Goal: Transaction & Acquisition: Purchase product/service

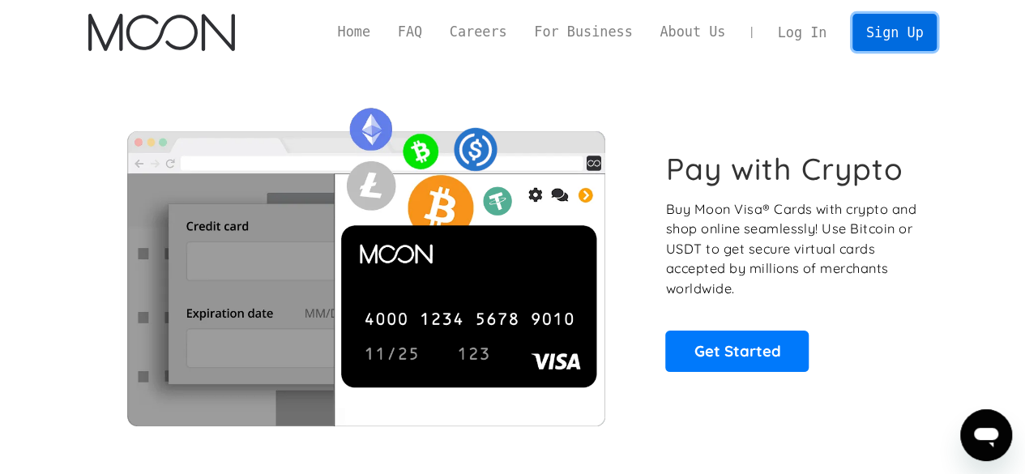
click at [906, 33] on link "Sign Up" at bounding box center [894, 32] width 84 height 36
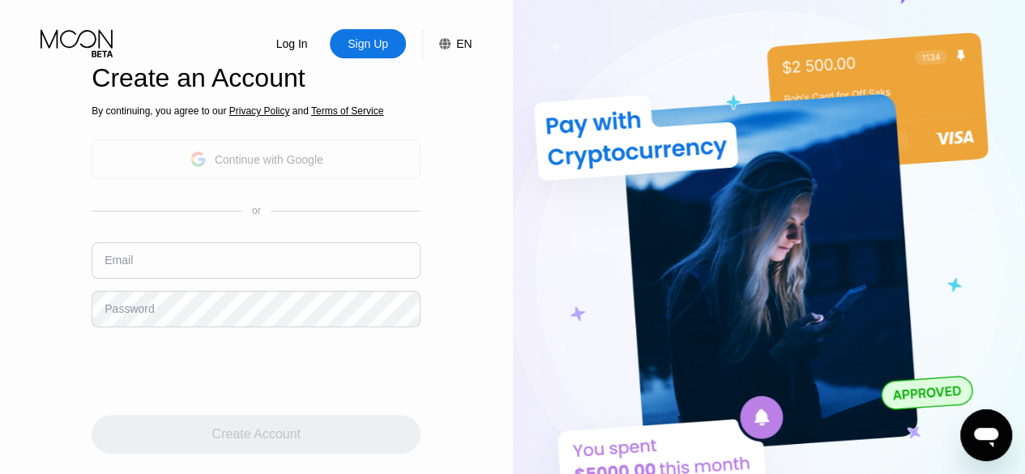
click at [267, 166] on div "Continue with Google" at bounding box center [269, 159] width 109 height 13
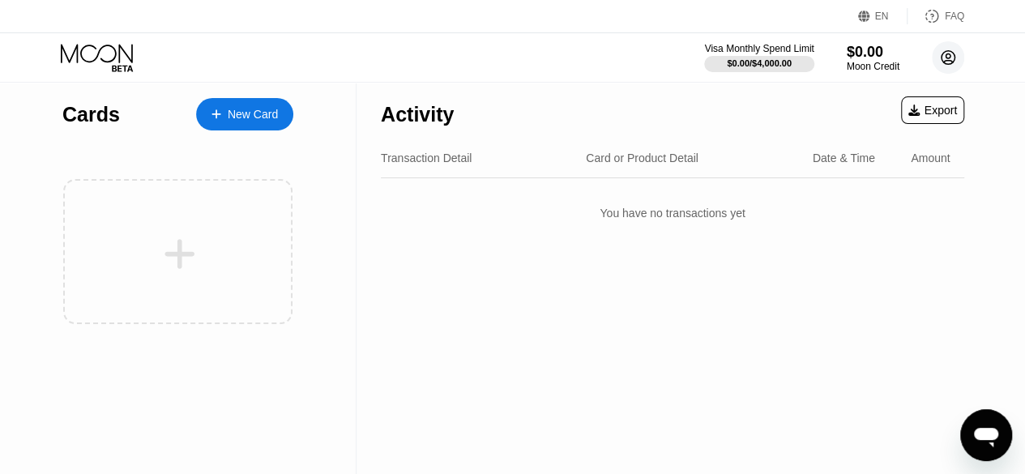
click at [954, 61] on icon at bounding box center [948, 58] width 14 height 14
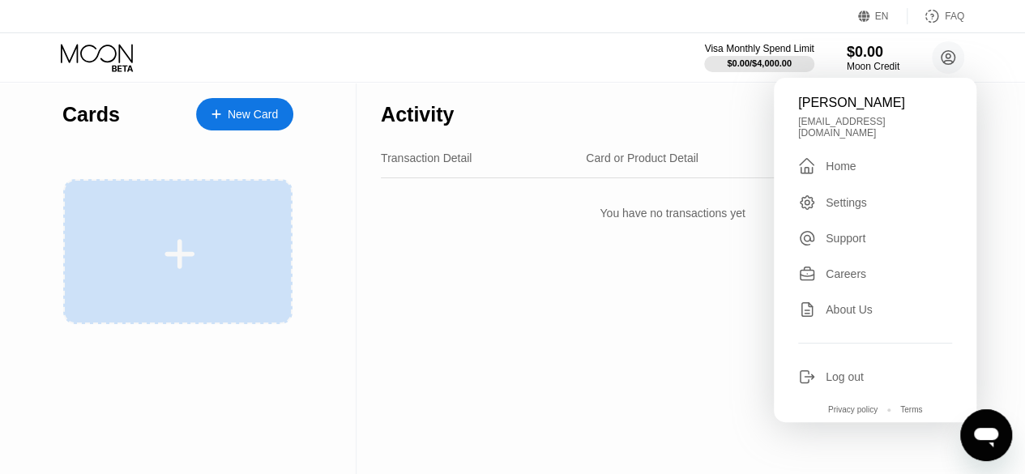
click at [152, 216] on div at bounding box center [177, 251] width 229 height 145
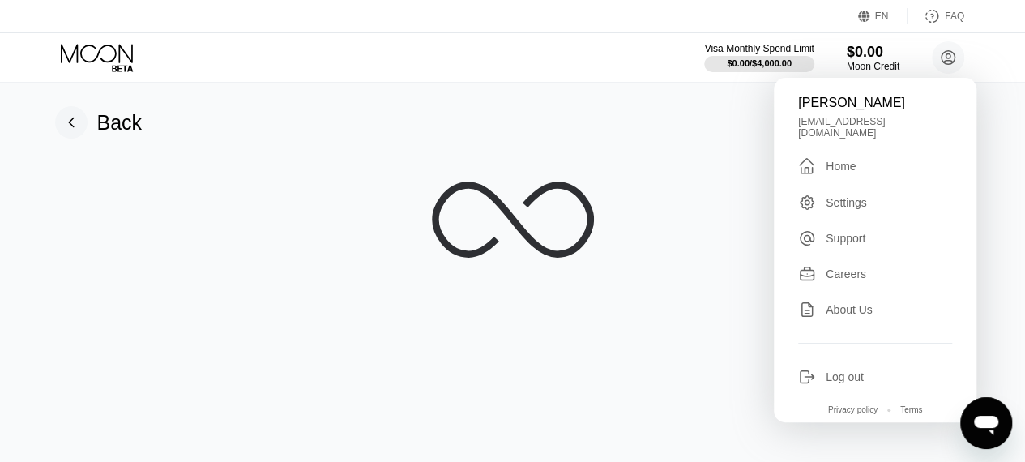
click at [528, 174] on icon at bounding box center [513, 220] width 162 height 162
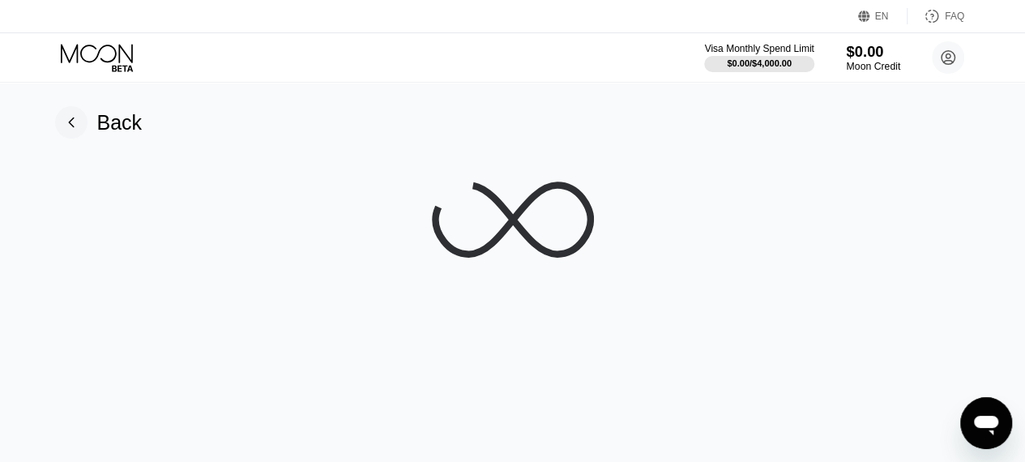
click at [882, 66] on div "Moon Credit" at bounding box center [873, 66] width 54 height 11
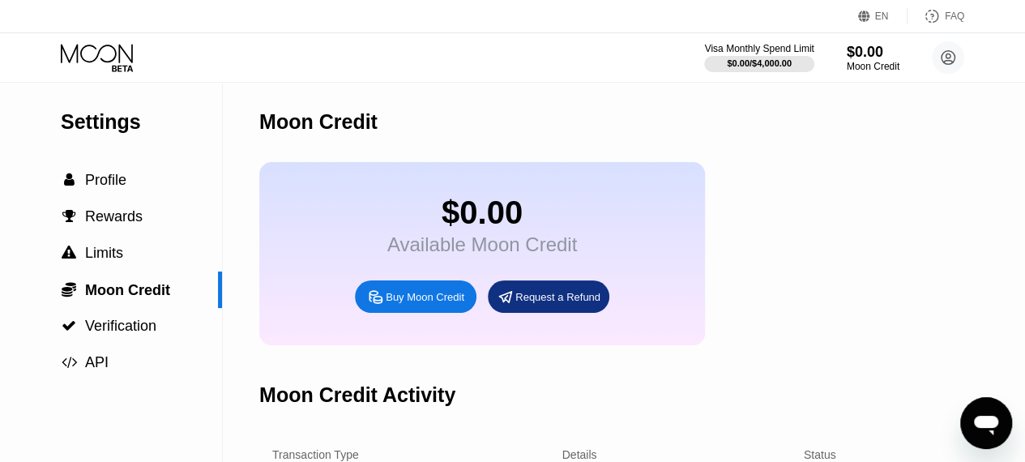
click at [97, 51] on icon at bounding box center [98, 58] width 75 height 28
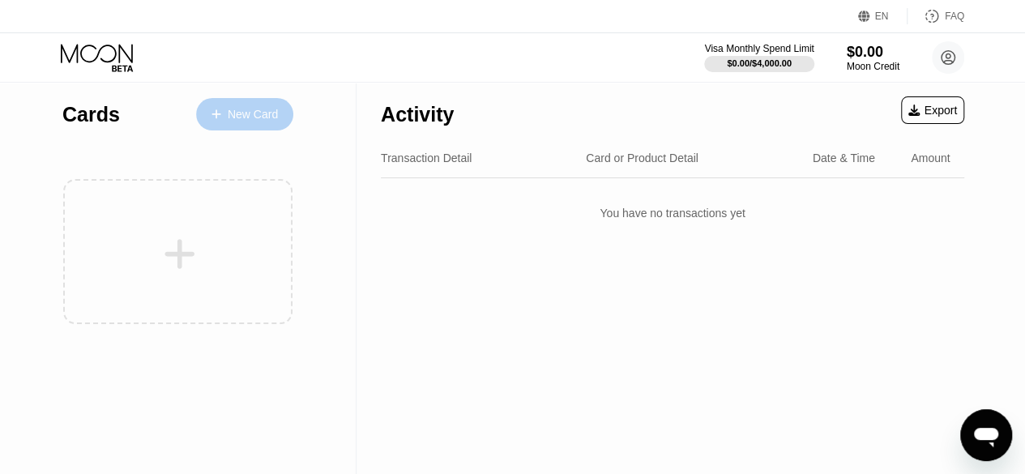
click at [263, 119] on div "New Card" at bounding box center [253, 115] width 50 height 14
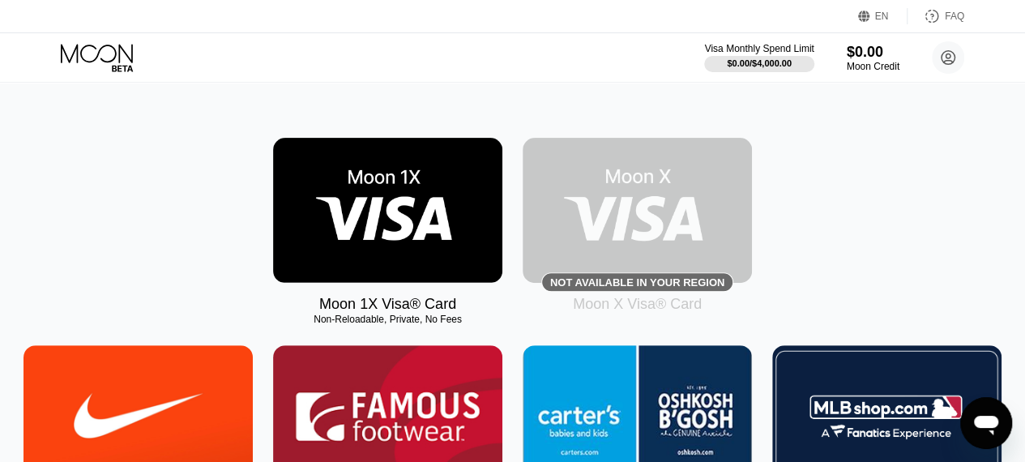
scroll to position [172, 0]
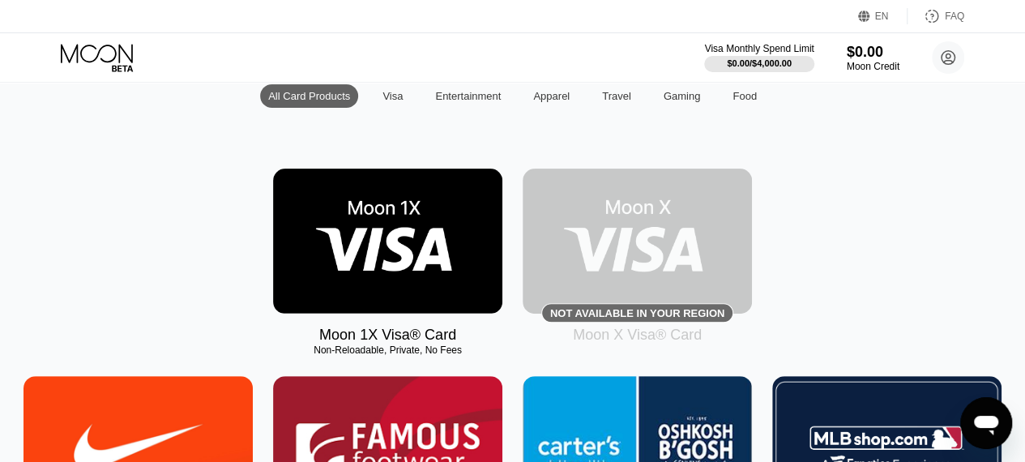
click at [397, 99] on div "Visa" at bounding box center [392, 96] width 20 height 12
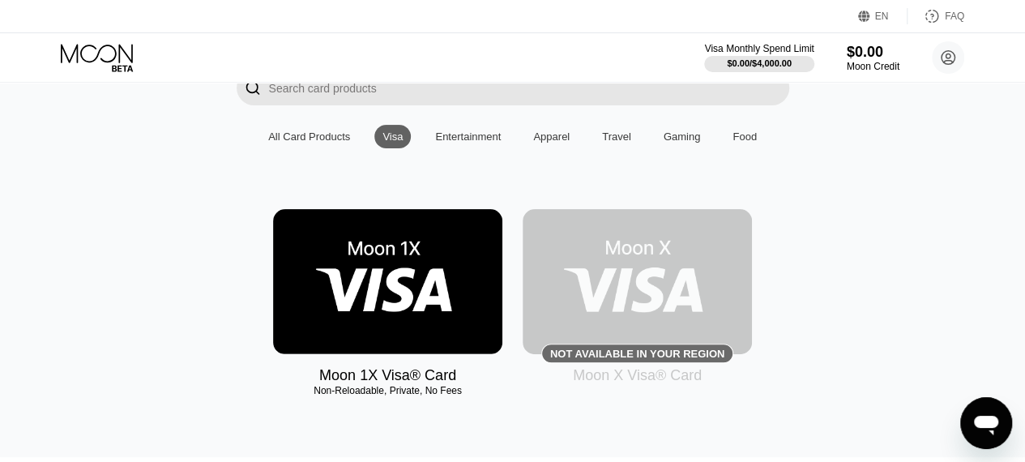
scroll to position [111, 0]
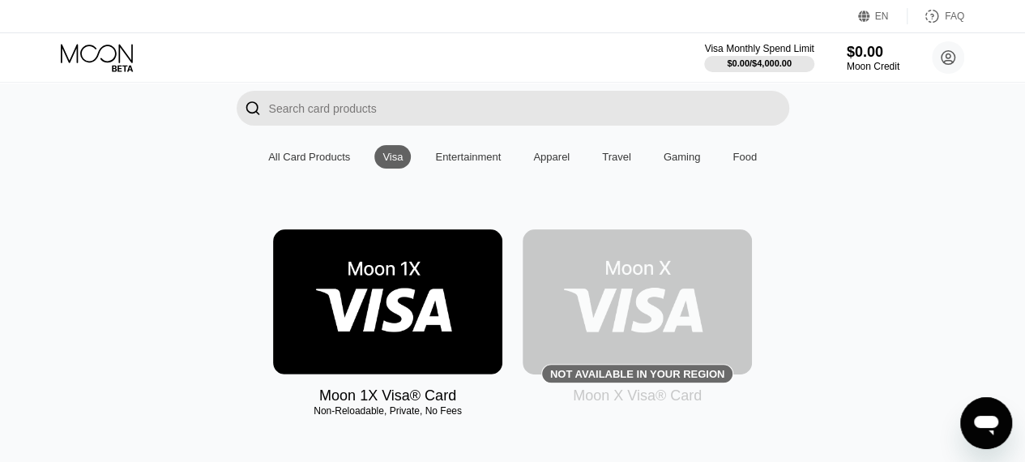
click at [462, 169] on div "Entertainment" at bounding box center [468, 156] width 82 height 23
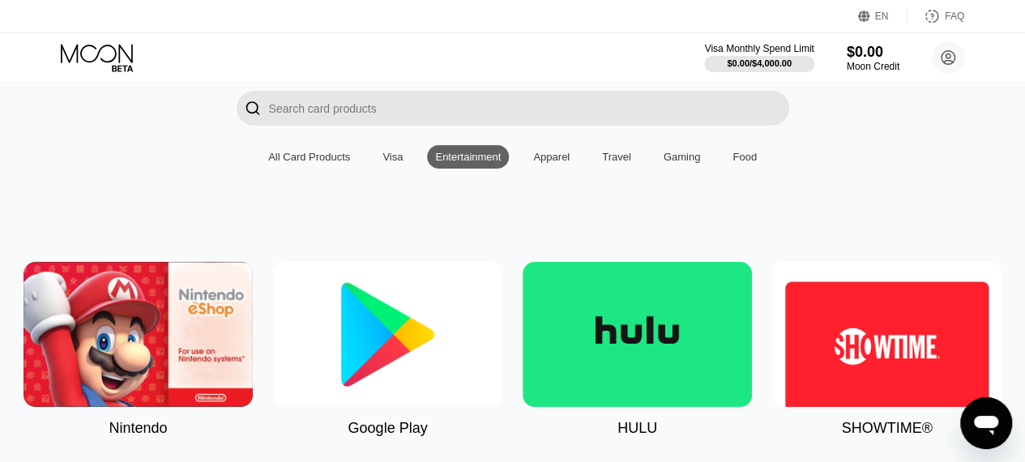
click at [388, 163] on div "Visa" at bounding box center [392, 157] width 20 height 12
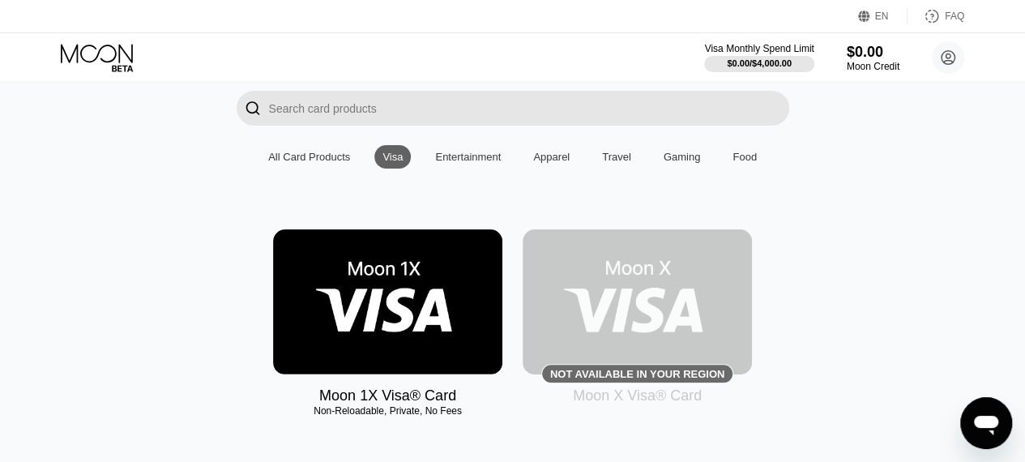
click at [379, 317] on img at bounding box center [387, 301] width 229 height 145
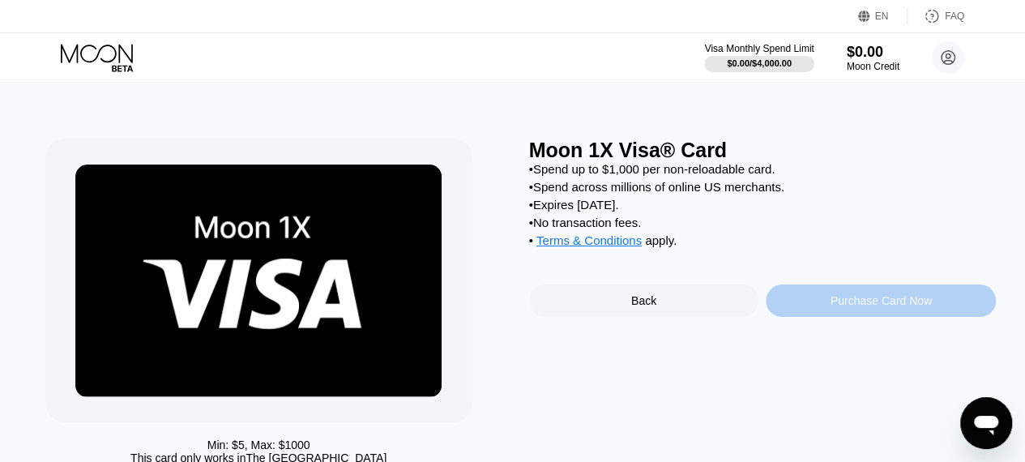
click at [881, 307] on div "Purchase Card Now" at bounding box center [880, 300] width 101 height 13
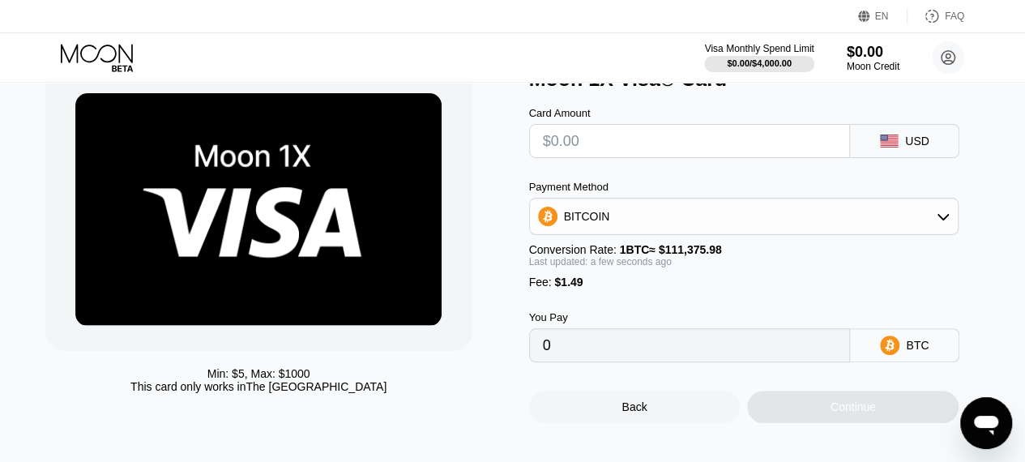
scroll to position [76, 0]
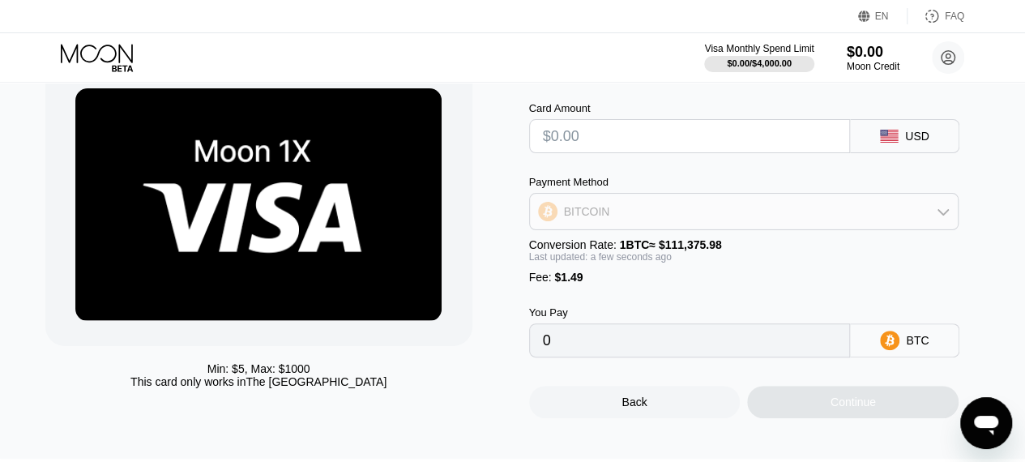
click at [708, 224] on div "BITCOIN" at bounding box center [744, 211] width 429 height 32
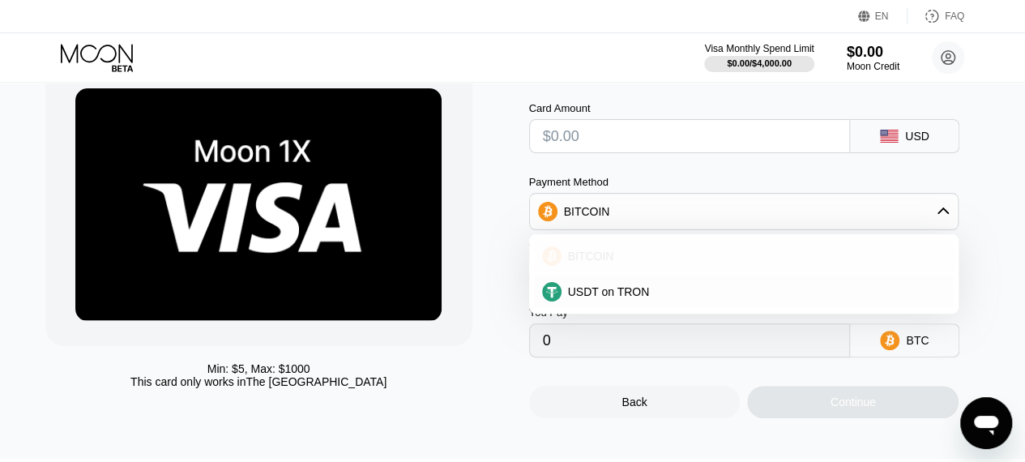
click at [680, 263] on div "BITCOIN" at bounding box center [753, 256] width 385 height 13
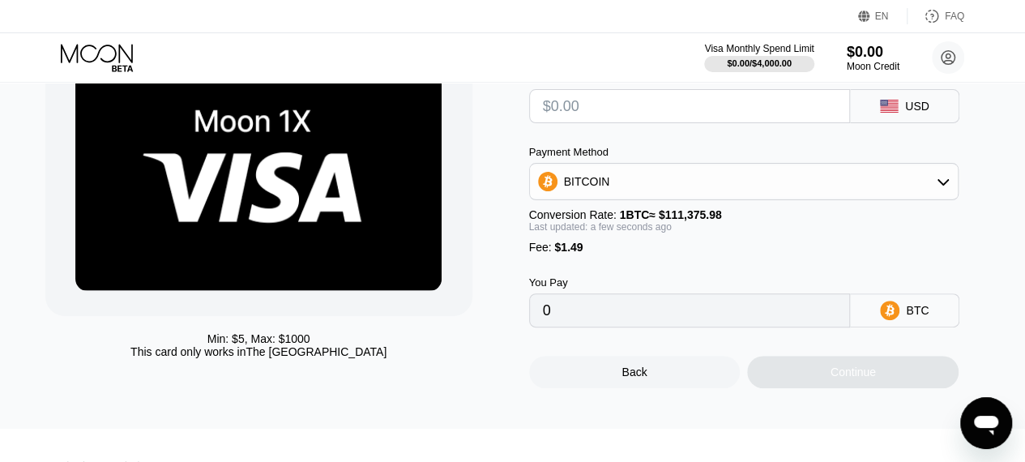
scroll to position [142, 0]
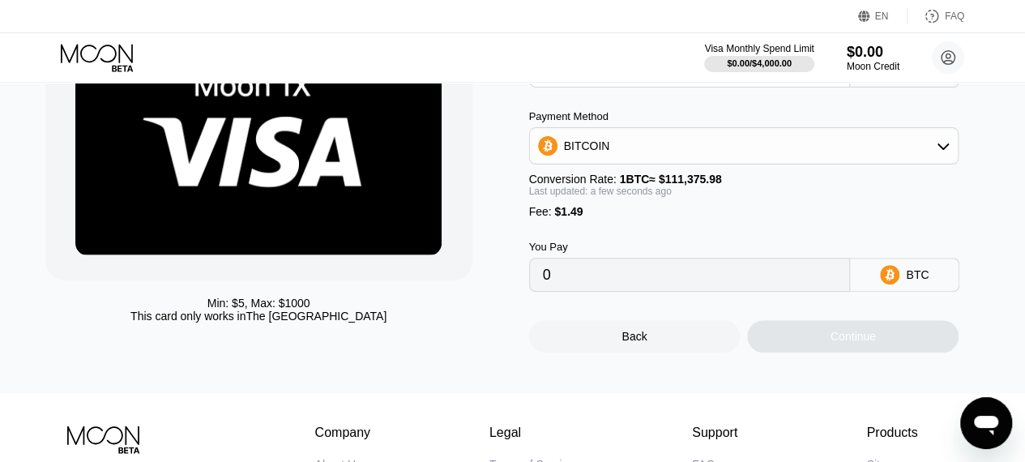
click at [610, 291] on input "0" at bounding box center [690, 274] width 294 height 32
drag, startPoint x: 587, startPoint y: 294, endPoint x: 530, endPoint y: 288, distance: 57.1
click at [532, 288] on div "0" at bounding box center [690, 275] width 322 height 34
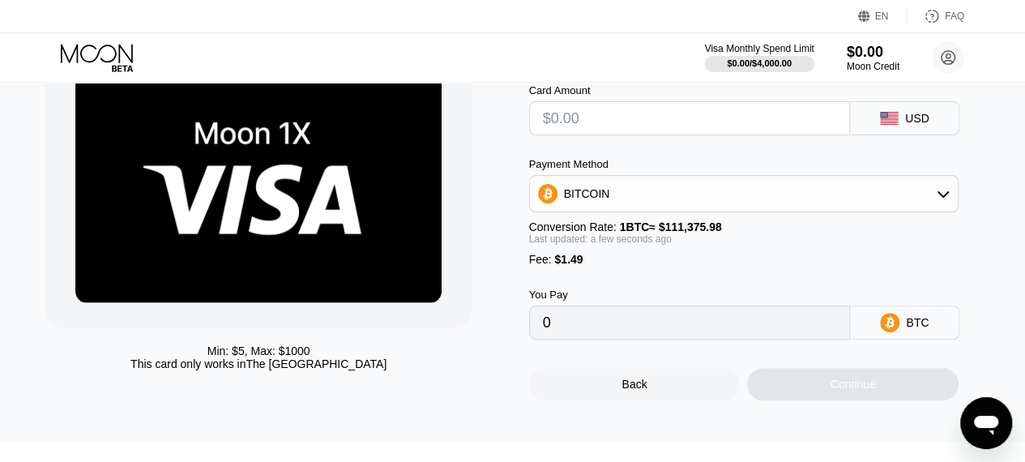
scroll to position [53, 0]
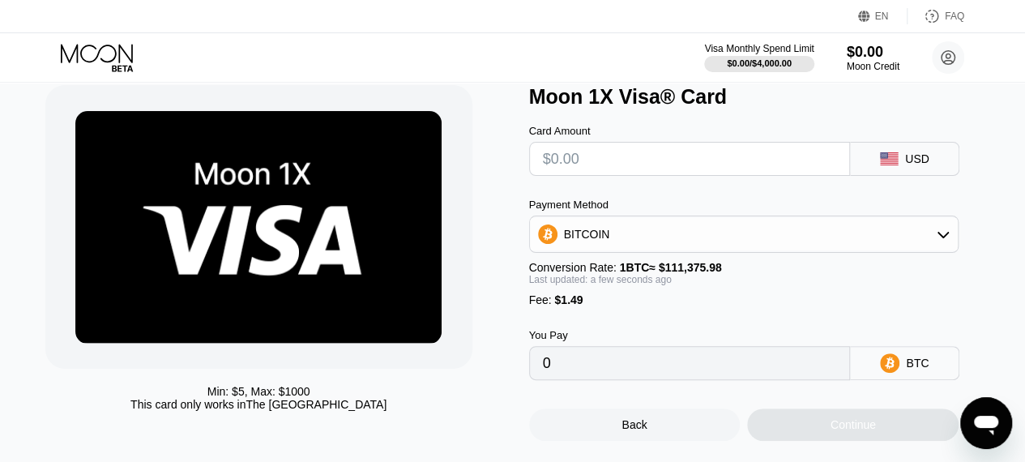
click at [586, 164] on input "text" at bounding box center [690, 159] width 294 height 32
type input "$2"
type input "0.00003134"
type input "$25"
type input "0.00023785"
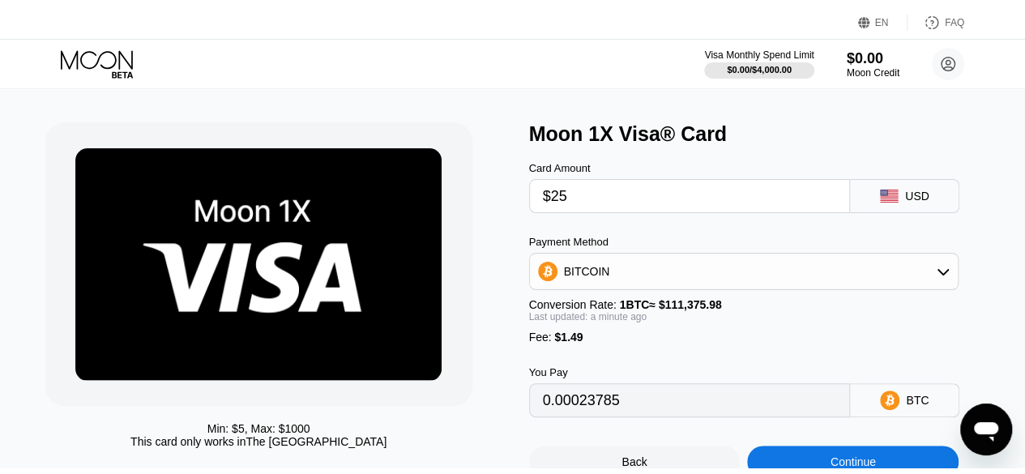
scroll to position [0, 0]
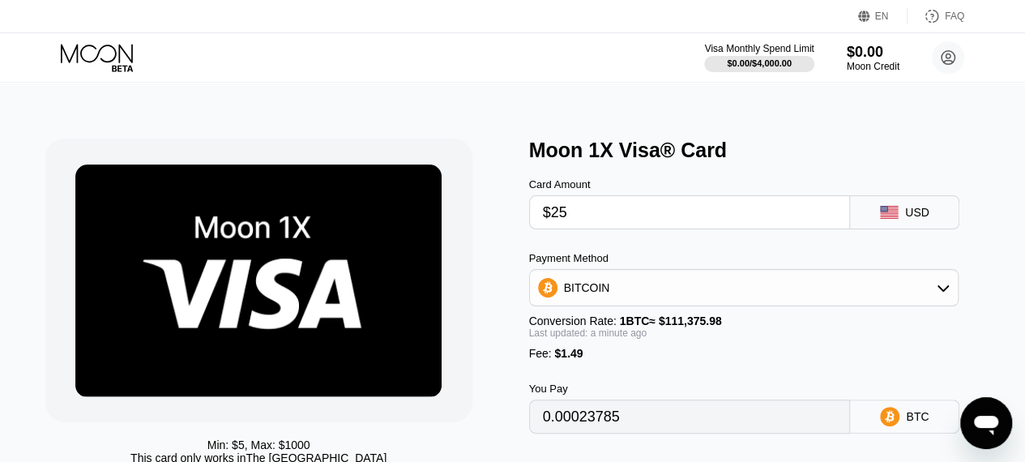
type input "$25"
click at [130, 66] on icon at bounding box center [122, 68] width 21 height 6
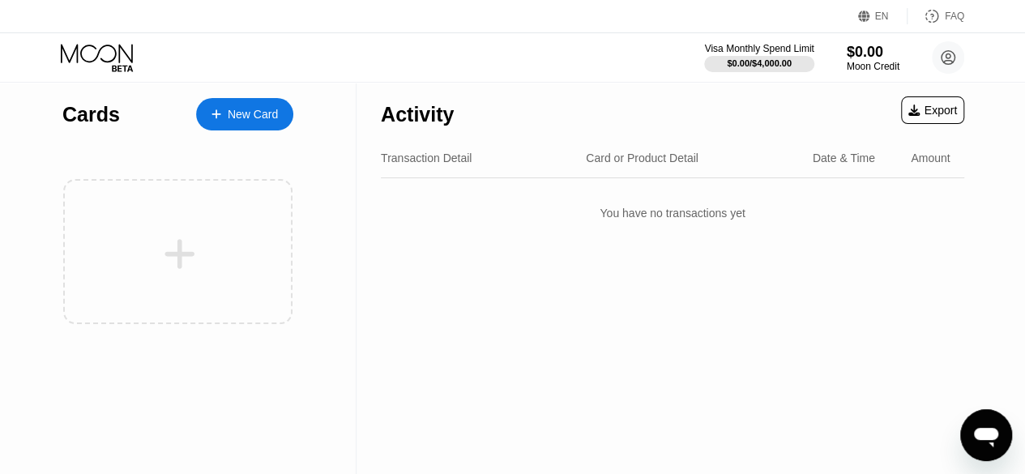
click at [143, 59] on div at bounding box center [111, 58] width 100 height 28
click at [739, 59] on div "$0.00 / $4,000.00" at bounding box center [759, 63] width 66 height 10
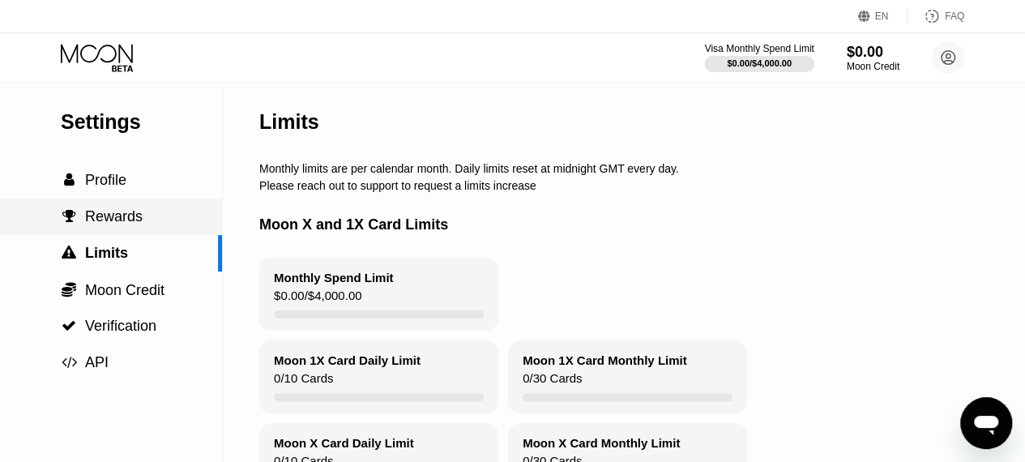
click at [122, 224] on span "Rewards" at bounding box center [114, 216] width 58 height 16
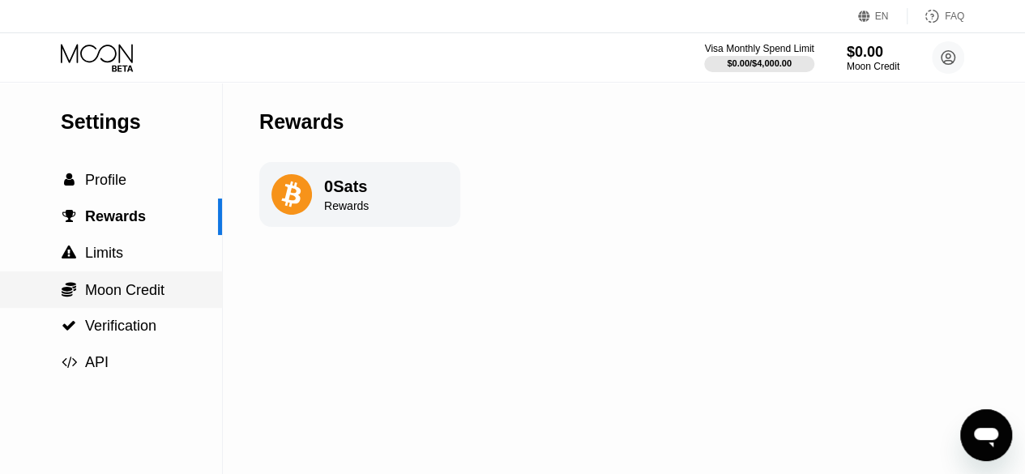
click at [130, 294] on span "Moon Credit" at bounding box center [124, 290] width 79 height 16
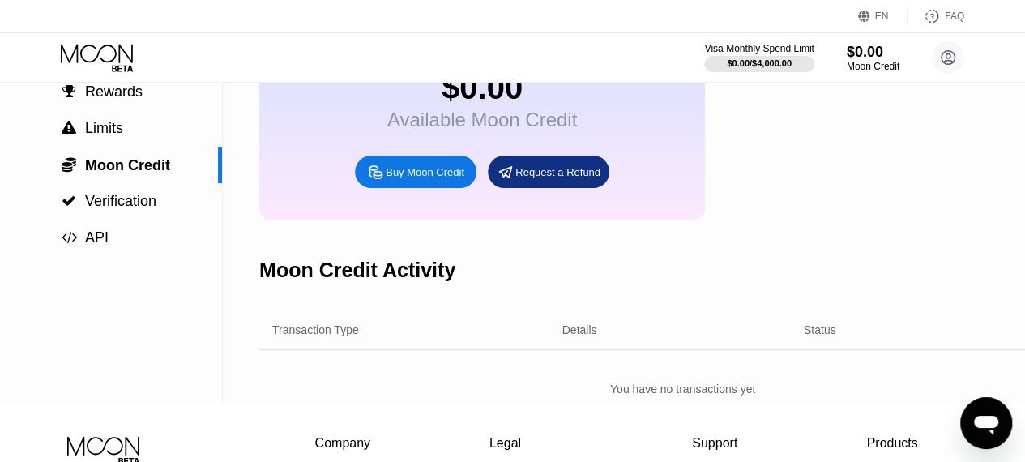
scroll to position [117, 0]
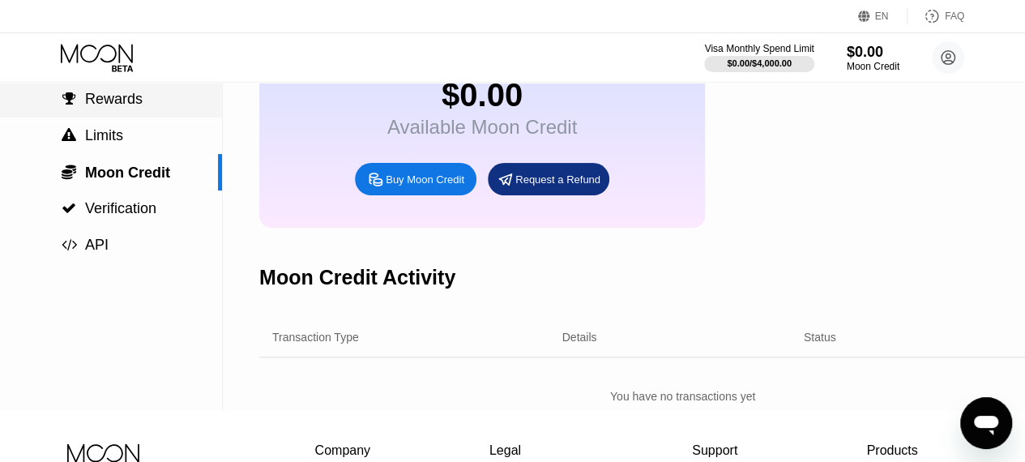
click at [147, 104] on div " Rewards" at bounding box center [111, 99] width 222 height 17
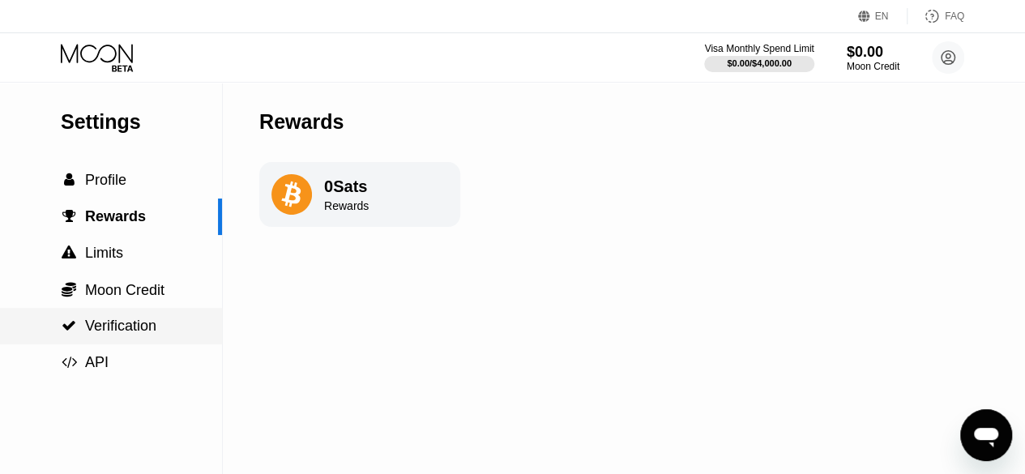
click at [125, 334] on span "Verification" at bounding box center [120, 326] width 71 height 16
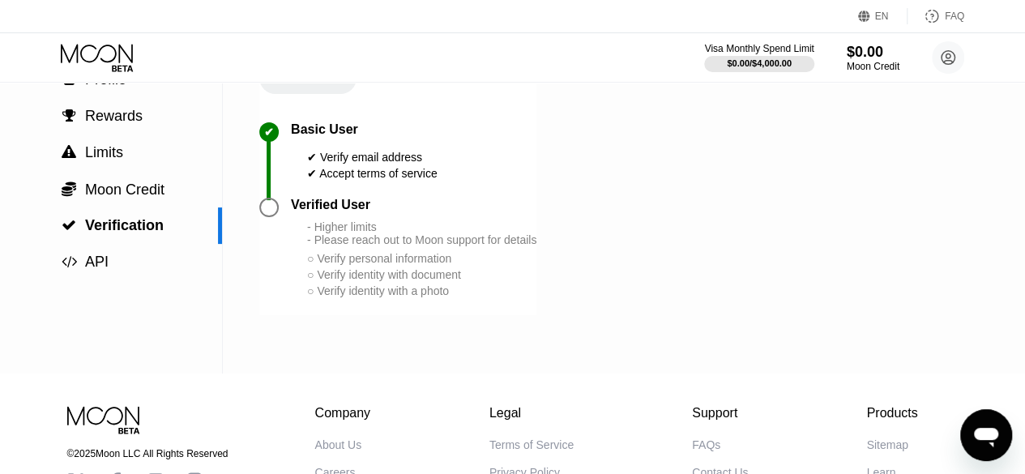
scroll to position [97, 0]
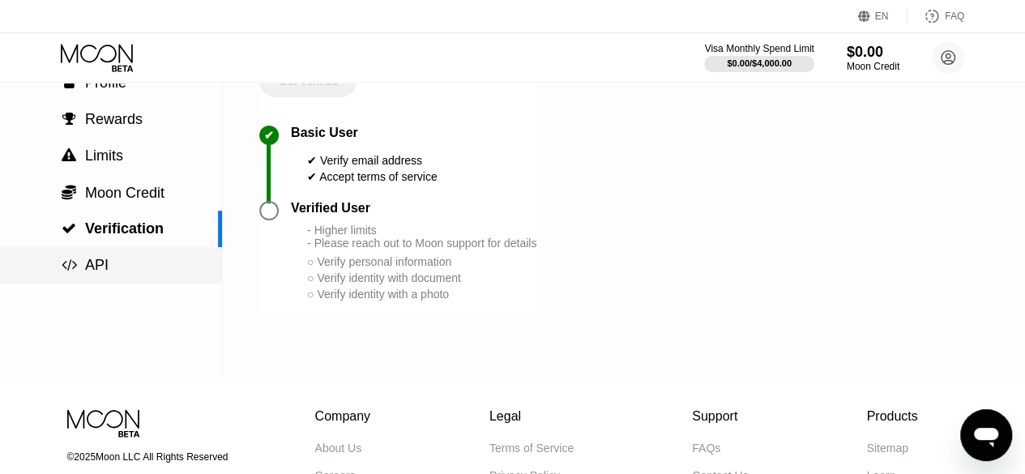
click at [90, 263] on span "API" at bounding box center [96, 265] width 23 height 16
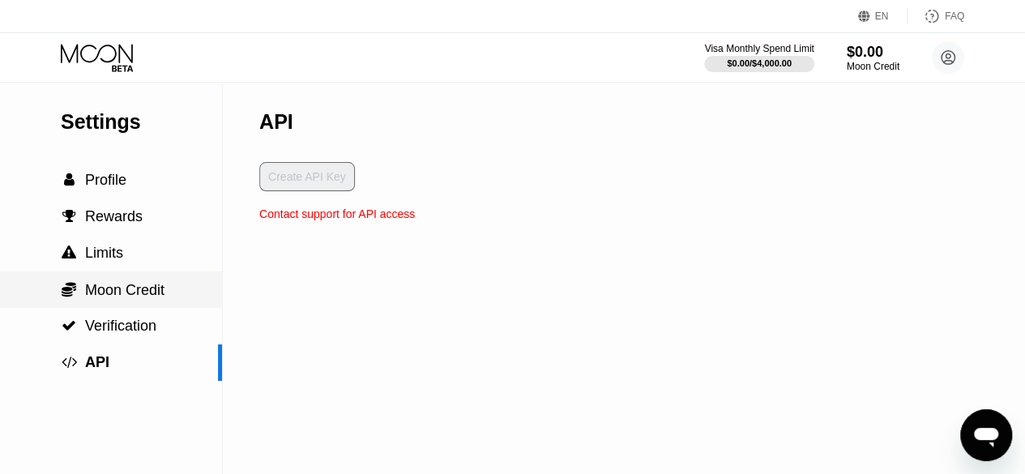
click at [126, 297] on span "Moon Credit" at bounding box center [124, 290] width 79 height 16
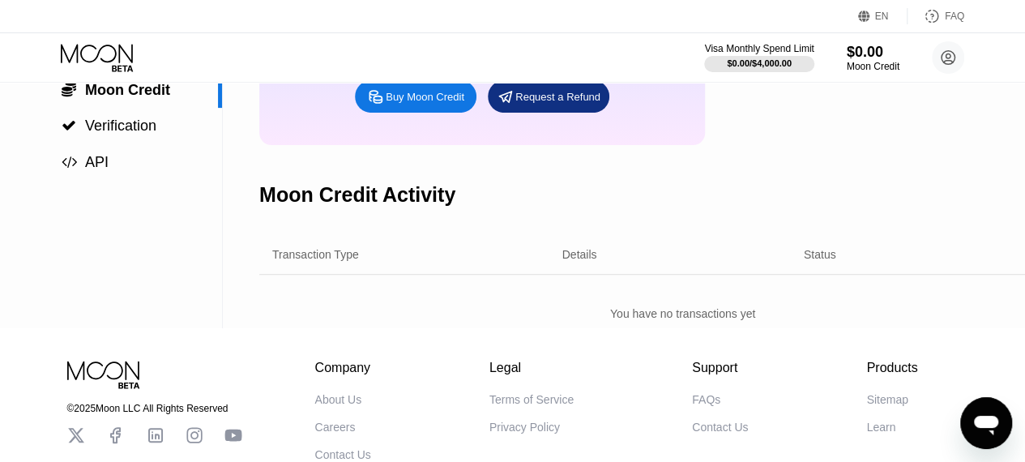
scroll to position [196, 0]
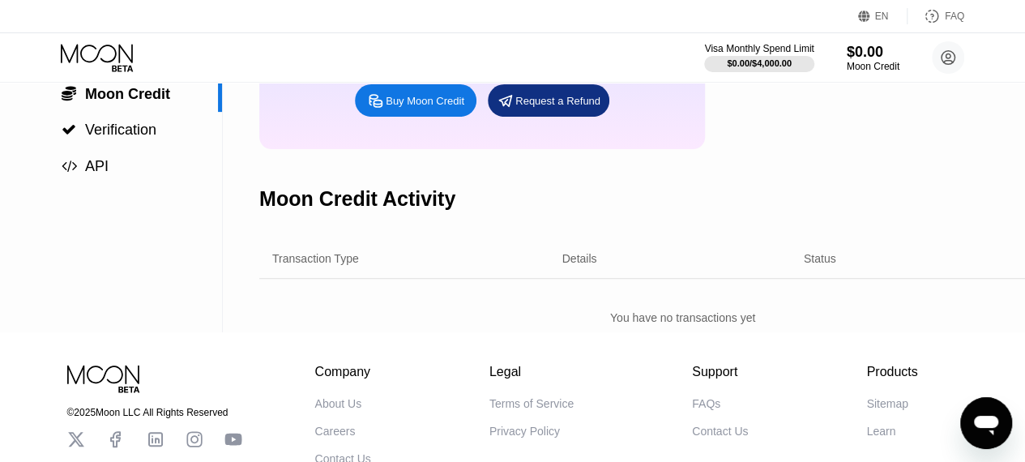
click at [416, 108] on div "Buy Moon Credit" at bounding box center [425, 101] width 79 height 14
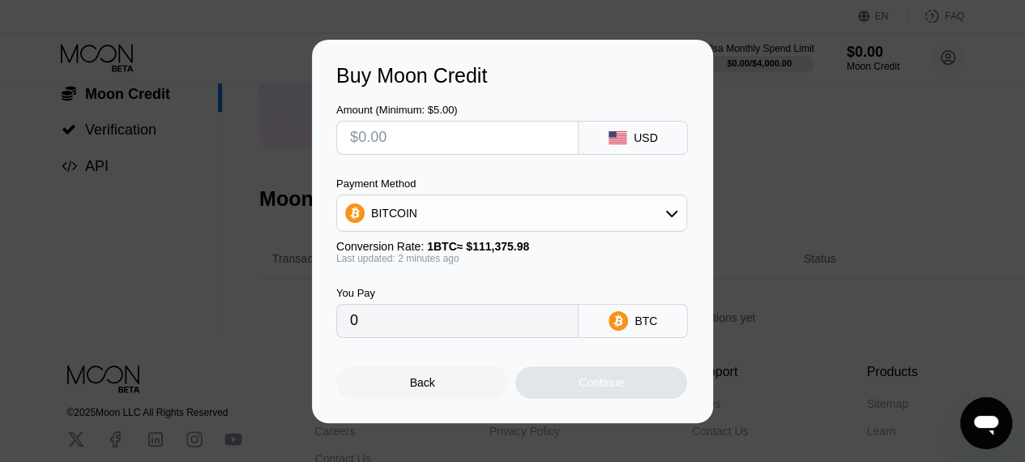
click at [428, 144] on input "text" at bounding box center [457, 138] width 215 height 32
type input "$1"
type input "0.00000898"
type input "$100"
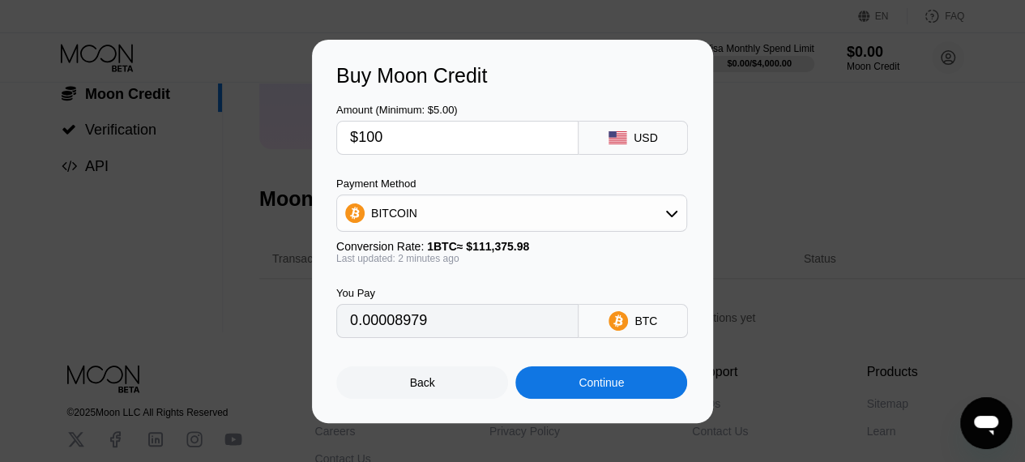
type input "0.00089786"
type input "$1"
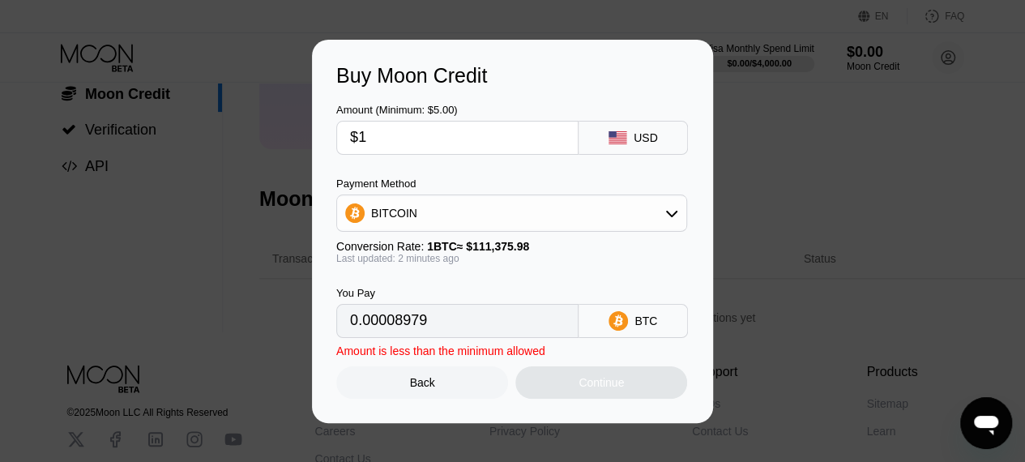
type input "0.00000898"
type input "0"
type input "$2"
type input "0.00001796"
type input "$25"
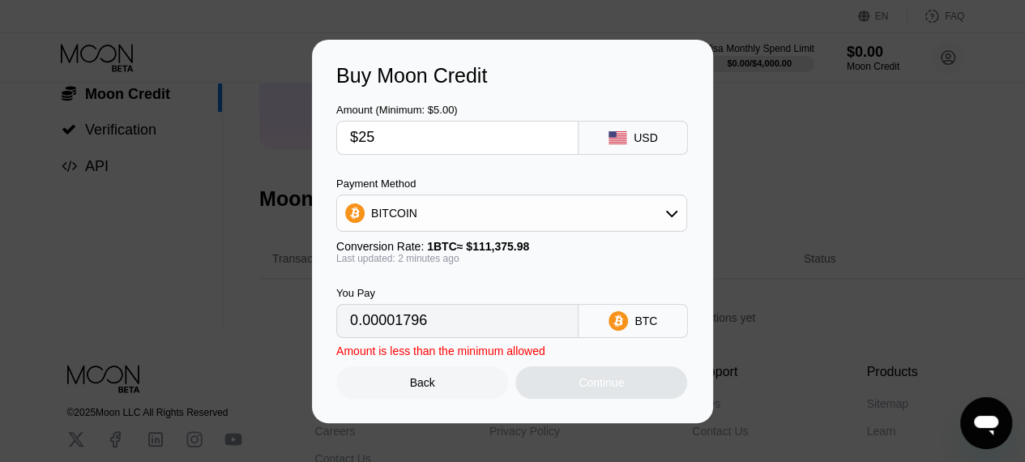
type input "0.00022447"
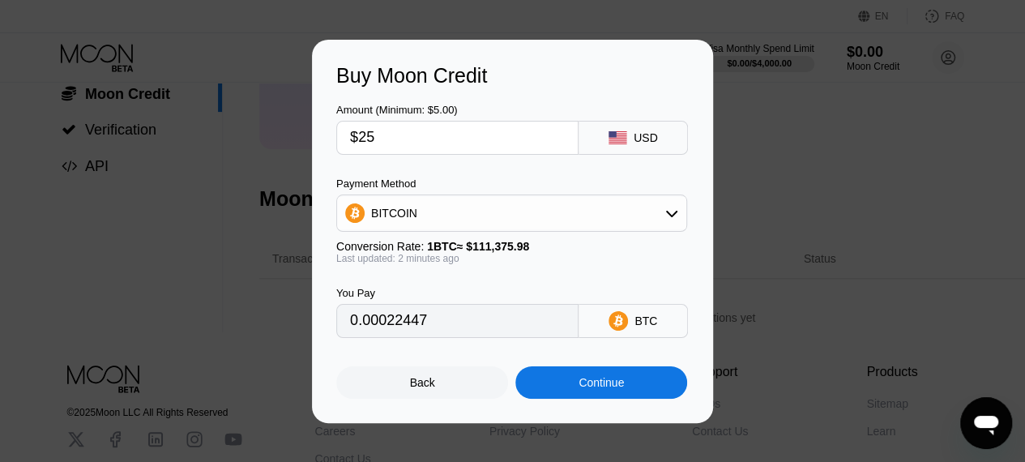
type input "$25"
click at [44, 239] on div "Buy Moon Credit Amount (Minimum: $5.00) $25 USD Payment Method BITCOIN Conversi…" at bounding box center [512, 231] width 1025 height 383
click at [442, 380] on div "Back" at bounding box center [422, 382] width 172 height 32
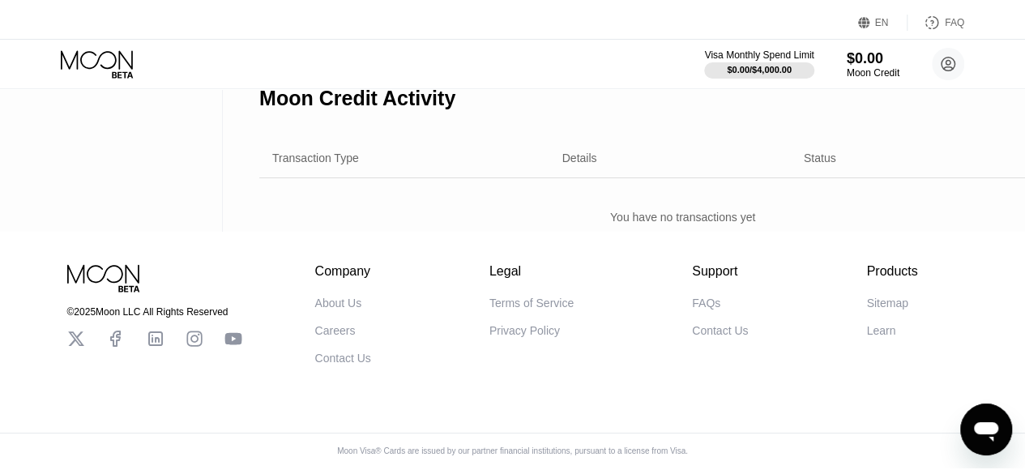
scroll to position [0, 0]
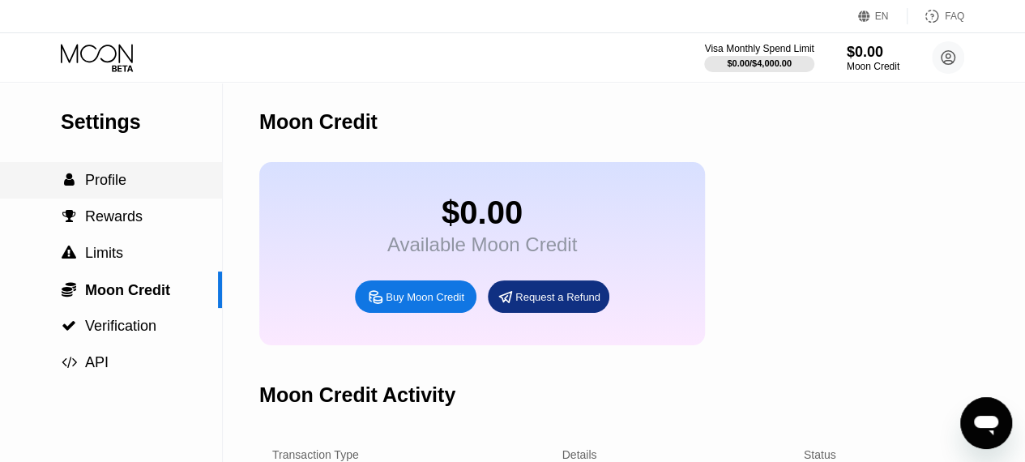
click at [130, 187] on div " Profile" at bounding box center [111, 180] width 222 height 17
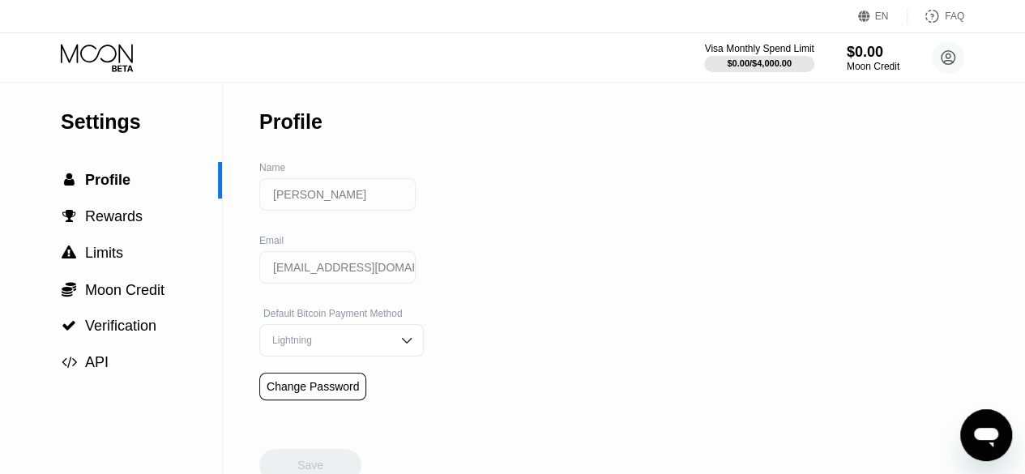
click at [351, 341] on div "Lightning" at bounding box center [329, 340] width 122 height 11
click at [372, 346] on div "Lightning" at bounding box center [329, 340] width 122 height 11
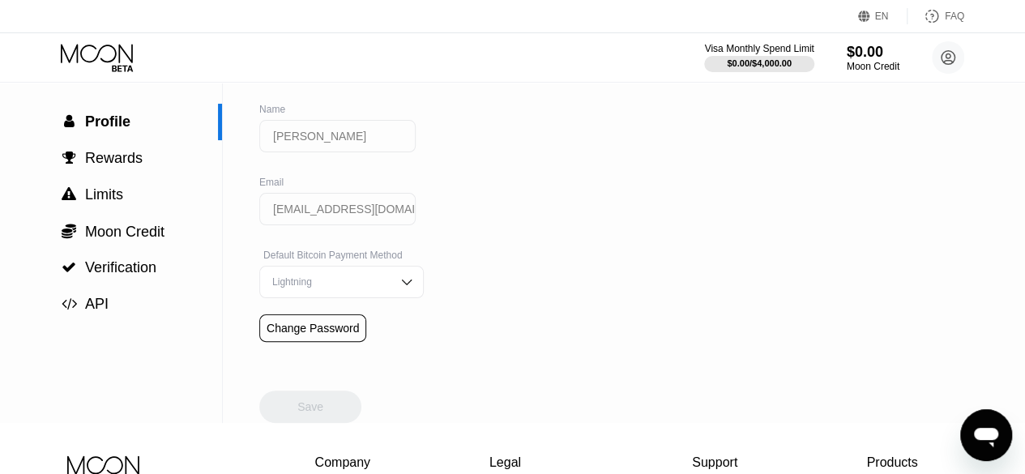
scroll to position [21, 0]
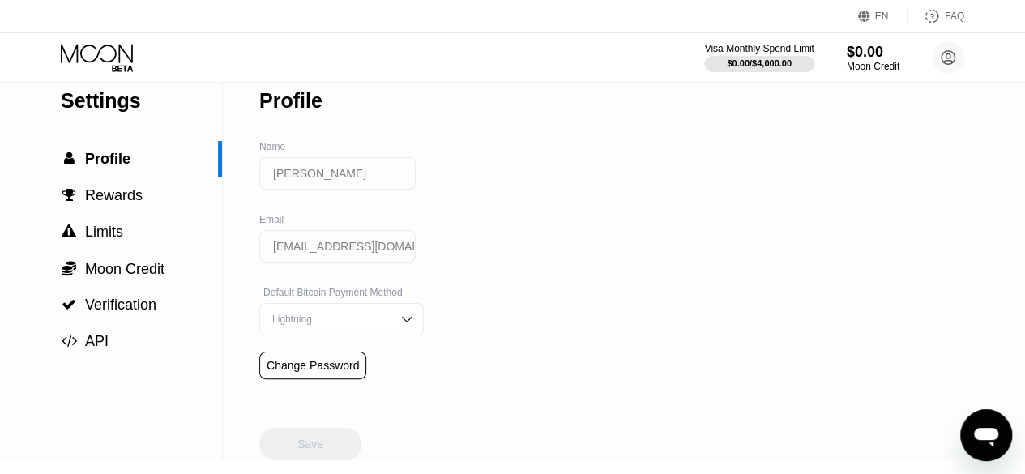
click at [131, 95] on div "Settings" at bounding box center [141, 100] width 161 height 23
click at [117, 58] on icon at bounding box center [98, 58] width 75 height 28
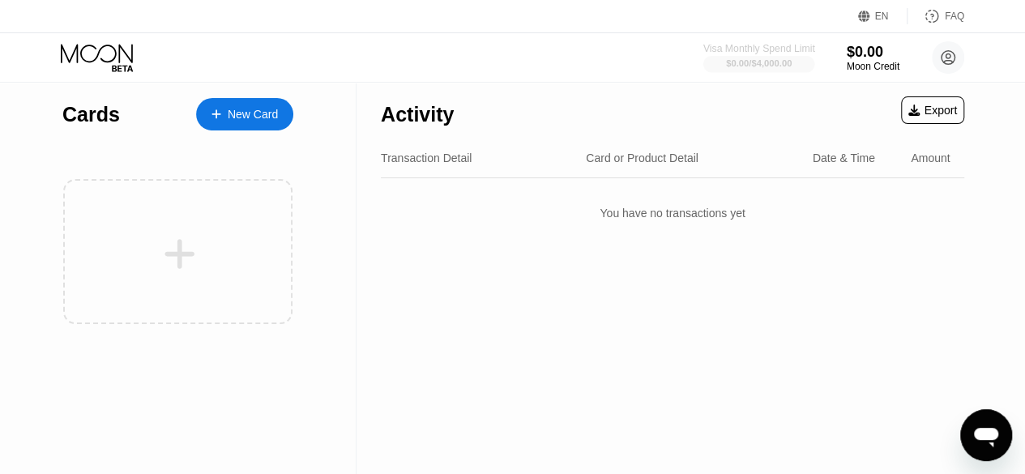
click at [783, 61] on div "$0.00 / $4,000.00" at bounding box center [759, 63] width 66 height 10
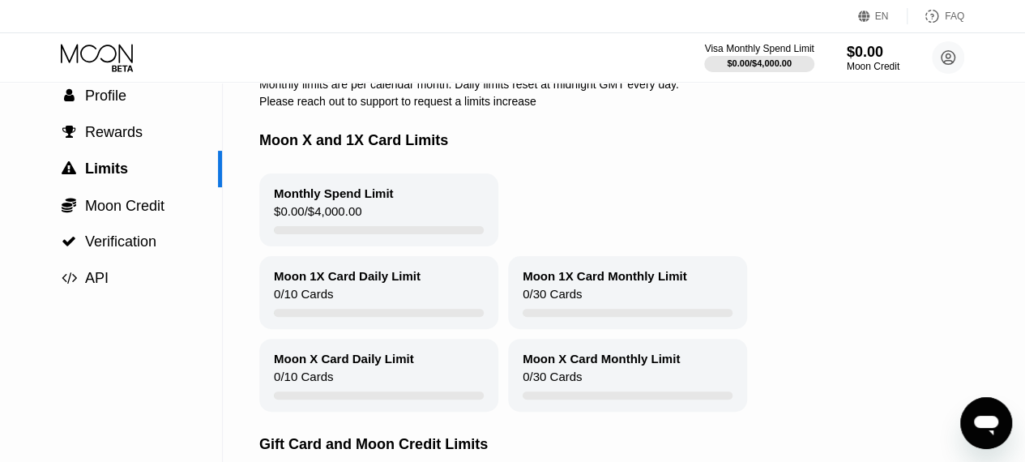
scroll to position [87, 0]
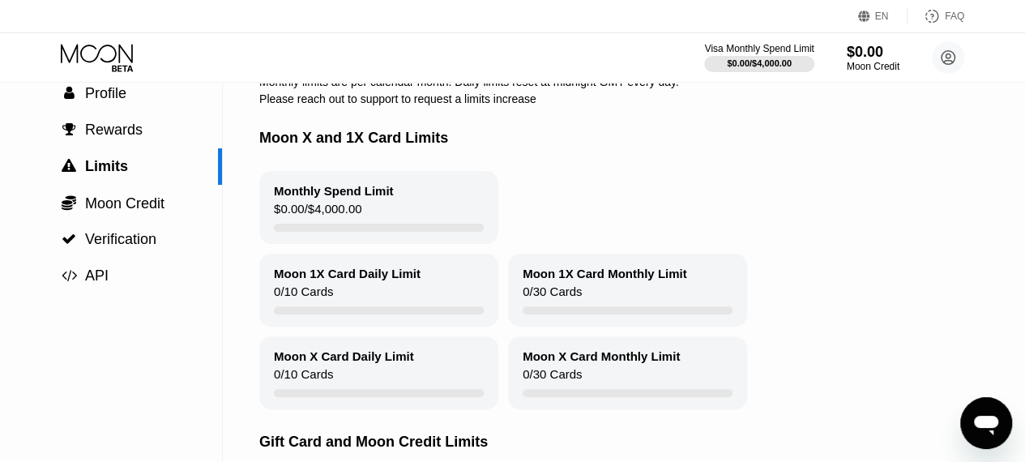
click at [344, 305] on div "Moon 1X Card Daily Limit 0 / 10 Cards" at bounding box center [378, 290] width 239 height 73
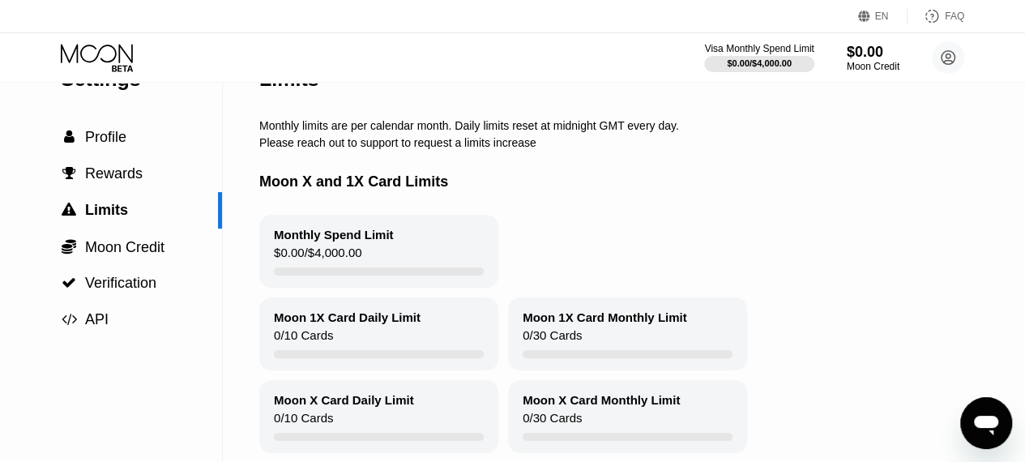
scroll to position [44, 0]
drag, startPoint x: 376, startPoint y: 335, endPoint x: 347, endPoint y: 396, distance: 67.4
click at [374, 346] on div "Moon 1X Card Daily Limit 0 / 10 Cards" at bounding box center [378, 333] width 239 height 73
drag, startPoint x: 378, startPoint y: 417, endPoint x: 419, endPoint y: 399, distance: 45.0
click at [379, 416] on div "Moon X Card Daily Limit 0 / 10 Cards" at bounding box center [378, 415] width 239 height 73
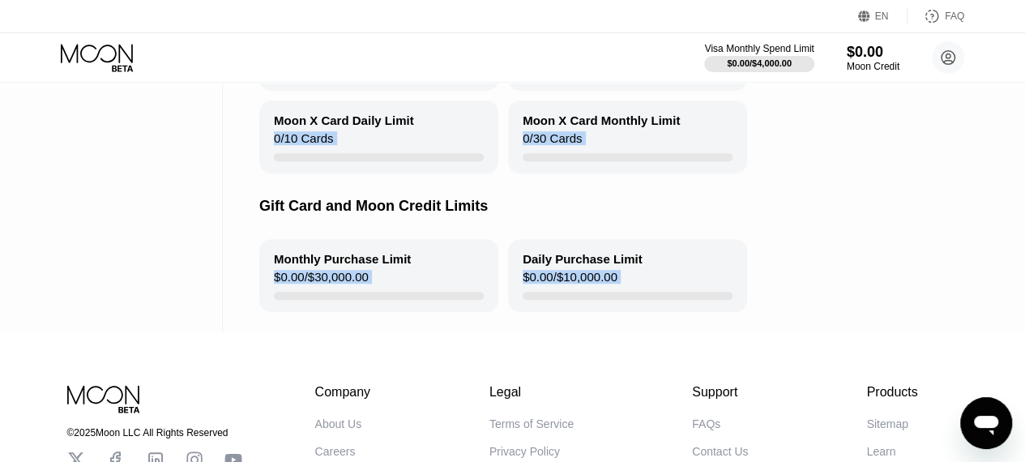
scroll to position [455, 0]
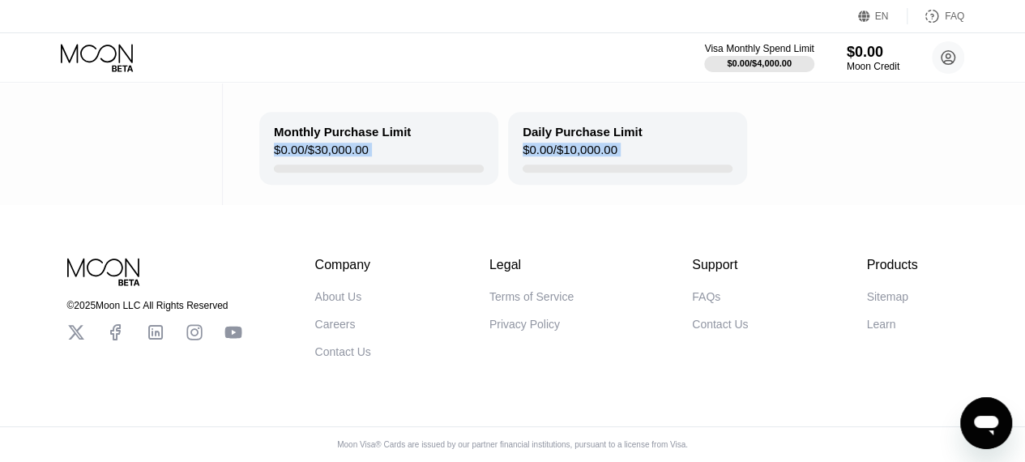
drag, startPoint x: 259, startPoint y: 114, endPoint x: 689, endPoint y: 153, distance: 431.2
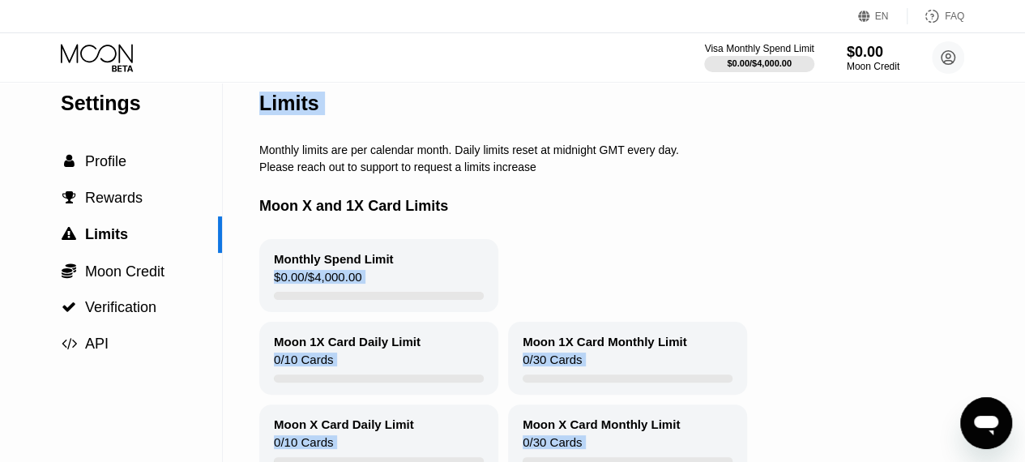
scroll to position [18, 0]
click at [681, 236] on div "Moon X and 1X Card Limits" at bounding box center [669, 207] width 820 height 66
click at [269, 108] on div "Limits" at bounding box center [289, 103] width 60 height 23
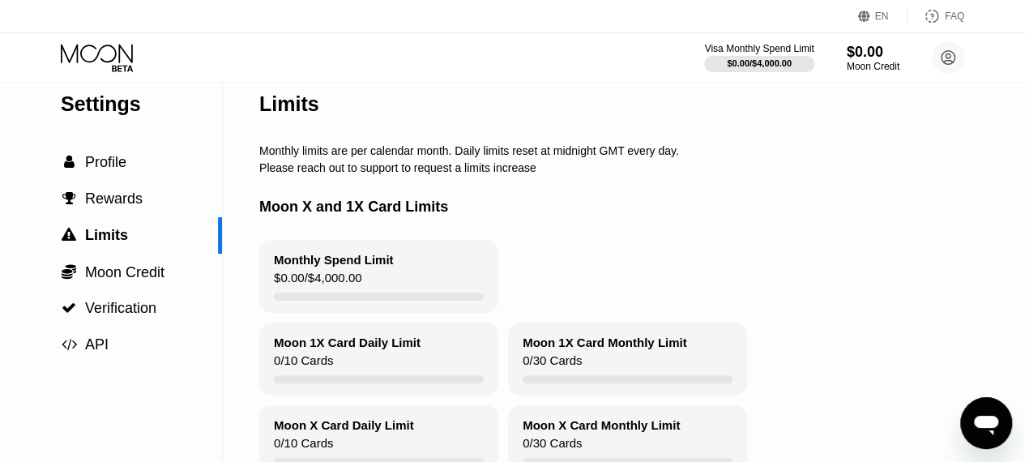
drag, startPoint x: 243, startPoint y: 85, endPoint x: 308, endPoint y: 145, distance: 88.3
click at [308, 145] on div "Settings  Profile  Rewards  Limits  Moon Credit  Verification  API Limits…" at bounding box center [512, 350] width 1025 height 573
drag, startPoint x: 258, startPoint y: 106, endPoint x: 399, endPoint y: 164, distance: 152.6
click at [399, 164] on div "Settings  Profile  Rewards  Limits  Moon Credit  Verification  API Limits…" at bounding box center [512, 350] width 1025 height 573
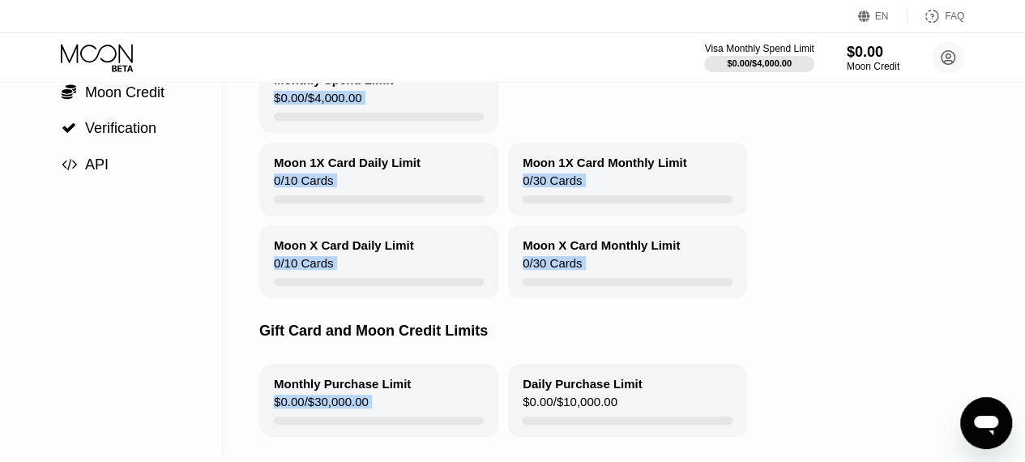
scroll to position [473, 0]
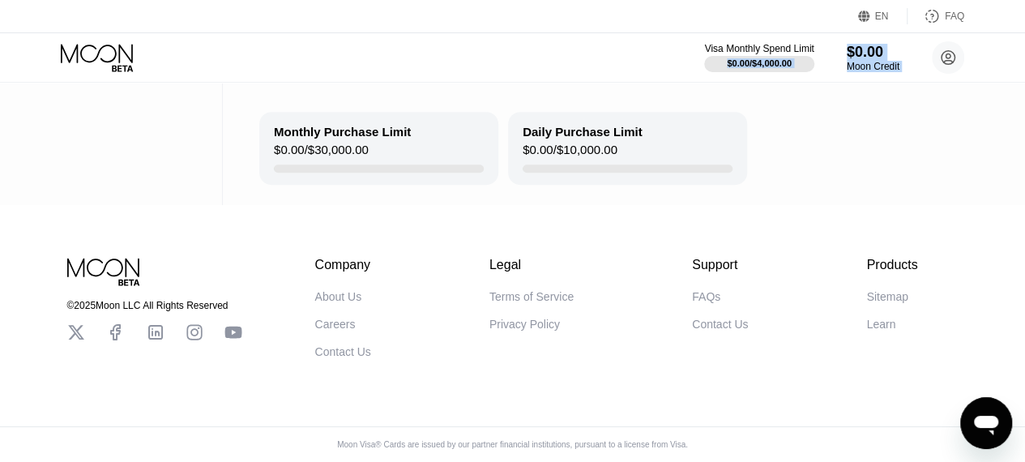
drag, startPoint x: 261, startPoint y: 108, endPoint x: 570, endPoint y: 51, distance: 314.7
drag, startPoint x: 660, startPoint y: 158, endPoint x: 601, endPoint y: 140, distance: 61.0
click at [601, 140] on div "Daily Purchase Limit $0.00 / $10,000.00" at bounding box center [627, 148] width 239 height 73
drag, startPoint x: 604, startPoint y: 137, endPoint x: 574, endPoint y: 137, distance: 30.8
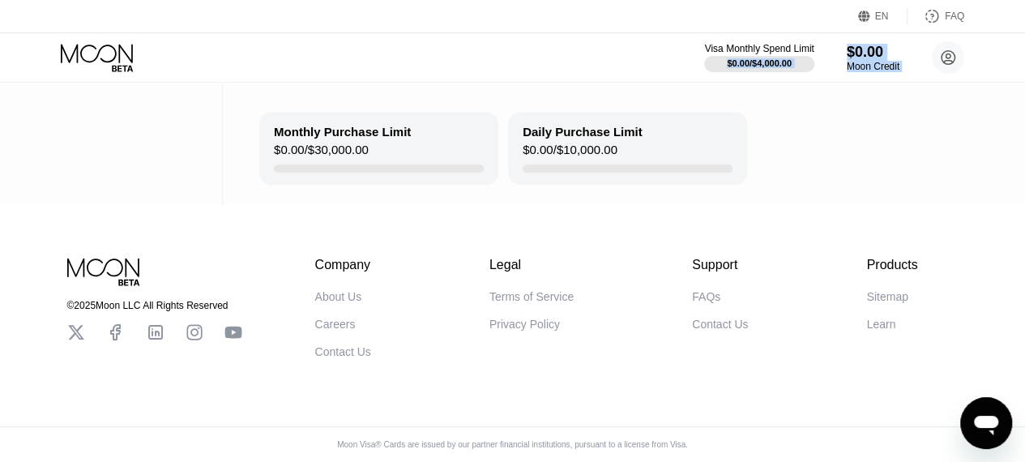
click at [574, 137] on div "Daily Purchase Limit $0.00 / $10,000.00" at bounding box center [627, 148] width 239 height 73
drag, startPoint x: 614, startPoint y: 137, endPoint x: 287, endPoint y: 126, distance: 327.5
click at [287, 126] on div "Monthly Purchase Limit $0.00 / $30,000.00 Daily Purchase Limit $0.00 / $10,000.…" at bounding box center [669, 148] width 820 height 73
click at [295, 125] on div "Monthly Purchase Limit" at bounding box center [342, 132] width 137 height 14
drag, startPoint x: 279, startPoint y: 117, endPoint x: 290, endPoint y: 116, distance: 11.4
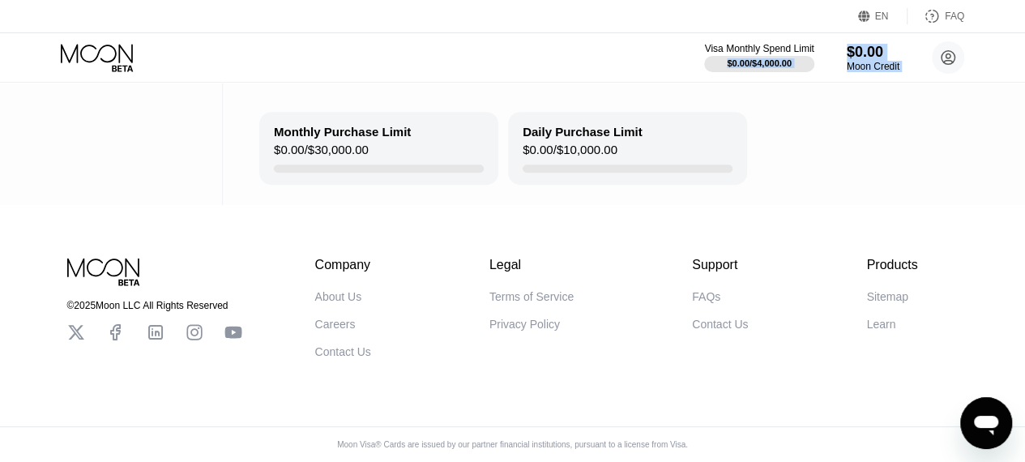
click at [290, 125] on div "Monthly Purchase Limit" at bounding box center [342, 132] width 137 height 14
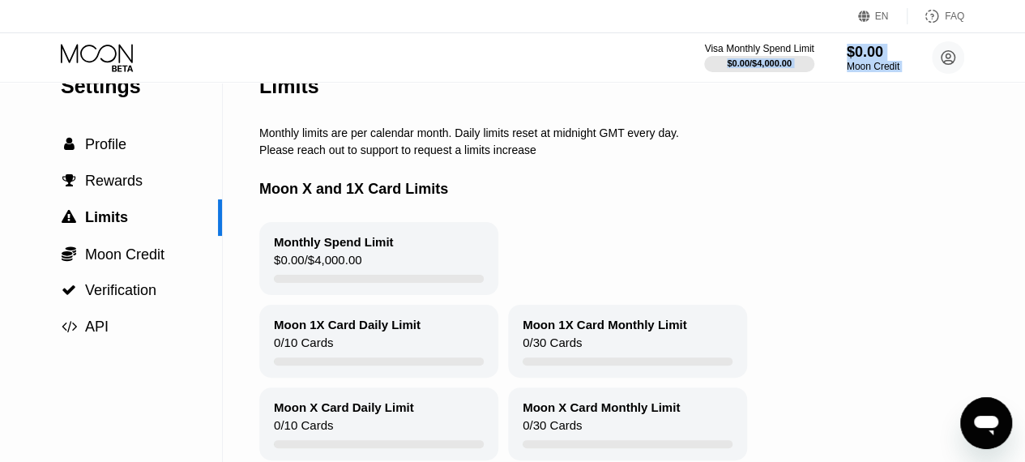
scroll to position [0, 0]
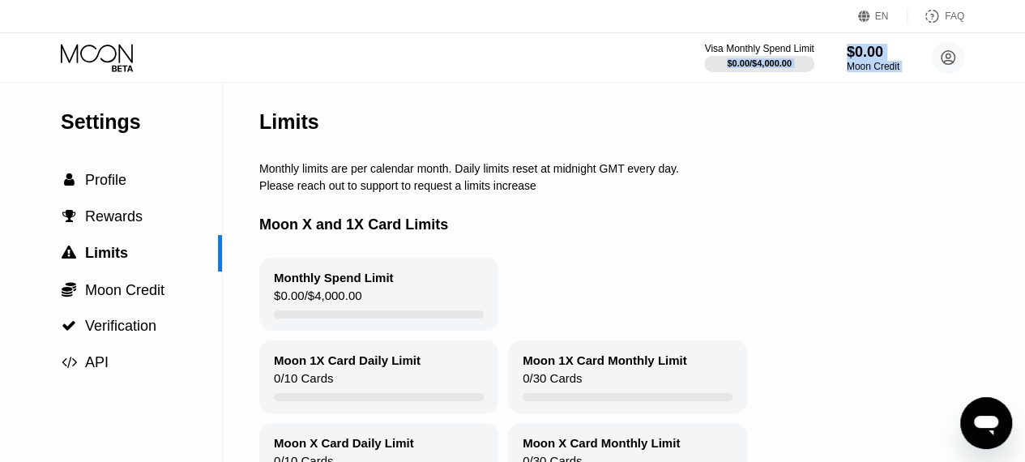
click at [331, 124] on div "Limits" at bounding box center [669, 122] width 820 height 80
click at [338, 117] on div "Limits" at bounding box center [669, 122] width 820 height 80
drag, startPoint x: 294, startPoint y: 114, endPoint x: 297, endPoint y: 142, distance: 27.7
click at [297, 142] on div "Limits" at bounding box center [669, 122] width 820 height 80
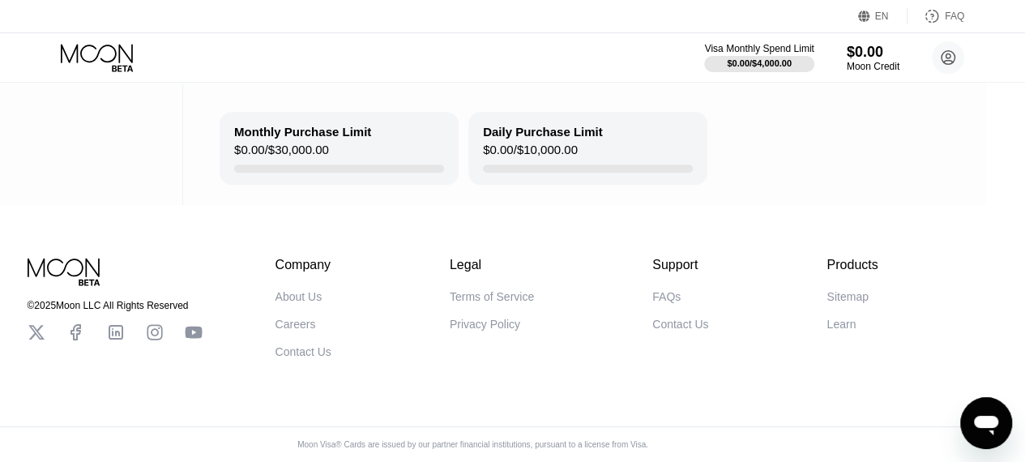
scroll to position [473, 52]
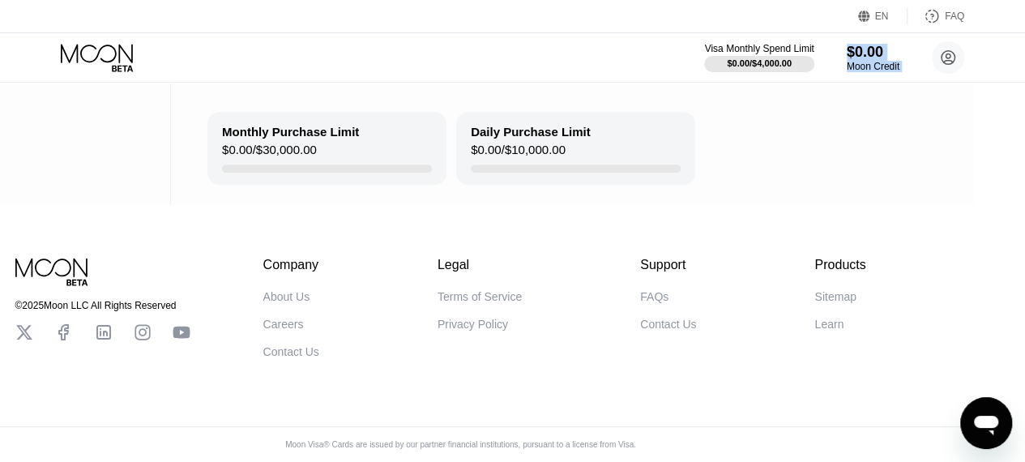
drag, startPoint x: 263, startPoint y: 122, endPoint x: 750, endPoint y: 70, distance: 490.5
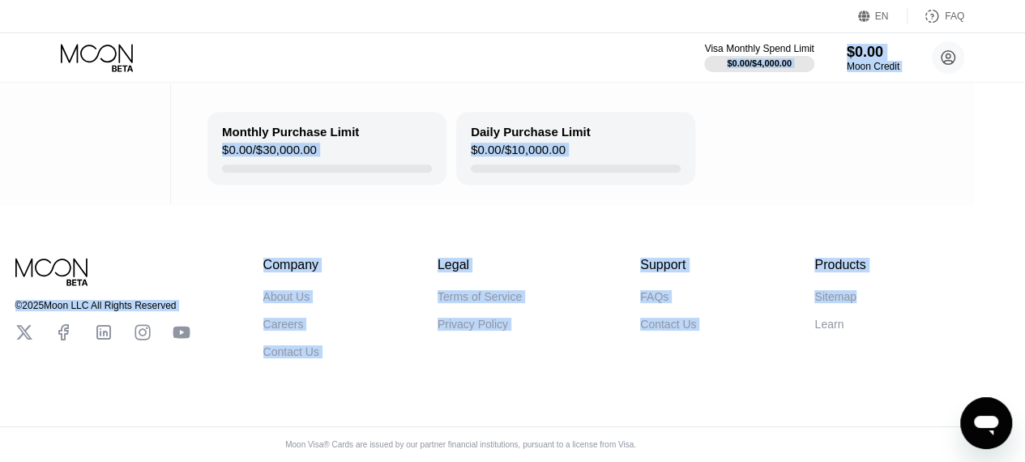
drag, startPoint x: 715, startPoint y: 44, endPoint x: 866, endPoint y: 304, distance: 300.6
copy div "$0.00 / $4,000.00 $0.00 Moon Credit Robert E Billings robertebillings03@gmail.c…"
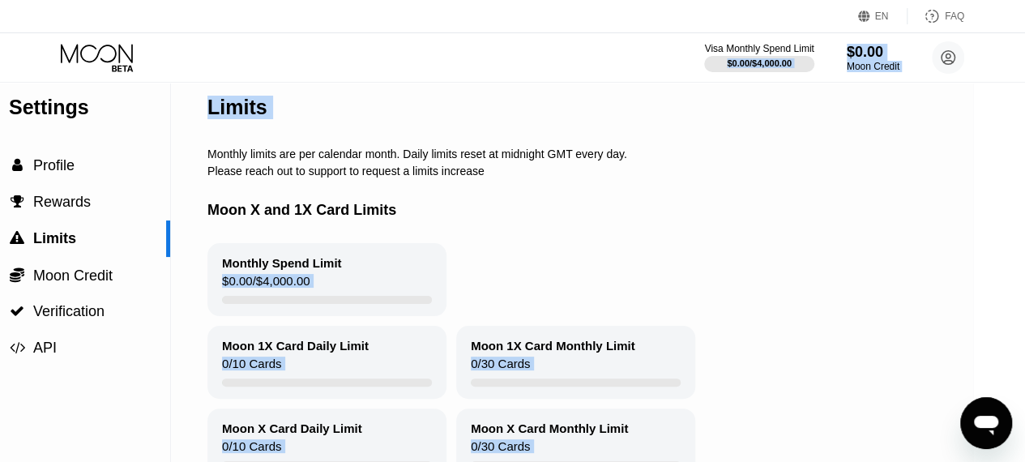
scroll to position [21, 52]
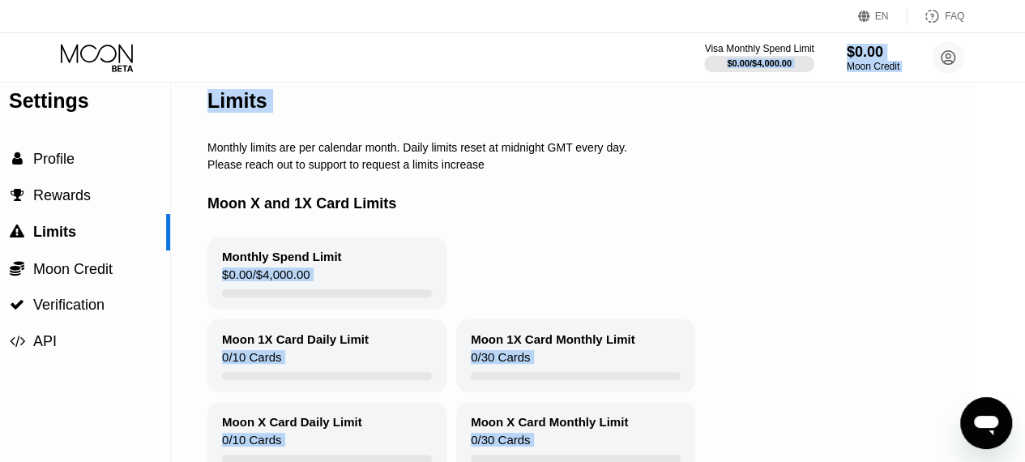
copy div "$0.00 / $4,000.00 $0.00 Moon Credit Robert E Billings robertebillings03@gmail.c…"
click at [491, 171] on div "Please reach out to support to request a limits increase" at bounding box center [617, 164] width 820 height 13
click at [259, 163] on div "Please reach out to support to request a limits increase" at bounding box center [617, 164] width 820 height 13
click at [251, 96] on div "Limits" at bounding box center [237, 100] width 60 height 23
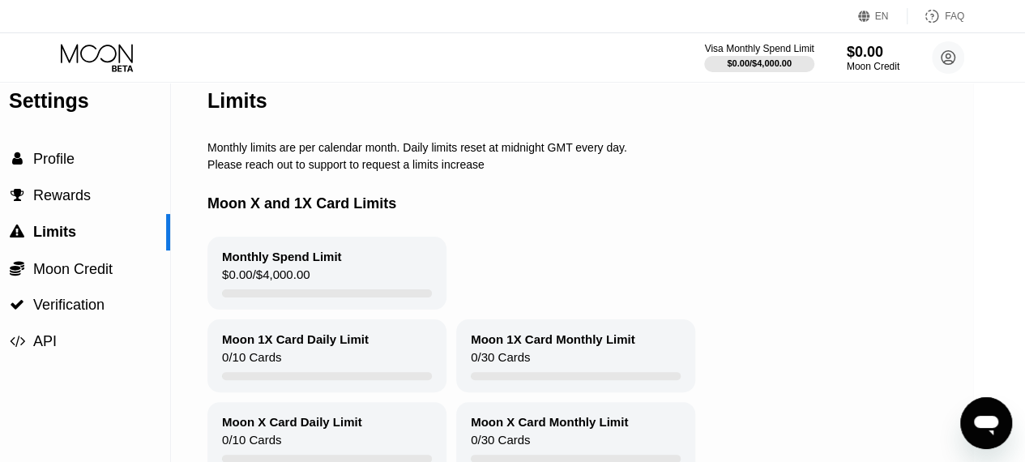
drag, startPoint x: 217, startPoint y: 149, endPoint x: 238, endPoint y: 147, distance: 21.1
click at [238, 147] on div "Monthly limits are per calendar month. Daily limits reset at midnight GMT every…" at bounding box center [617, 147] width 820 height 13
click at [515, 154] on div "Monthly limits are per calendar month. Daily limits reset at midnight GMT every…" at bounding box center [617, 147] width 820 height 13
drag, startPoint x: 483, startPoint y: 174, endPoint x: 400, endPoint y: 201, distance: 86.9
click at [366, 171] on div "Please reach out to support to request a limits increase" at bounding box center [617, 164] width 820 height 13
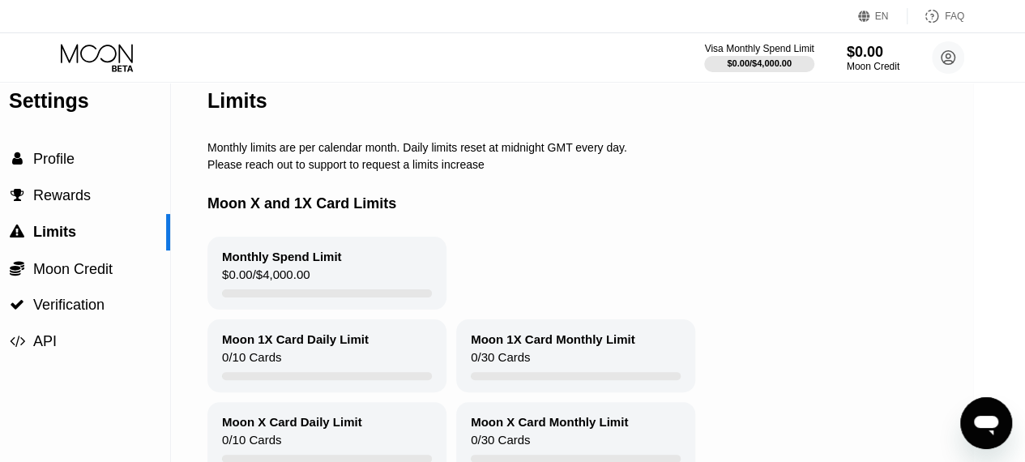
click at [474, 233] on div "Moon X and 1X Card Limits" at bounding box center [617, 204] width 820 height 66
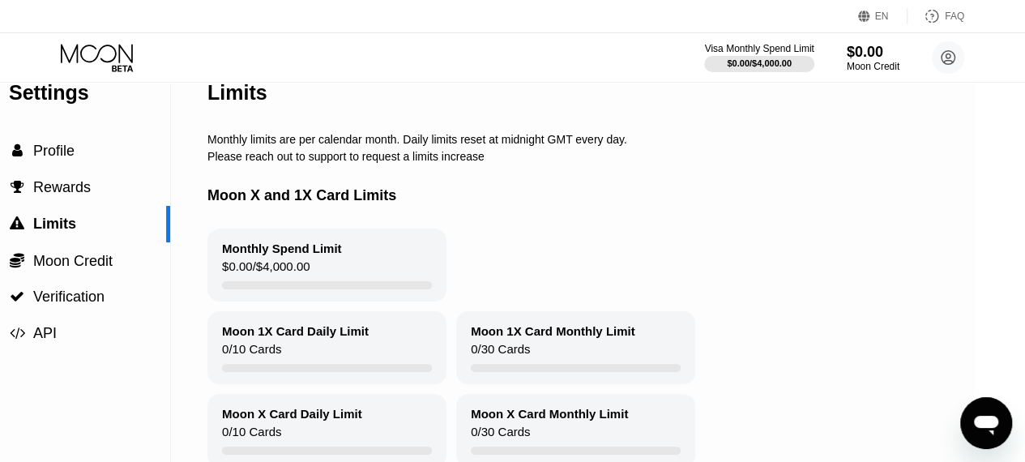
scroll to position [23, 52]
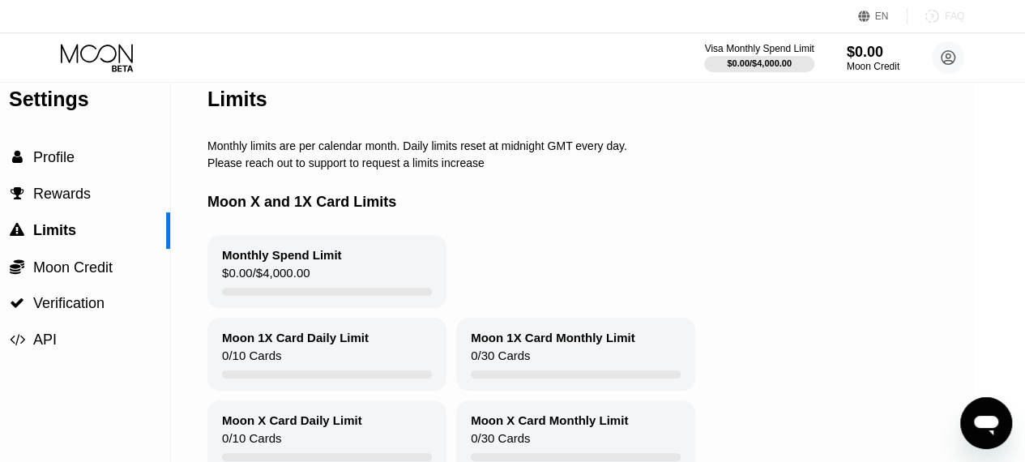
click at [951, 12] on div "FAQ" at bounding box center [954, 16] width 19 height 11
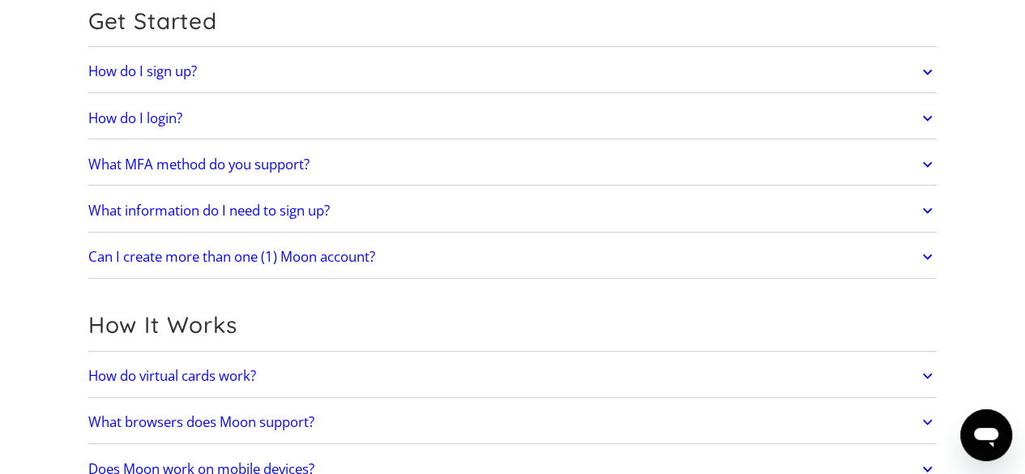
scroll to position [211, 0]
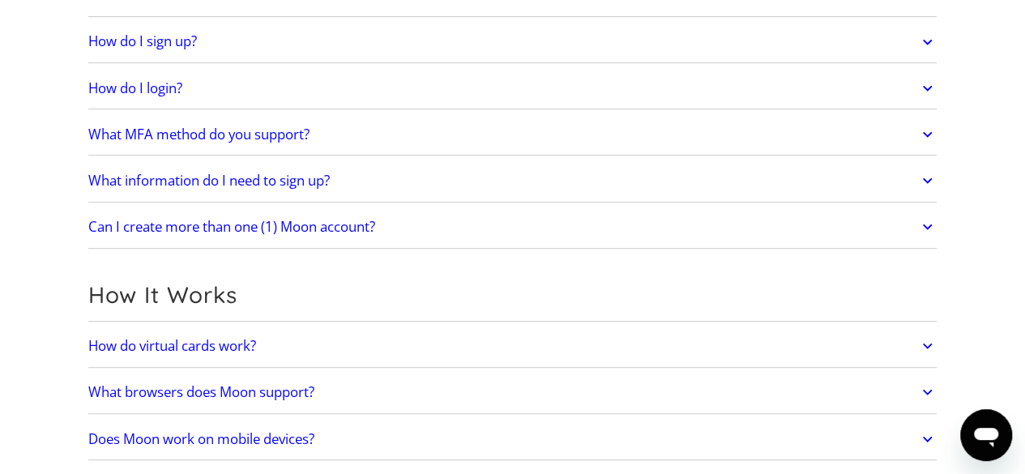
click at [788, 41] on link "How do I sign up?" at bounding box center [512, 42] width 849 height 34
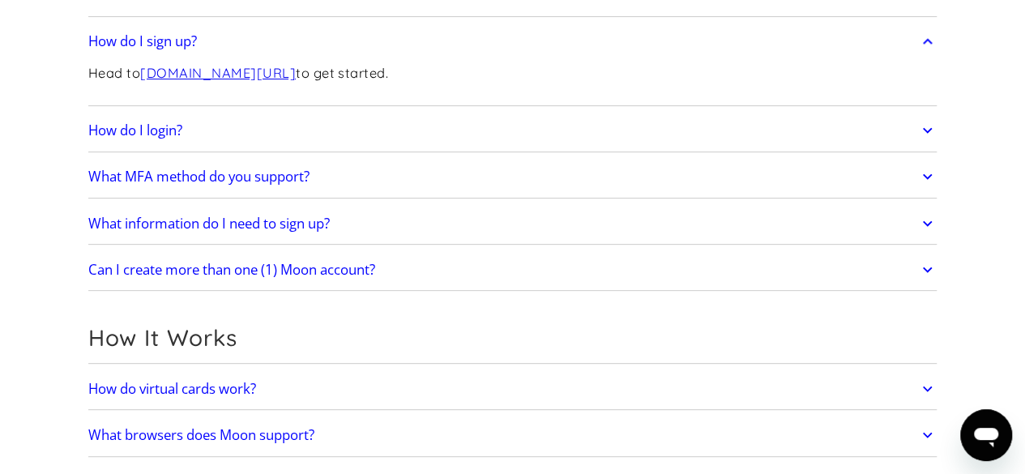
drag, startPoint x: 788, startPoint y: 46, endPoint x: 765, endPoint y: 64, distance: 28.9
click at [788, 46] on link "How do I sign up?" at bounding box center [512, 42] width 849 height 34
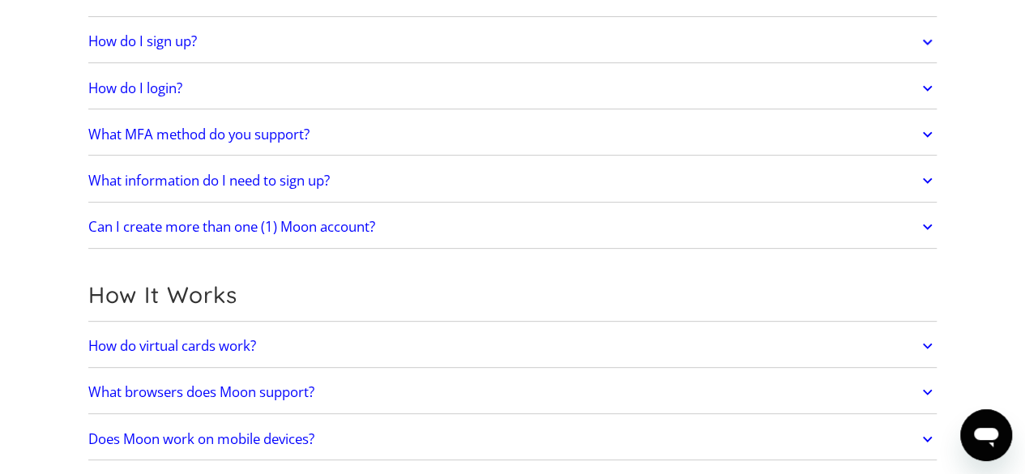
click at [707, 83] on link "How do I login?" at bounding box center [512, 88] width 849 height 34
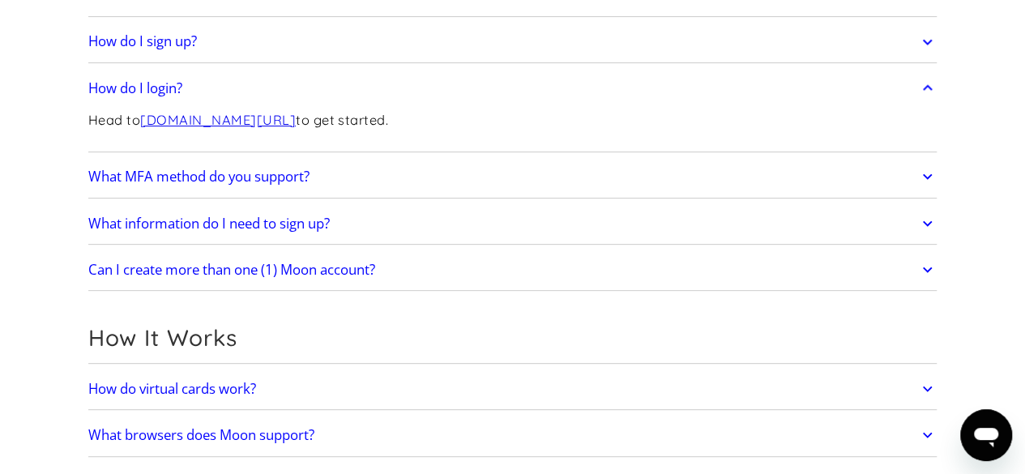
click at [712, 87] on link "How do I login?" at bounding box center [512, 88] width 849 height 34
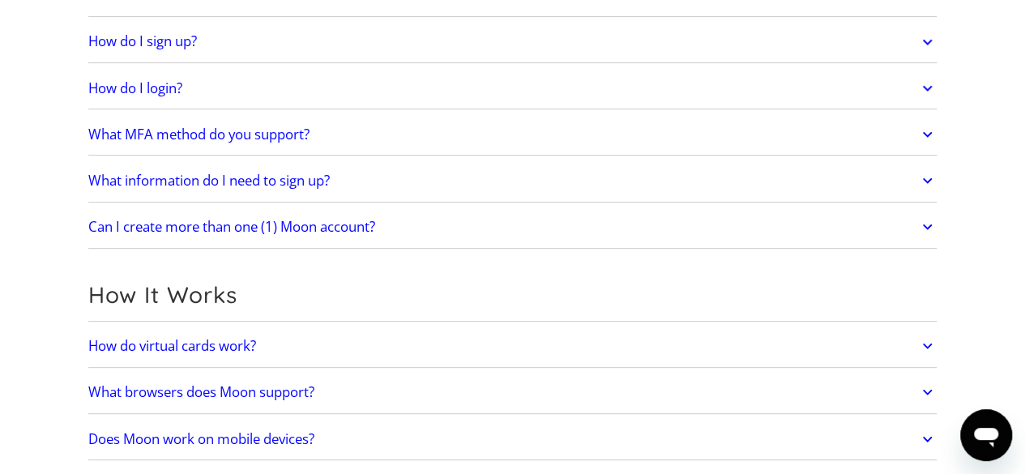
click at [434, 231] on link "Can I create more than one (1) Moon account?" at bounding box center [512, 227] width 849 height 34
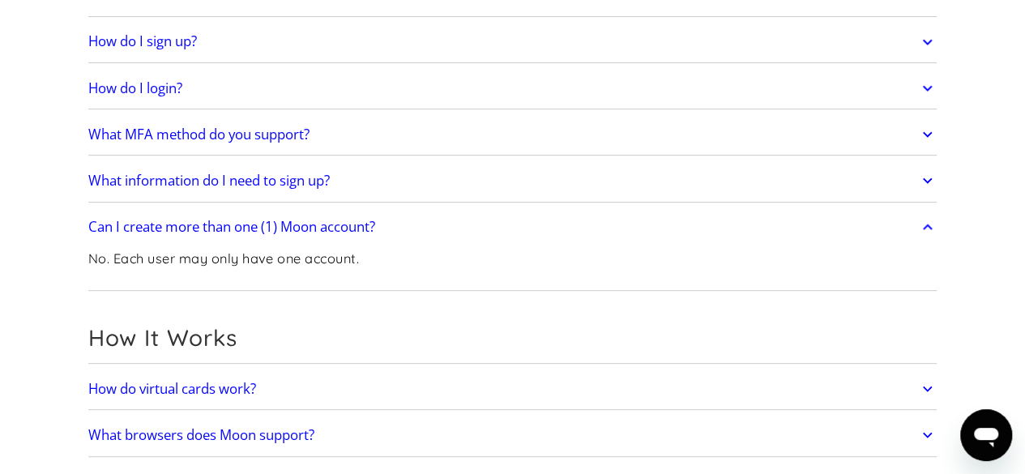
click at [434, 196] on div "What information do I need to sign up? To create a Moon account you need to pro…" at bounding box center [512, 181] width 849 height 42
click at [453, 177] on link "What information do I need to sign up?" at bounding box center [512, 181] width 849 height 34
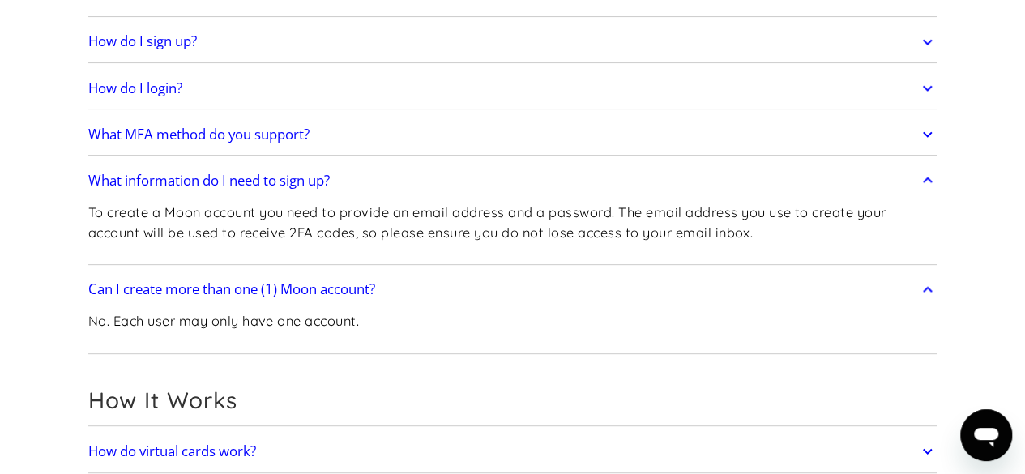
click at [465, 117] on link "What MFA method do you support?" at bounding box center [512, 134] width 849 height 34
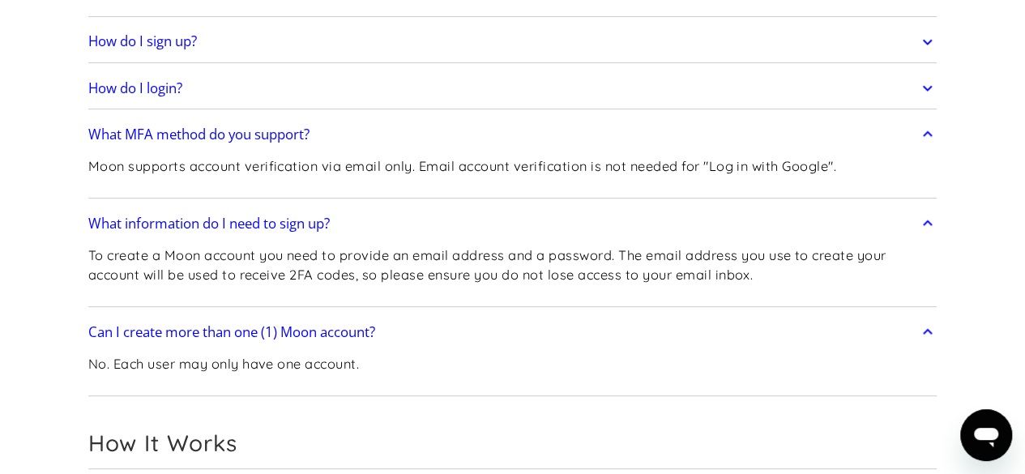
click at [488, 79] on link "How do I login?" at bounding box center [512, 88] width 849 height 34
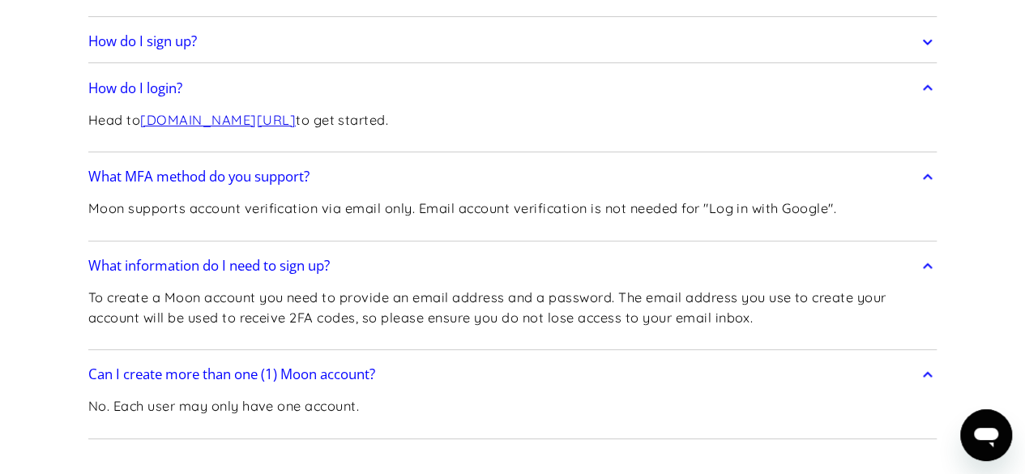
click at [629, 25] on link "How do I sign up?" at bounding box center [512, 42] width 849 height 34
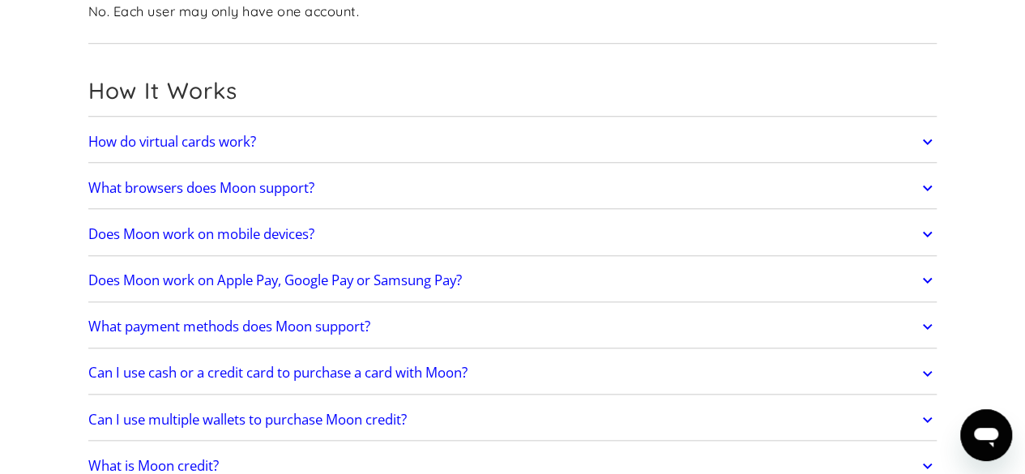
scroll to position [617, 0]
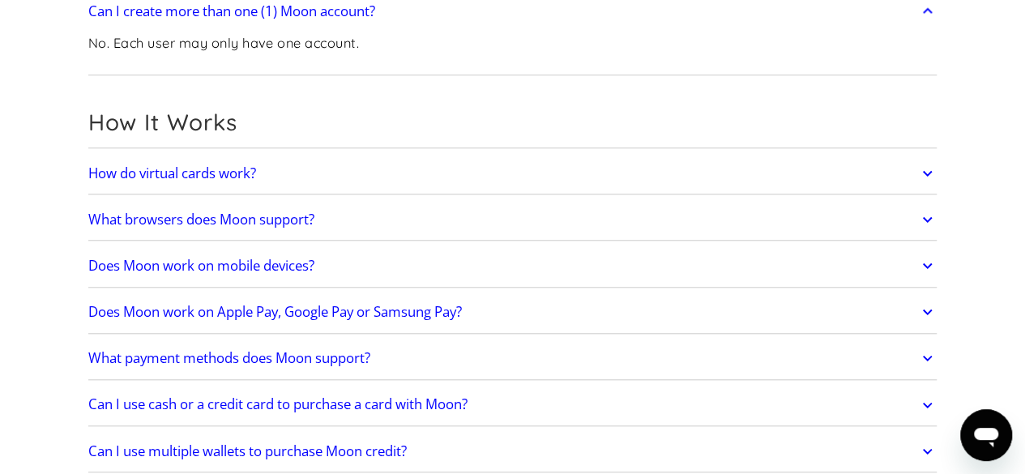
click at [685, 187] on link "How do virtual cards work?" at bounding box center [512, 173] width 849 height 34
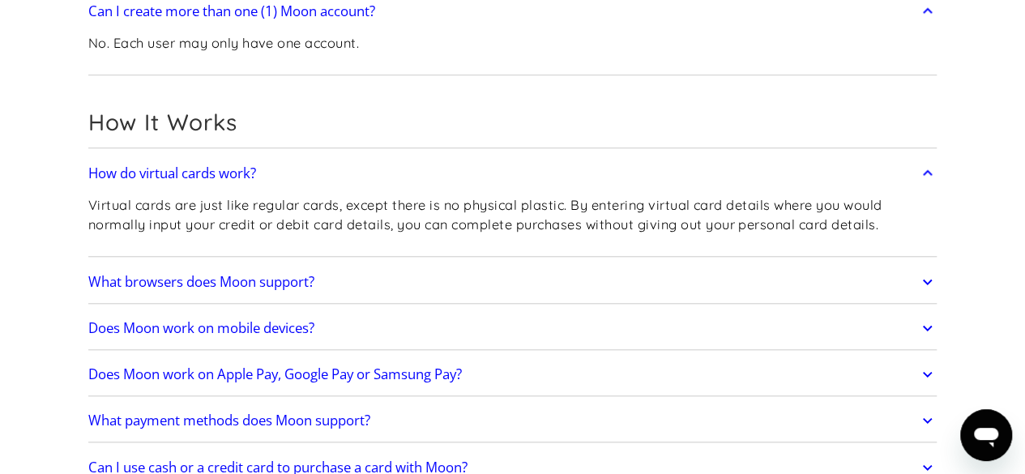
drag, startPoint x: 679, startPoint y: 289, endPoint x: 669, endPoint y: 310, distance: 23.2
click at [679, 289] on link "What browsers does Moon support?" at bounding box center [512, 282] width 849 height 34
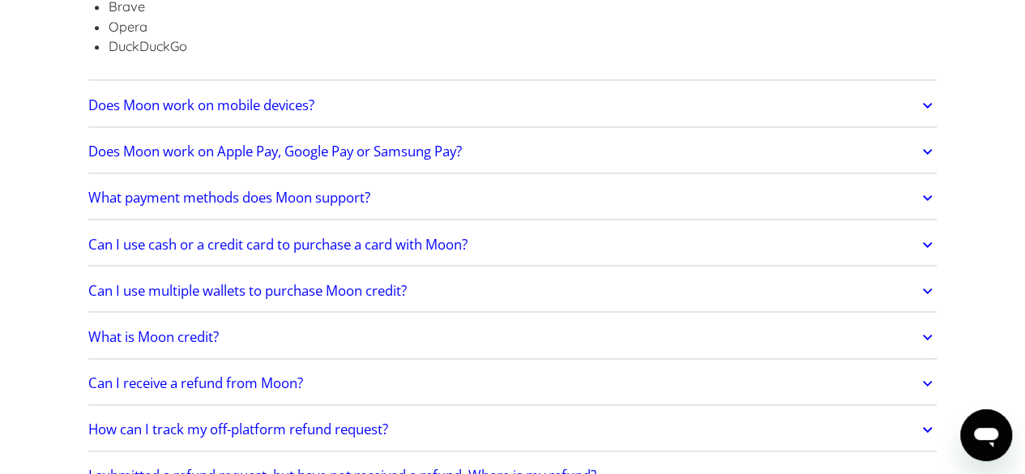
scroll to position [1031, 0]
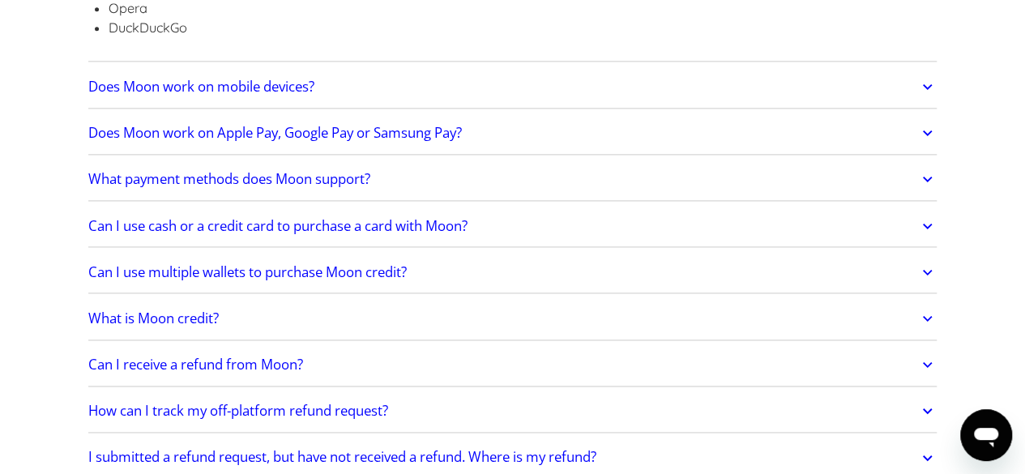
click at [655, 80] on link "Does Moon work on mobile devices?" at bounding box center [512, 87] width 849 height 34
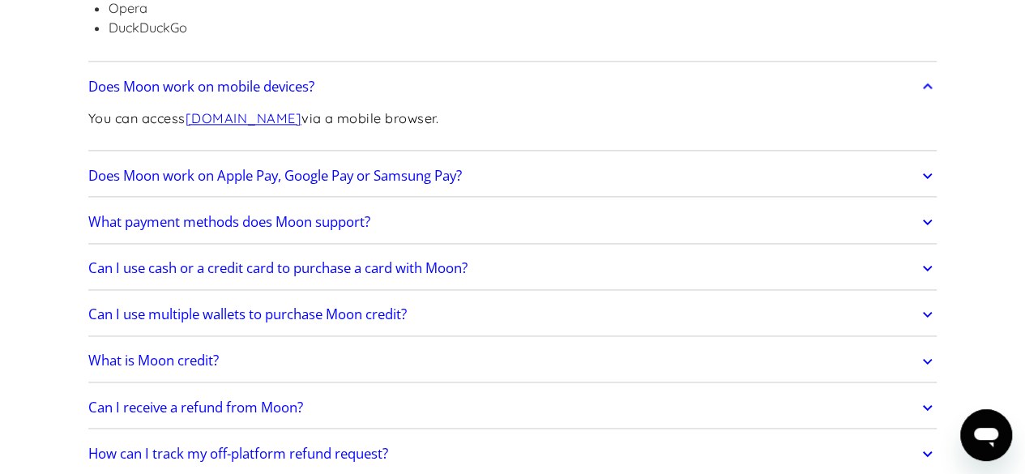
drag, startPoint x: 656, startPoint y: 170, endPoint x: 651, endPoint y: 177, distance: 8.8
click at [655, 172] on link "Does Moon work on Apple Pay, Google Pay or Samsung Pay?" at bounding box center [512, 176] width 849 height 34
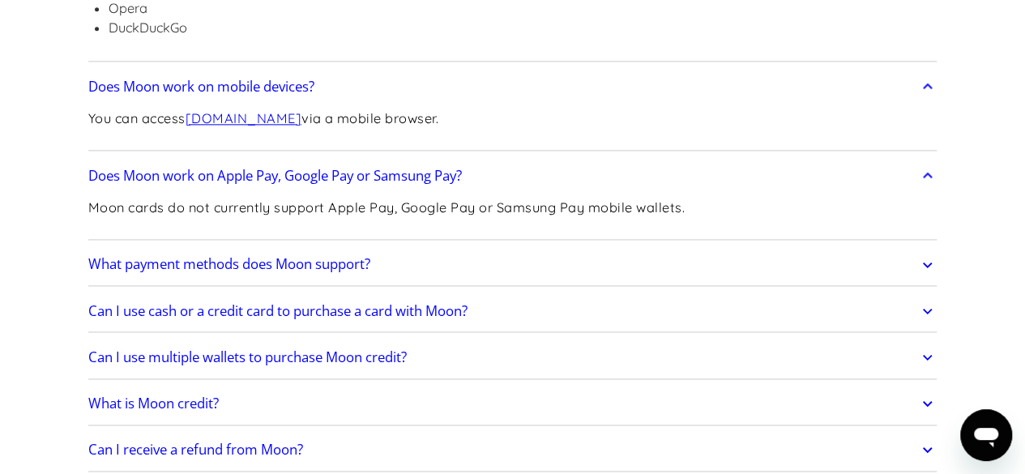
click at [614, 271] on link "What payment methods does Moon support?" at bounding box center [512, 265] width 849 height 34
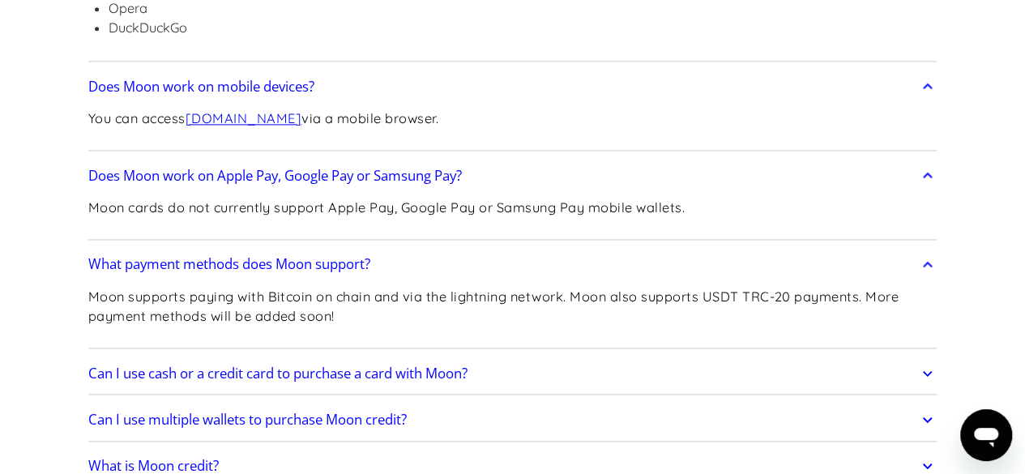
click at [629, 364] on link "Can I use cash or a credit card to purchase a card with Moon?" at bounding box center [512, 374] width 849 height 34
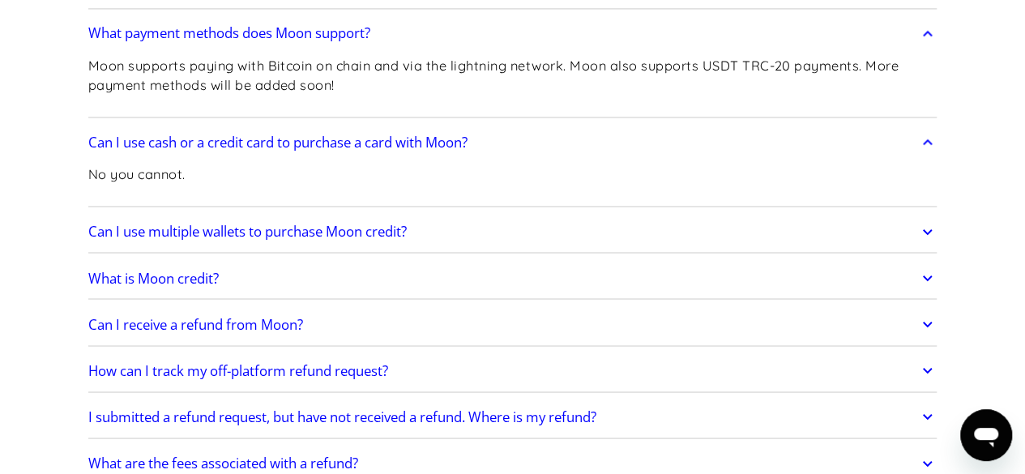
scroll to position [1296, 0]
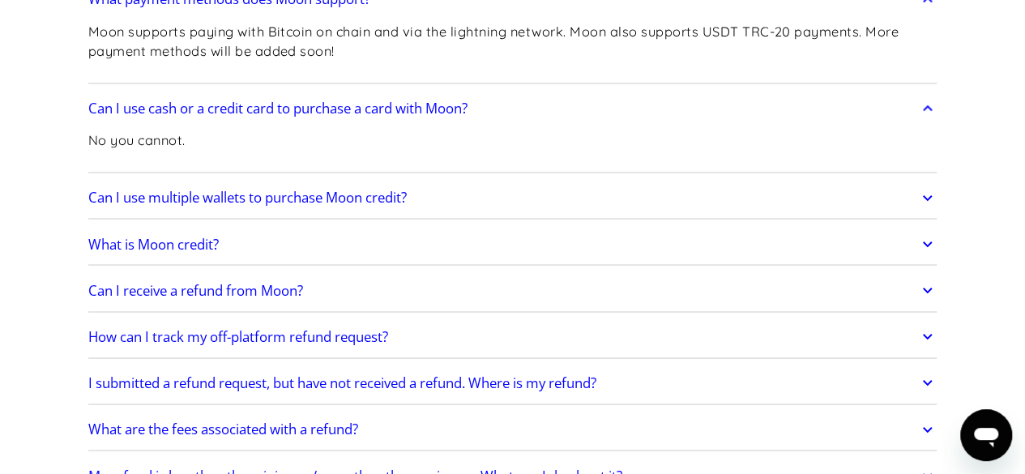
click at [741, 197] on link "Can I use multiple wallets to purchase Moon credit?" at bounding box center [512, 198] width 849 height 34
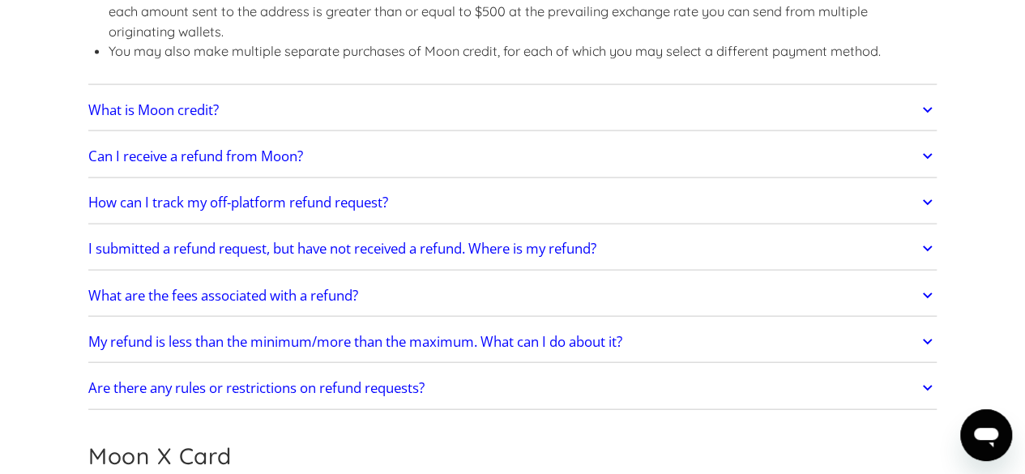
scroll to position [1667, 0]
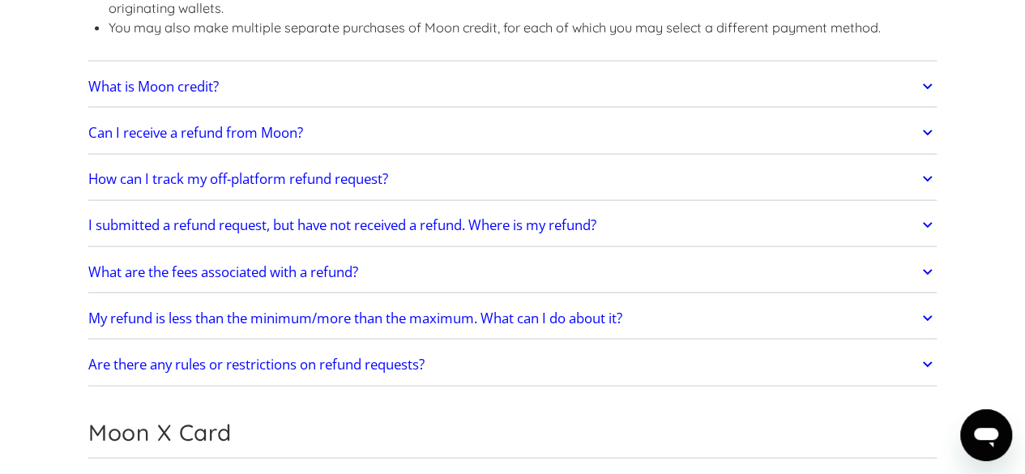
click at [754, 85] on link "What is Moon credit?" at bounding box center [512, 87] width 849 height 34
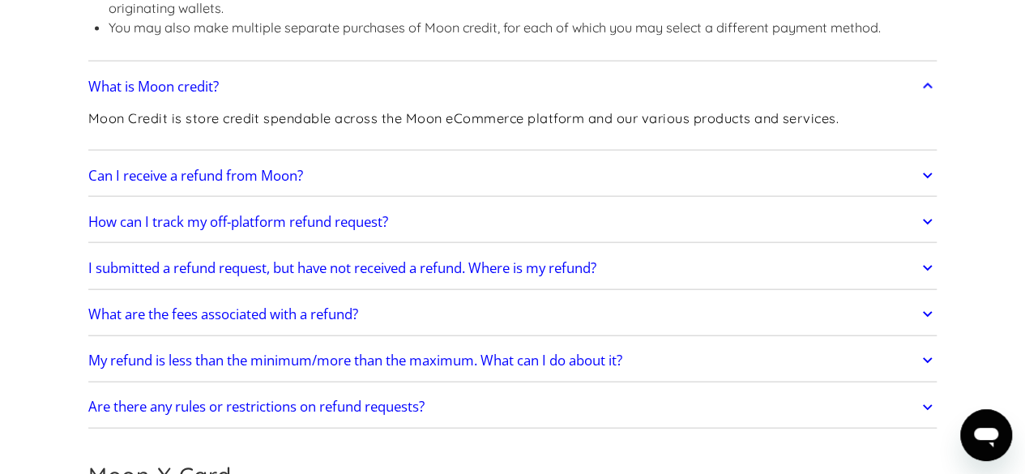
click at [630, 180] on link "Can I receive a refund from Moon?" at bounding box center [512, 176] width 849 height 34
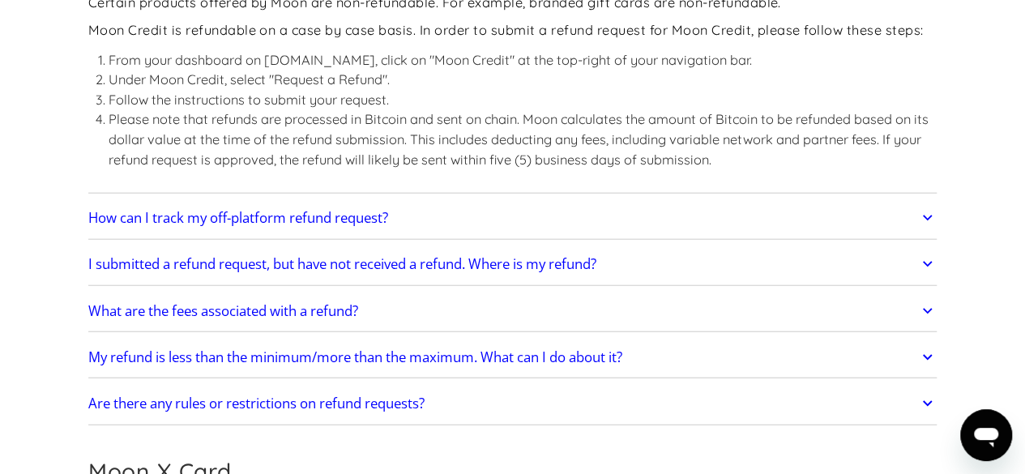
scroll to position [2024, 0]
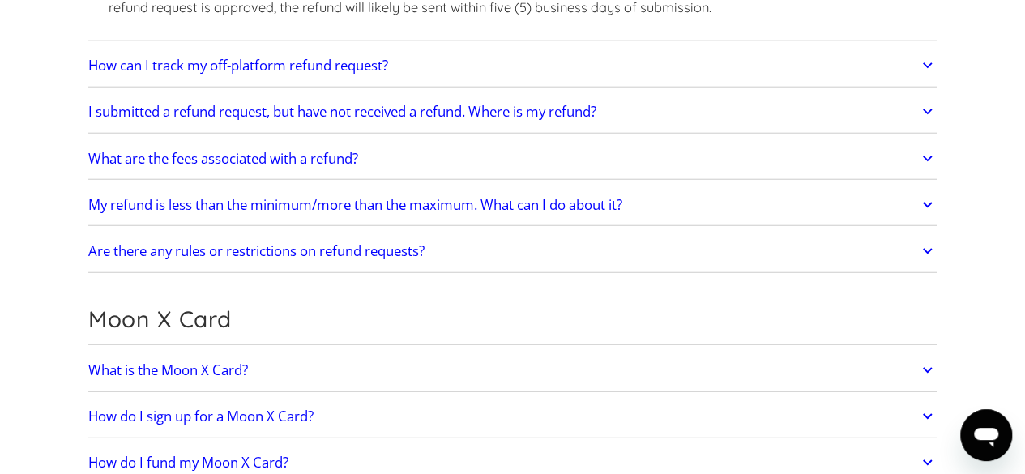
click at [794, 62] on link "How can I track my off-platform refund request?" at bounding box center [512, 66] width 849 height 34
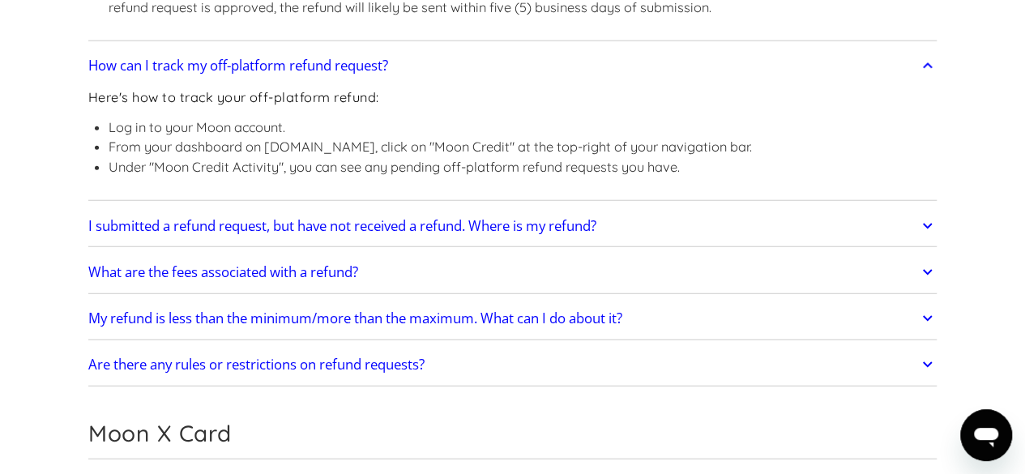
click at [794, 224] on link "I submitted a refund request, but have not received a refund. Where is my refun…" at bounding box center [512, 226] width 849 height 34
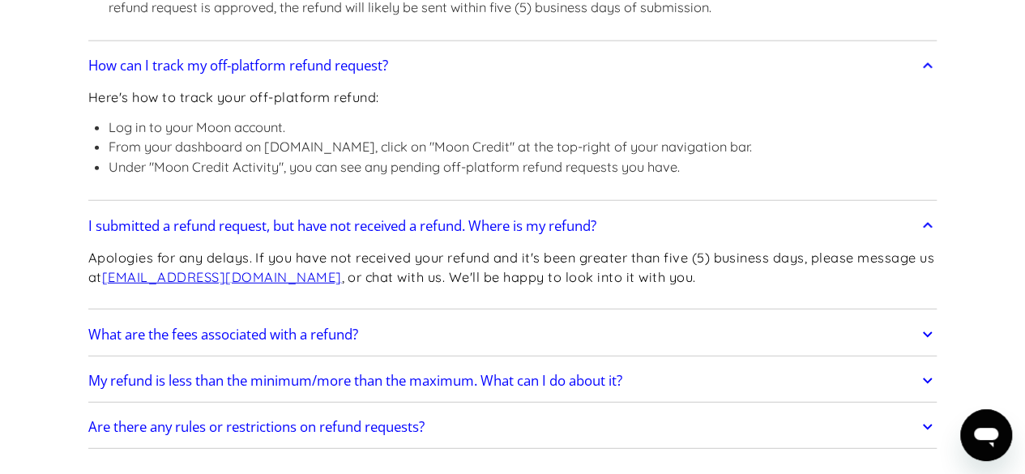
click at [749, 322] on link "What are the fees associated with a refund?" at bounding box center [512, 335] width 849 height 34
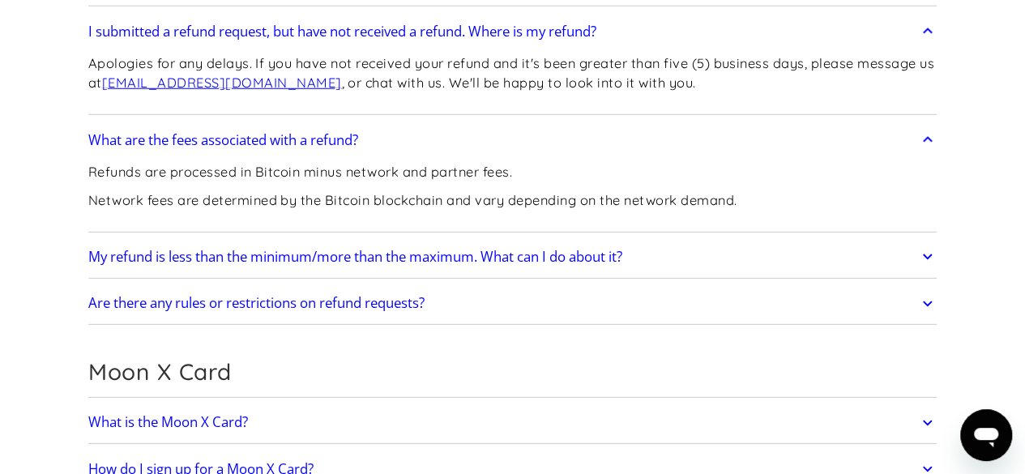
scroll to position [2351, 0]
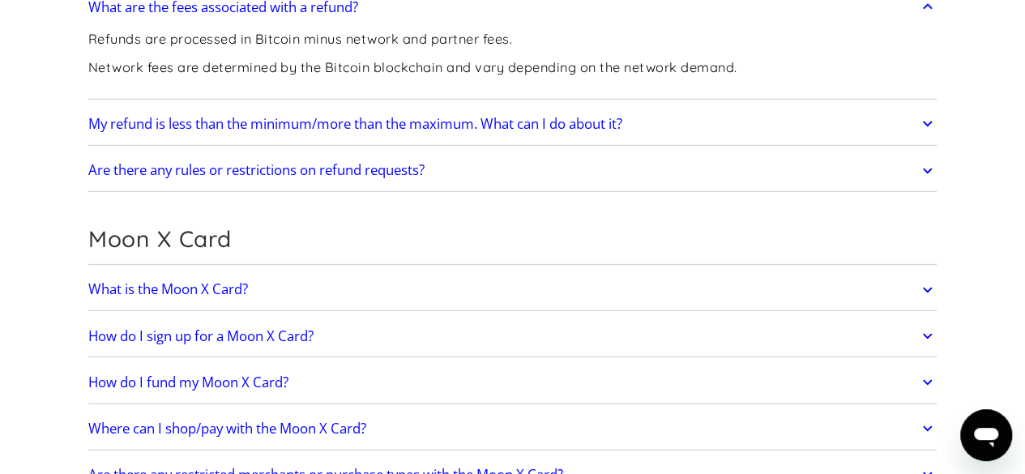
click at [837, 120] on link "My refund is less than the minimum/more than the maximum. What can I do about i…" at bounding box center [512, 124] width 849 height 34
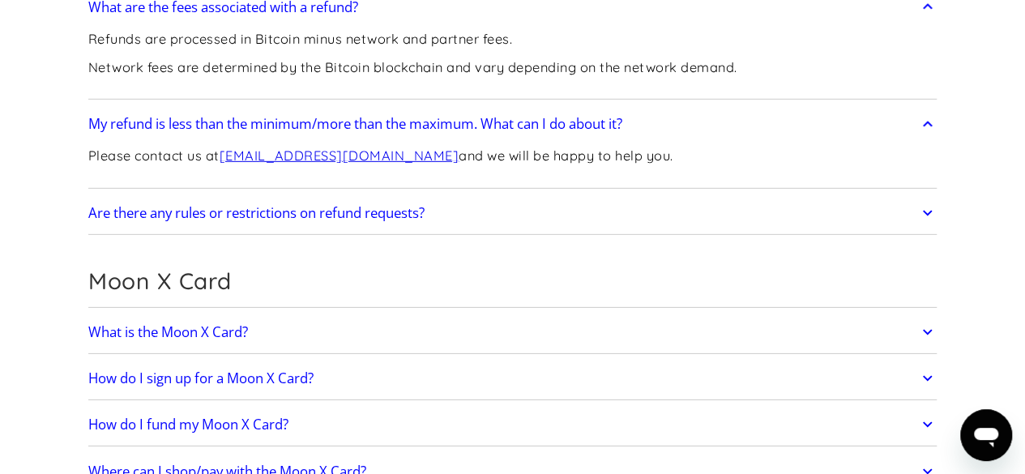
click at [814, 216] on link "Are there any rules or restrictions on refund requests?" at bounding box center [512, 213] width 849 height 34
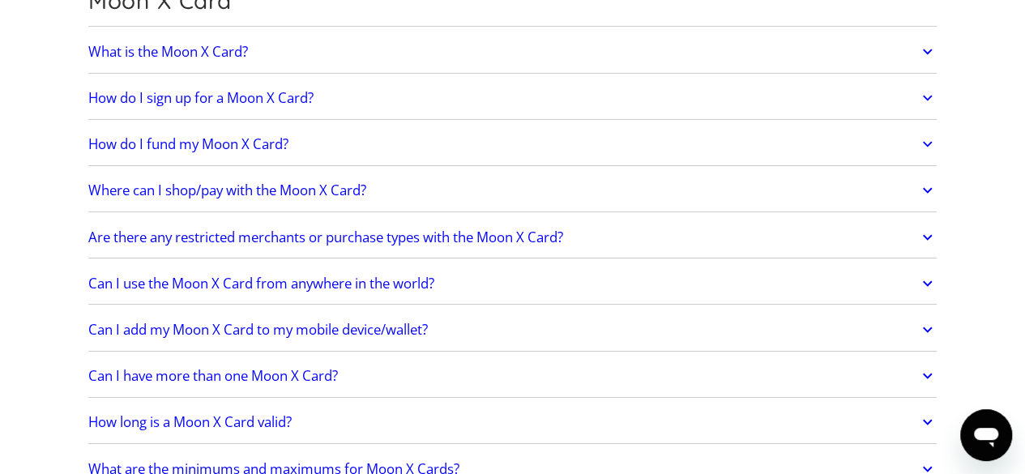
scroll to position [2800, 0]
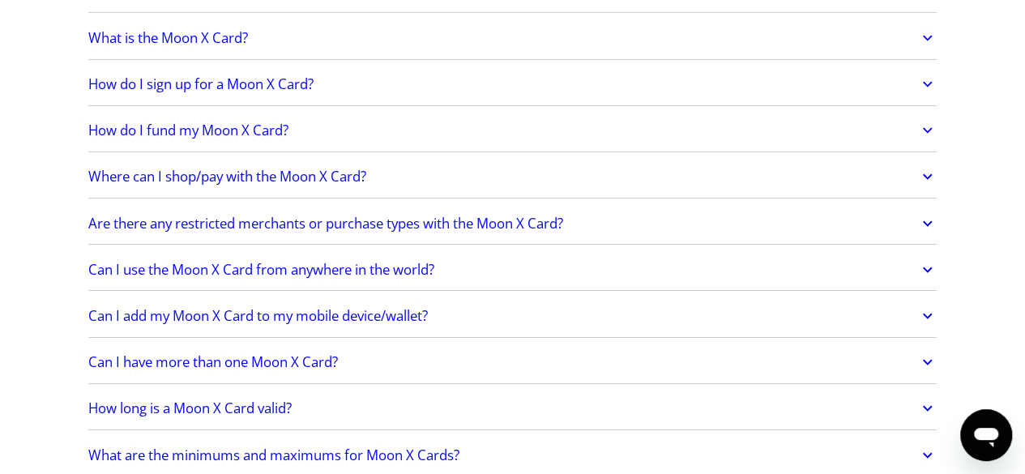
click at [799, 36] on link "What is the Moon X Card?" at bounding box center [512, 38] width 849 height 34
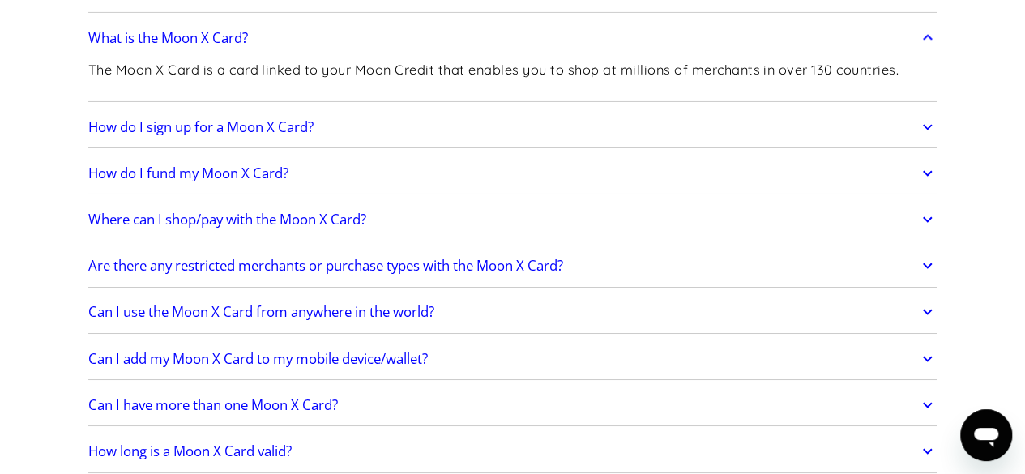
click at [770, 111] on link "How do I sign up for a Moon X Card?" at bounding box center [512, 127] width 849 height 34
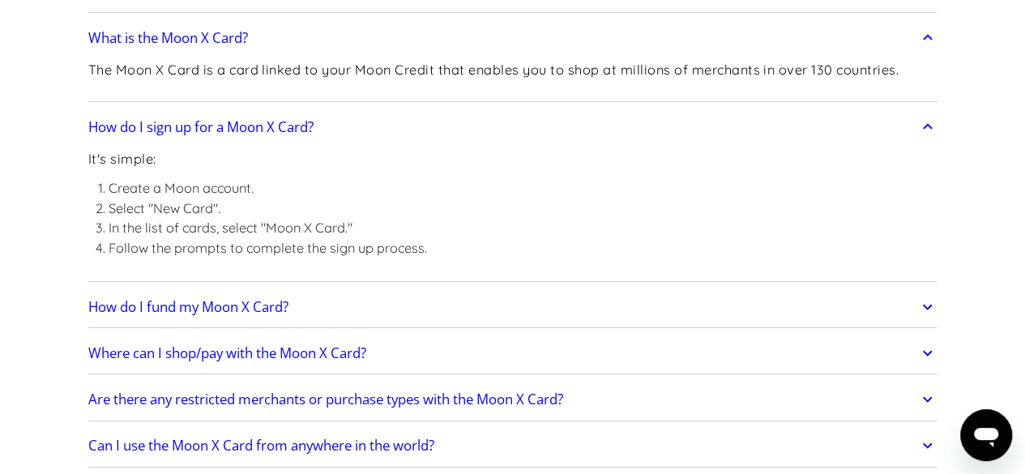
click at [736, 307] on link "How do I fund my Moon X Card?" at bounding box center [512, 307] width 849 height 34
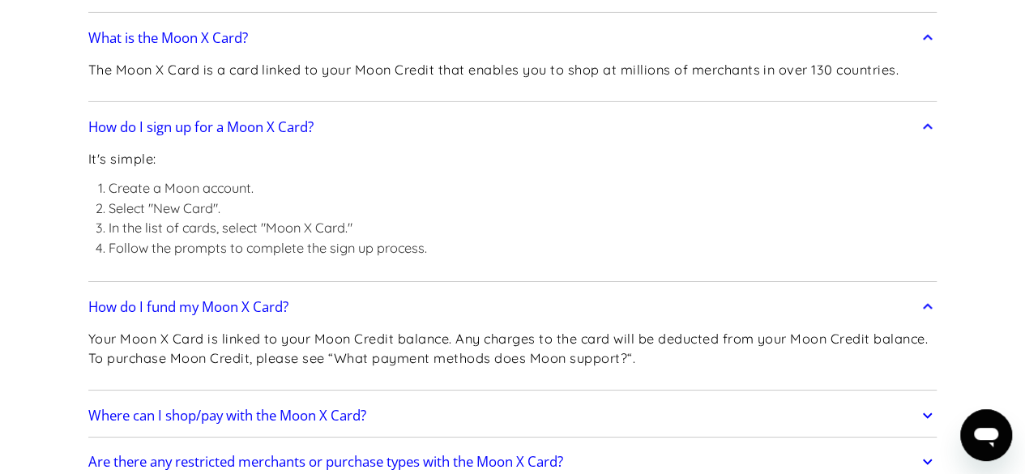
click at [645, 413] on link "Where can I shop/pay with the Moon X Card?" at bounding box center [512, 416] width 849 height 34
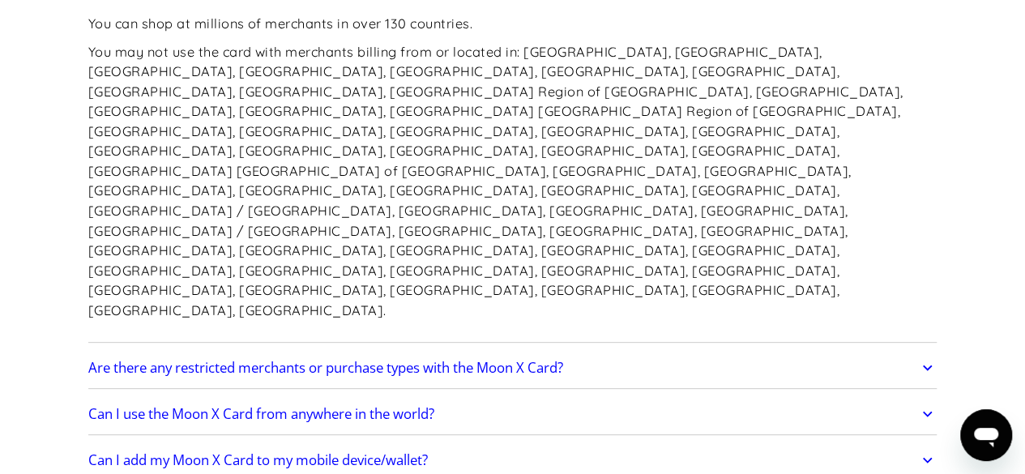
scroll to position [3364, 0]
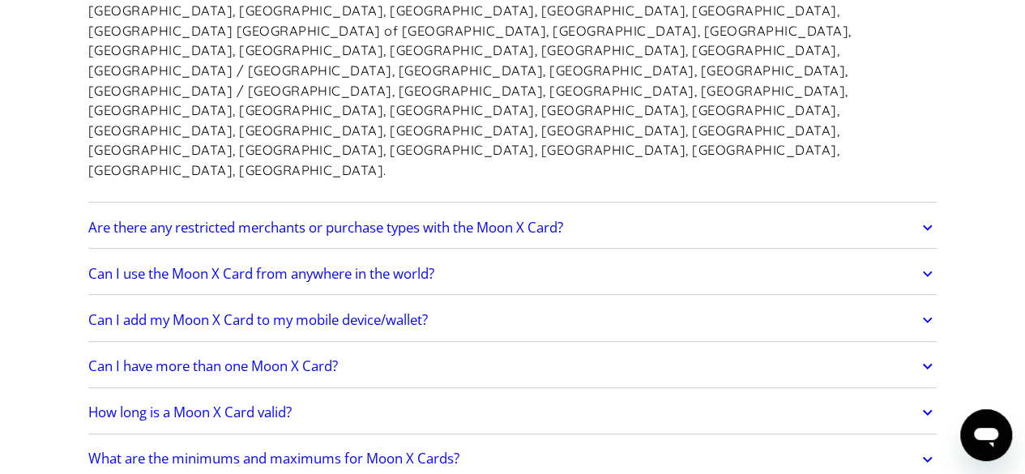
click at [826, 211] on link "Are there any restricted merchants or purchase types with the Moon X Card?" at bounding box center [512, 228] width 849 height 34
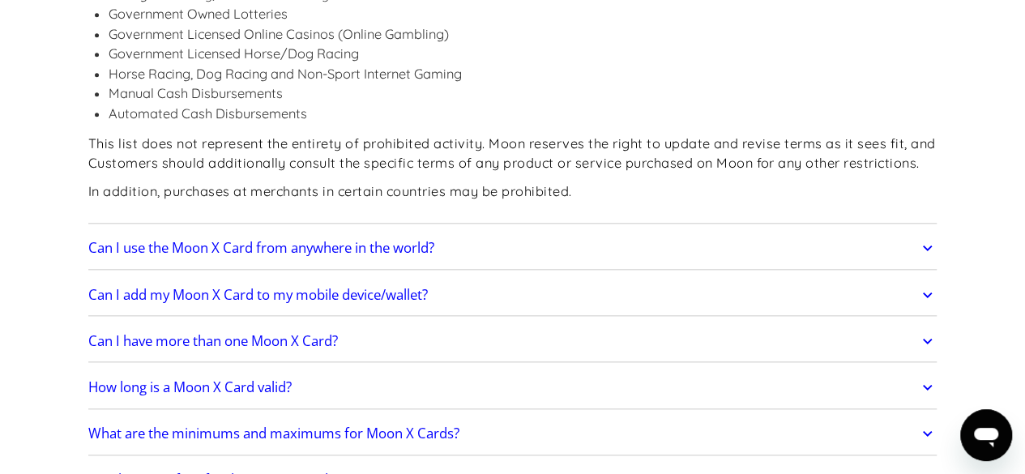
scroll to position [3866, 0]
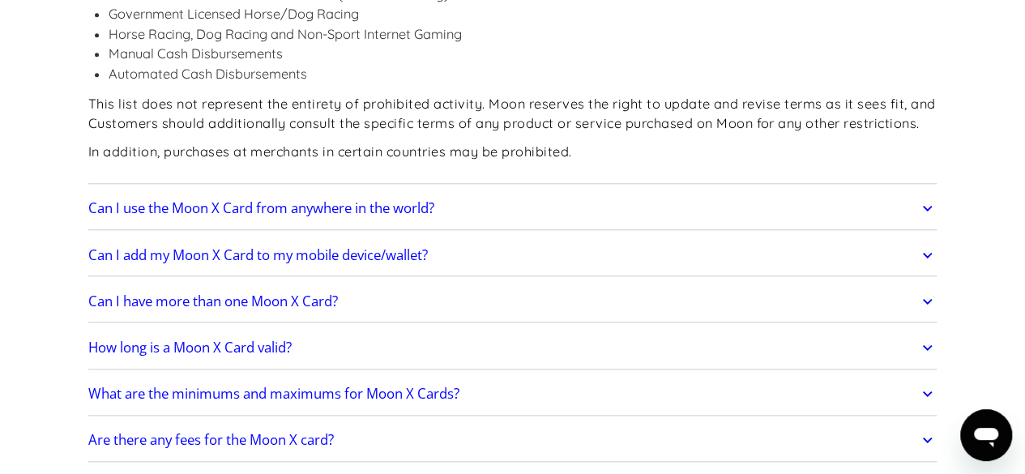
click at [874, 191] on link "Can I use the Moon X Card from anywhere in the world?" at bounding box center [512, 208] width 849 height 34
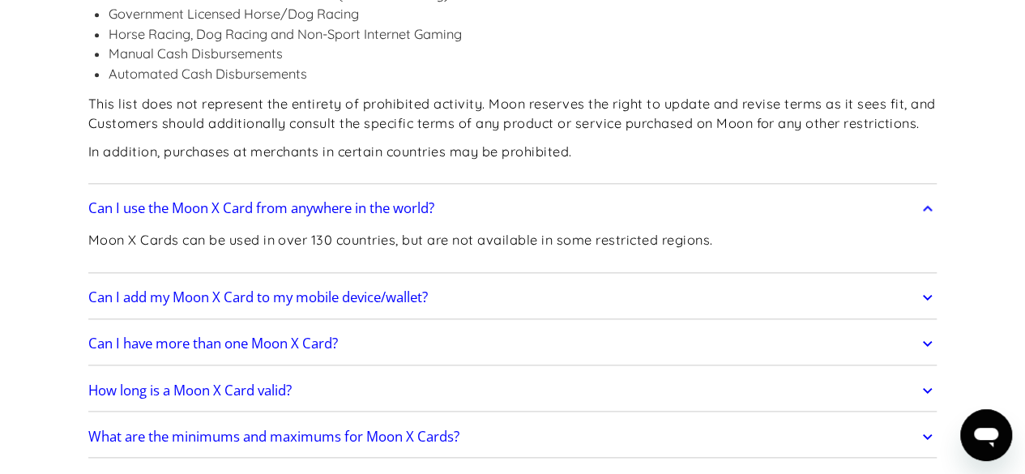
click at [903, 280] on link "Can I add my Moon X Card to my mobile device/wallet?" at bounding box center [512, 297] width 849 height 34
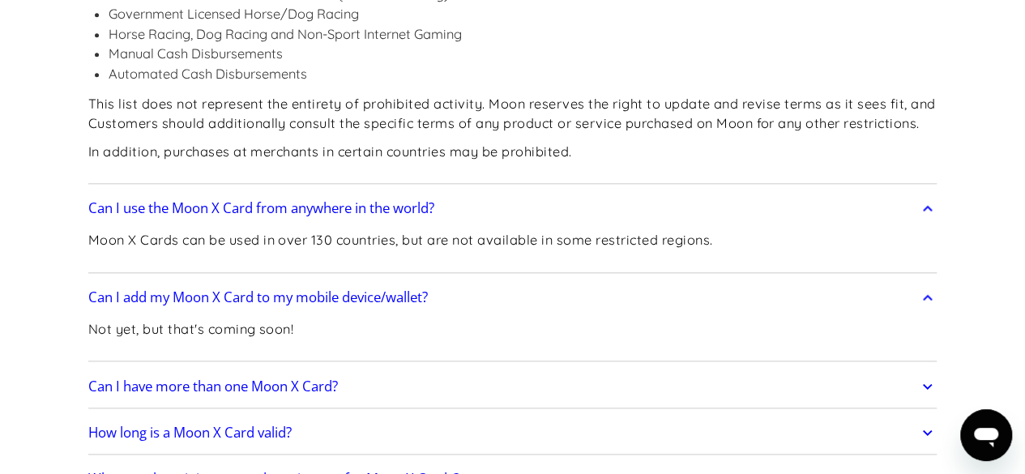
click at [846, 369] on link "Can I have more than one Moon X Card?" at bounding box center [512, 386] width 849 height 34
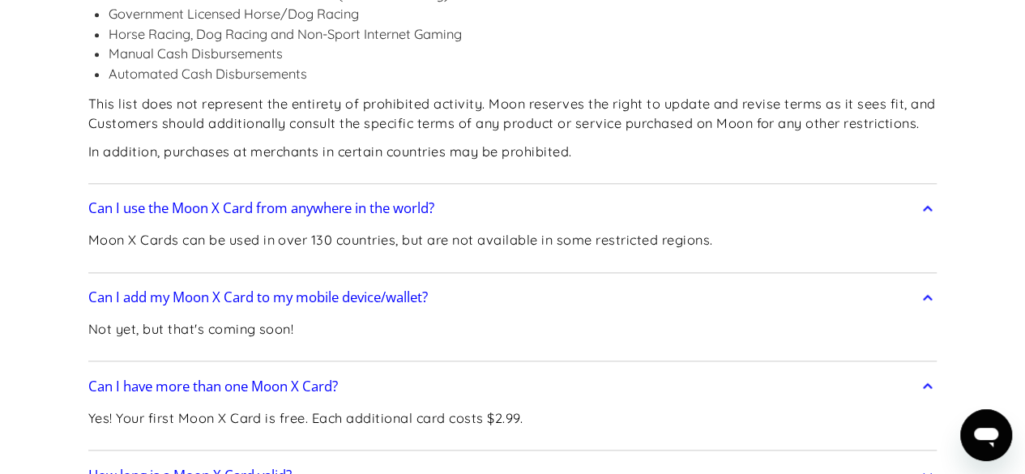
click at [813, 459] on link "How long is a Moon X Card valid?" at bounding box center [512, 476] width 849 height 34
drag, startPoint x: 796, startPoint y: 408, endPoint x: 804, endPoint y: 403, distance: 9.4
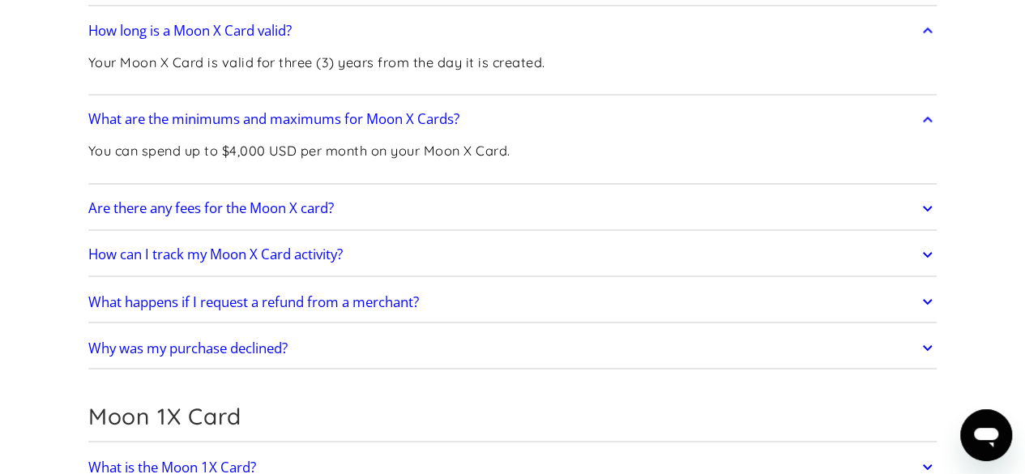
scroll to position [4237, 0]
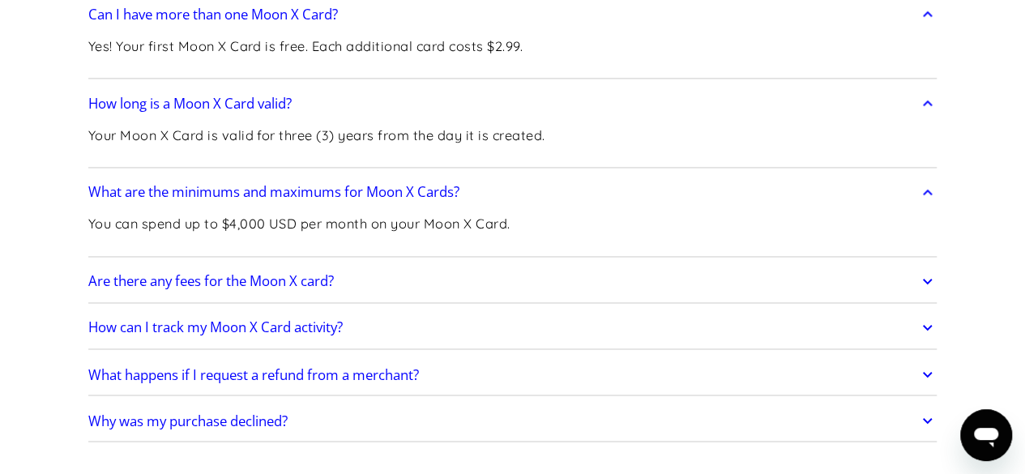
click at [847, 264] on link "Are there any fees for the Moon X card?" at bounding box center [512, 281] width 849 height 34
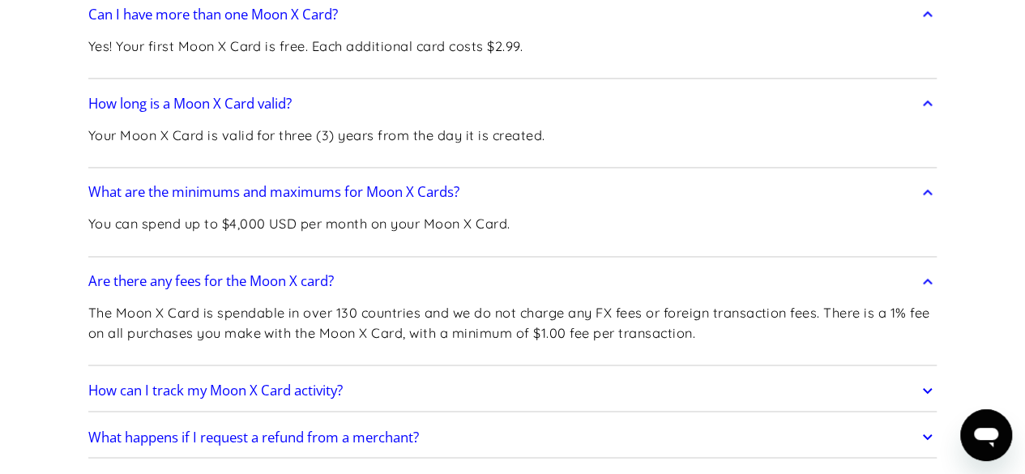
click at [789, 374] on link "How can I track my Moon X Card activity?" at bounding box center [512, 391] width 849 height 34
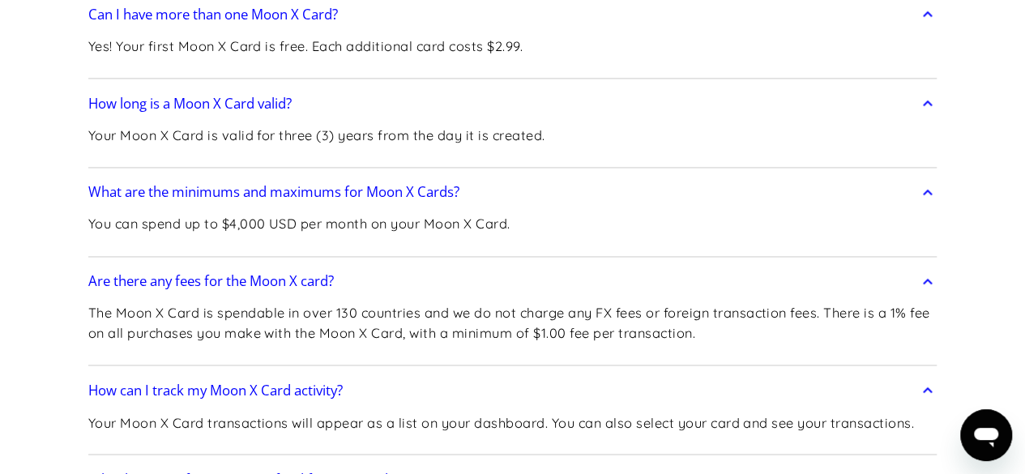
click at [779, 462] on link "What happens if I request a refund from a merchant?" at bounding box center [512, 479] width 849 height 34
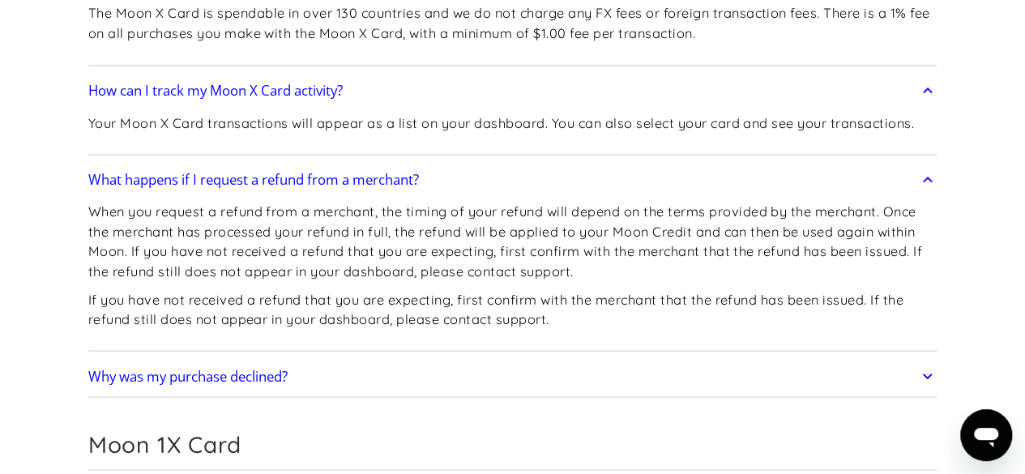
scroll to position [4580, 0]
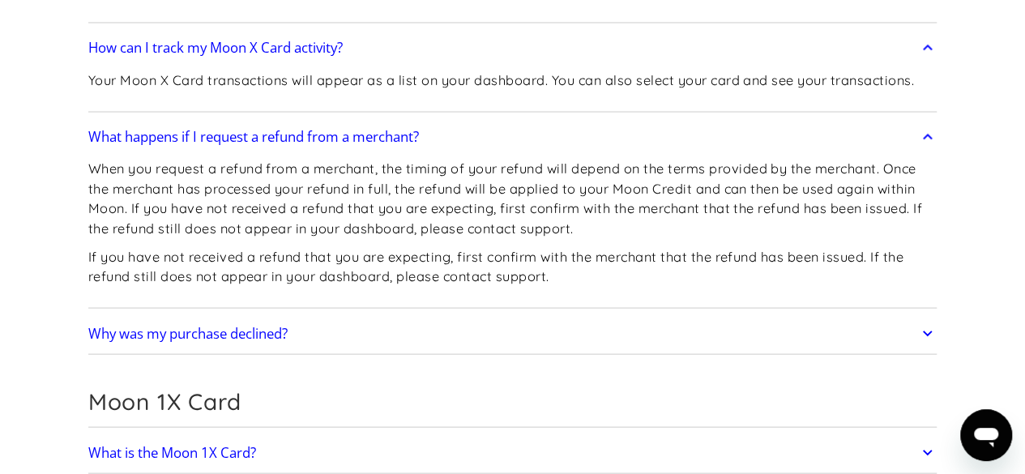
click at [903, 316] on link "Why was my purchase declined?" at bounding box center [512, 333] width 849 height 34
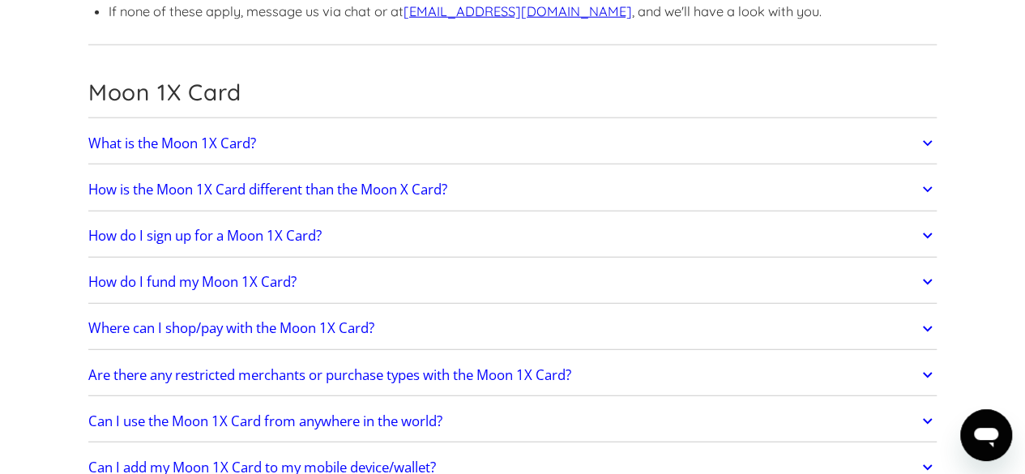
scroll to position [4941, 0]
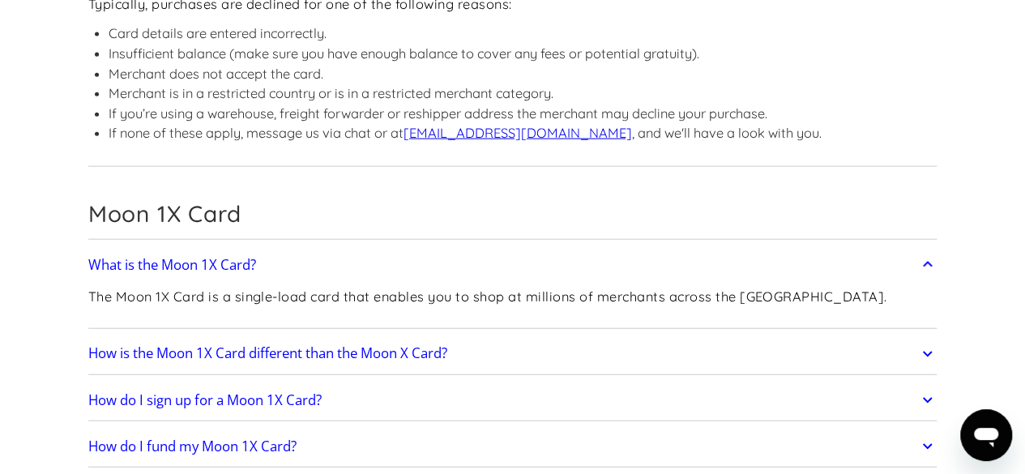
click at [869, 337] on link "How is the Moon 1X Card different than the Moon X Card?" at bounding box center [512, 354] width 849 height 34
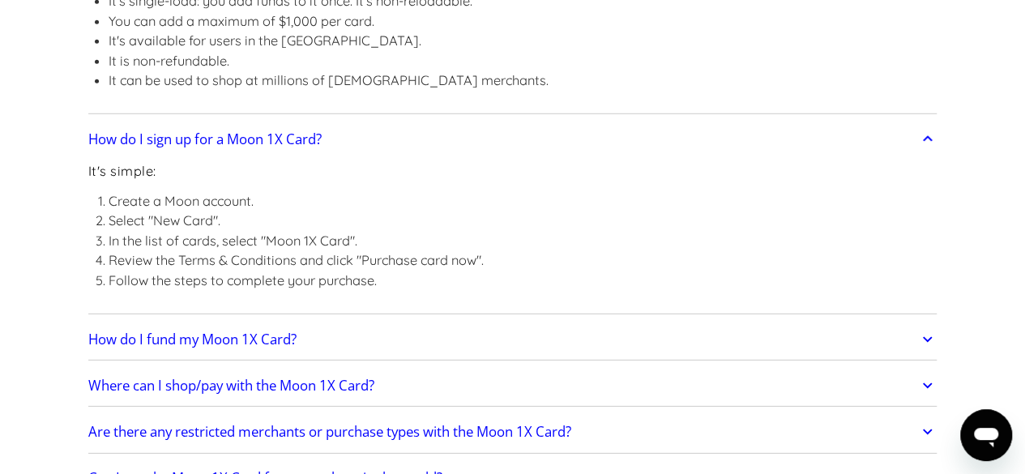
scroll to position [5401, 0]
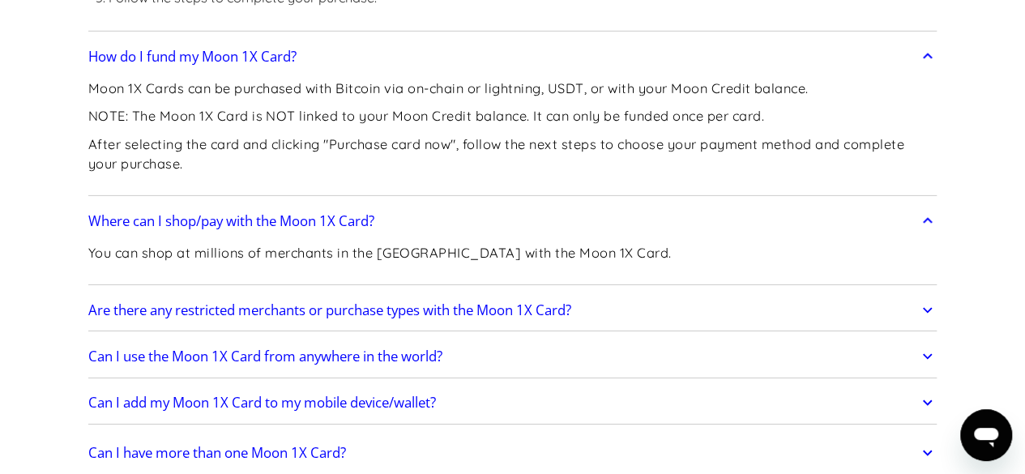
scroll to position [5675, 0]
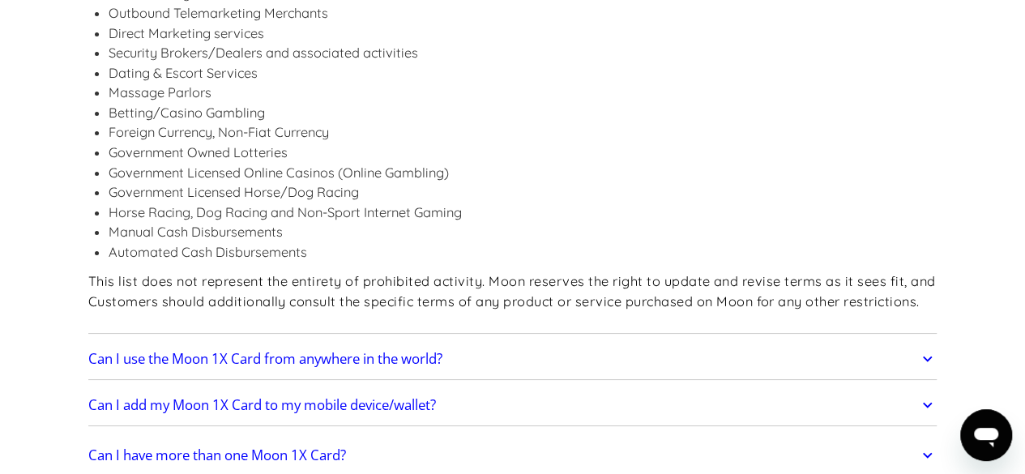
scroll to position [6043, 0]
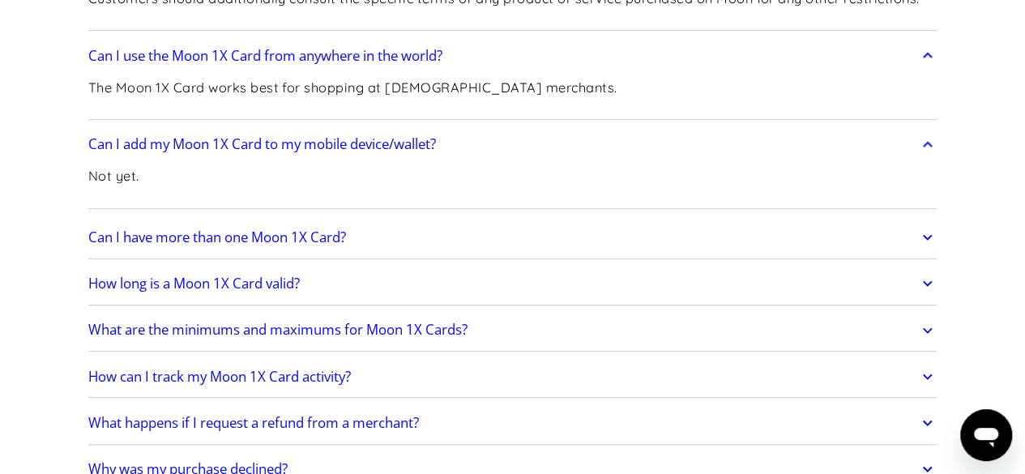
scroll to position [6365, 0]
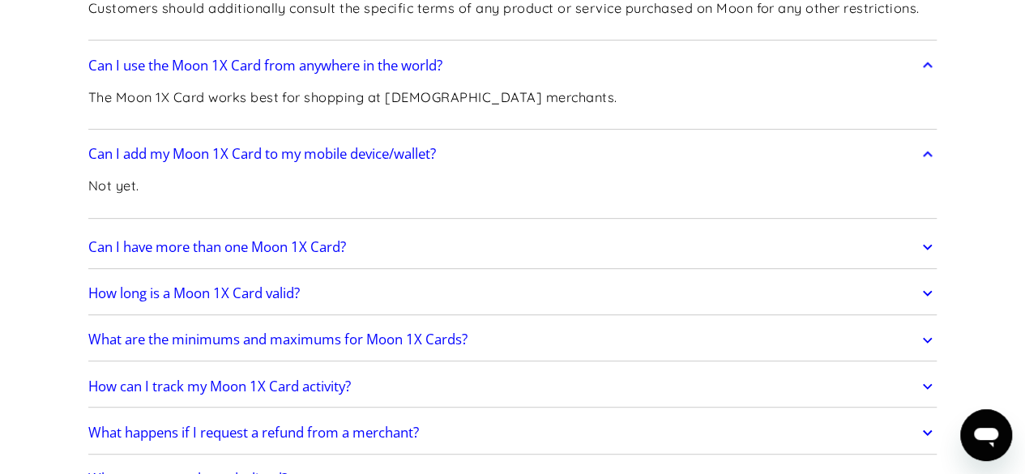
click at [604, 230] on link "Can I have more than one Moon 1X Card?" at bounding box center [512, 247] width 849 height 34
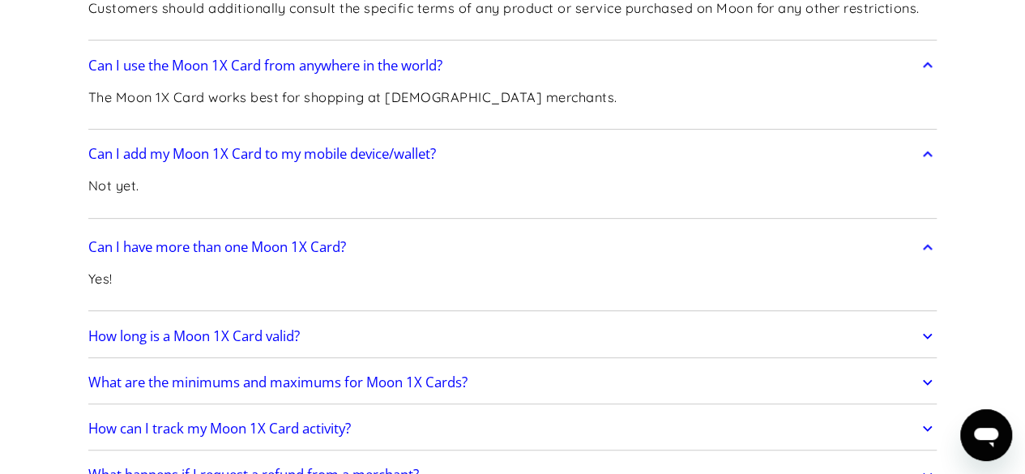
click at [514, 319] on link "How long is a Moon 1X Card valid?" at bounding box center [512, 336] width 849 height 34
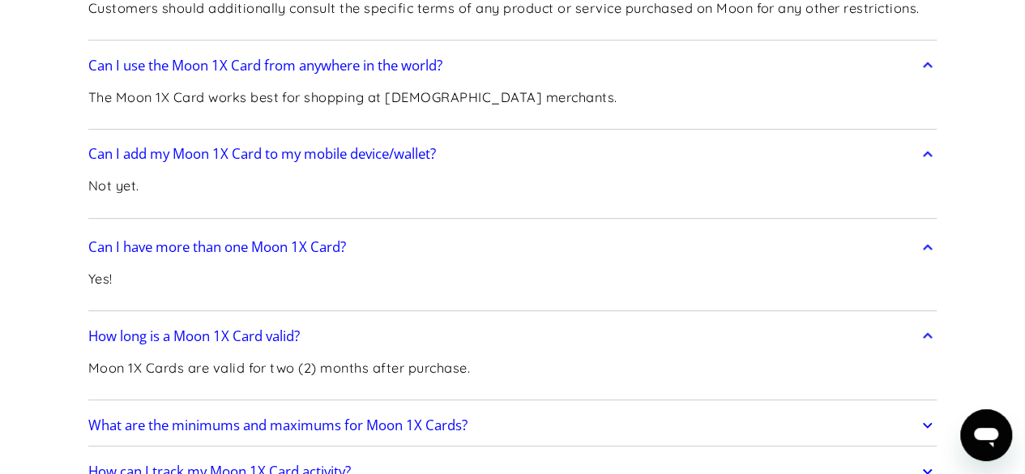
drag, startPoint x: 530, startPoint y: 247, endPoint x: 526, endPoint y: 277, distance: 30.3
click at [530, 408] on link "What are the minimums and maximums for Moon 1X Cards?" at bounding box center [512, 425] width 849 height 34
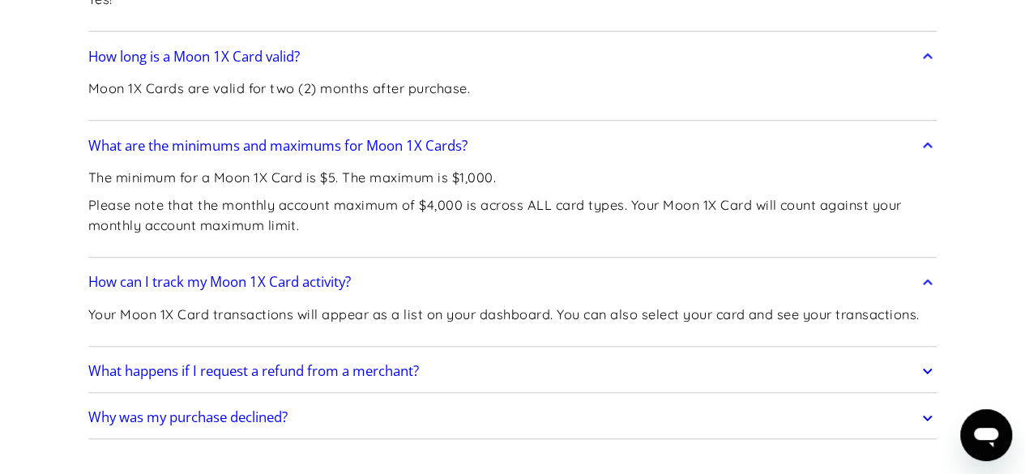
scroll to position [6716, 0]
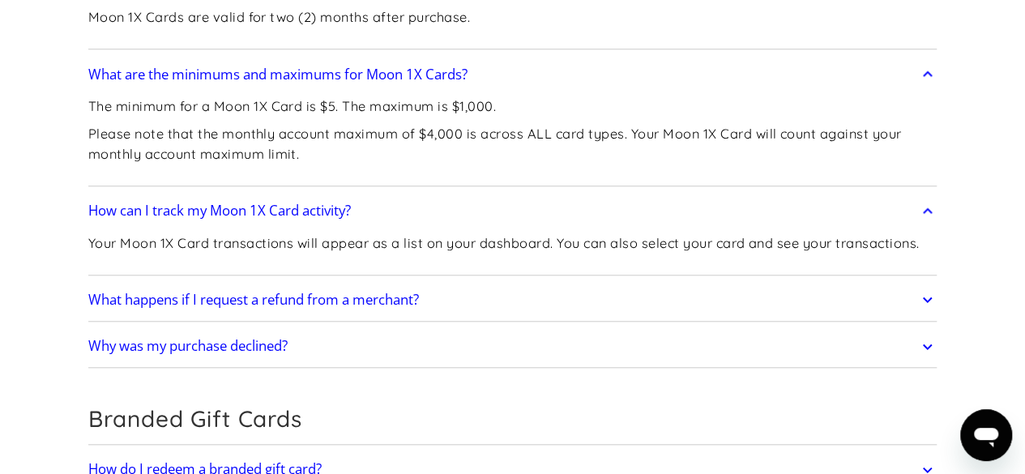
click at [560, 283] on link "What happens if I request a refund from a merchant?" at bounding box center [512, 300] width 849 height 34
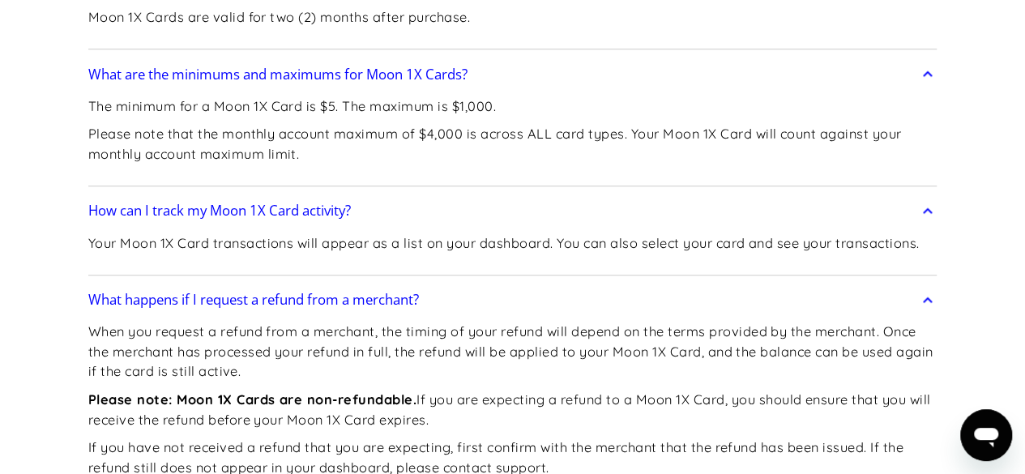
drag, startPoint x: 525, startPoint y: 365, endPoint x: 535, endPoint y: 357, distance: 12.7
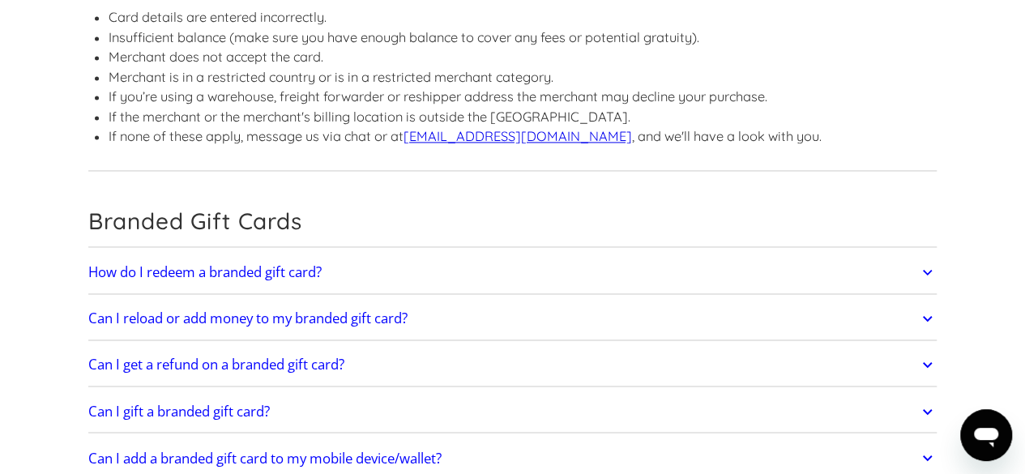
scroll to position [7337, 0]
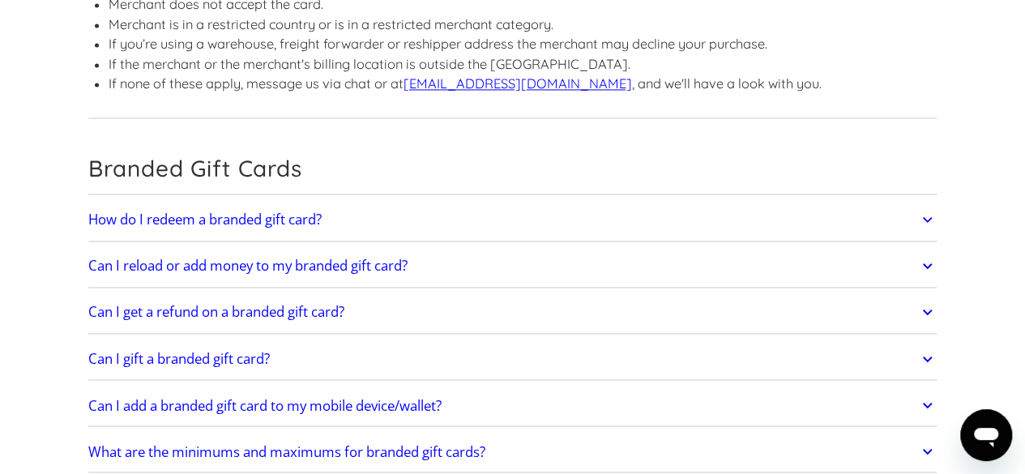
click at [491, 203] on link "How do I redeem a branded gift card?" at bounding box center [512, 220] width 849 height 34
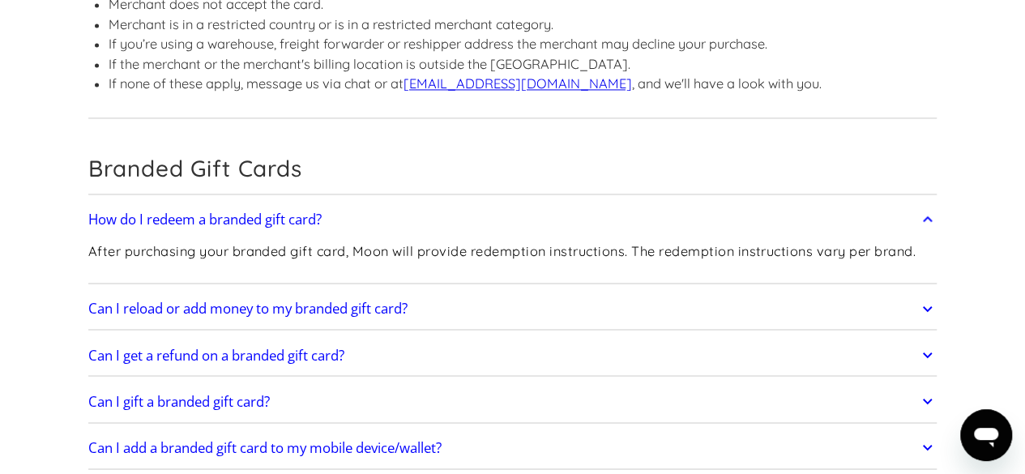
drag, startPoint x: 517, startPoint y: 128, endPoint x: 517, endPoint y: 147, distance: 18.6
click at [517, 292] on link "Can I reload or add money to my branded gift card?" at bounding box center [512, 309] width 849 height 34
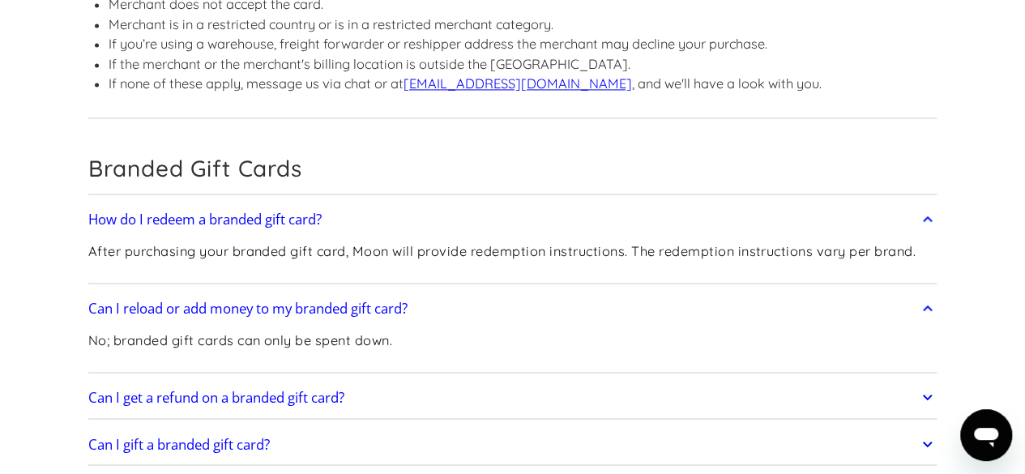
click at [540, 380] on link "Can I get a refund on a branded gift card?" at bounding box center [512, 397] width 849 height 34
drag, startPoint x: 522, startPoint y: 318, endPoint x: 532, endPoint y: 316, distance: 10.7
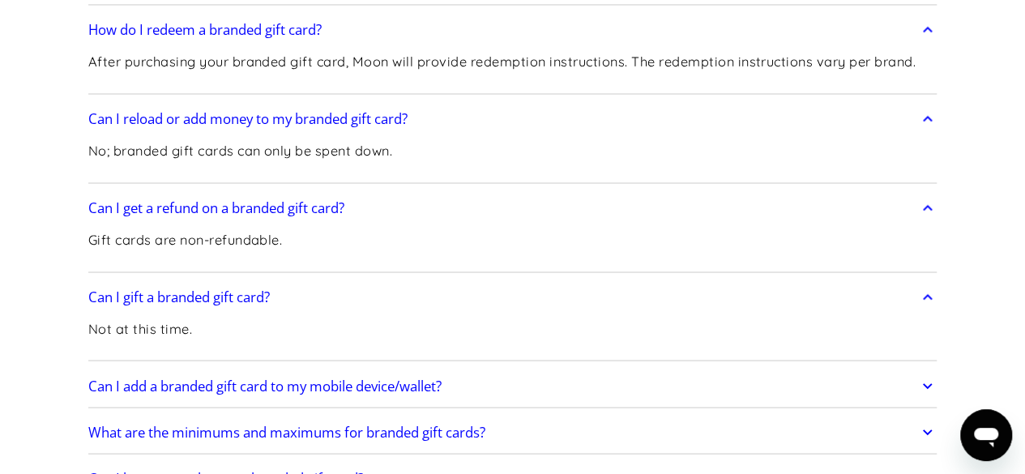
scroll to position [7560, 0]
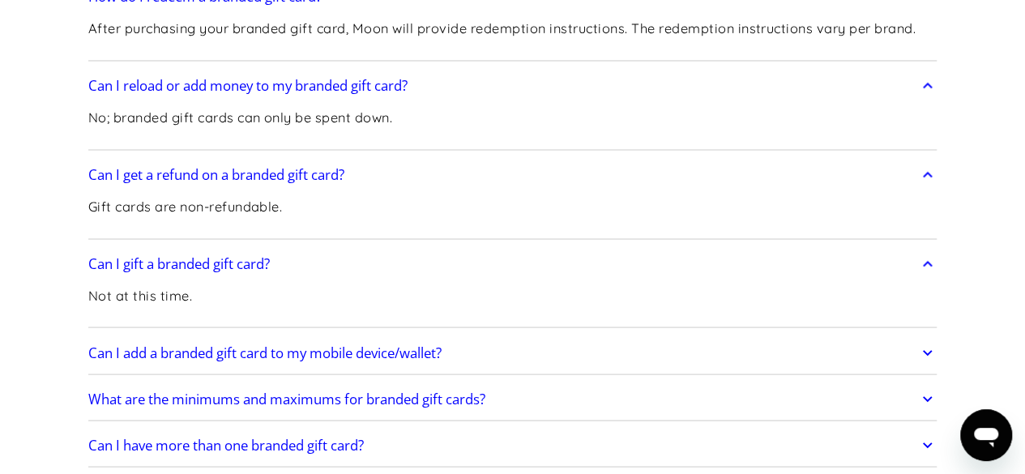
click at [757, 335] on link "Can I add a branded gift card to my mobile device/wallet?" at bounding box center [512, 352] width 849 height 34
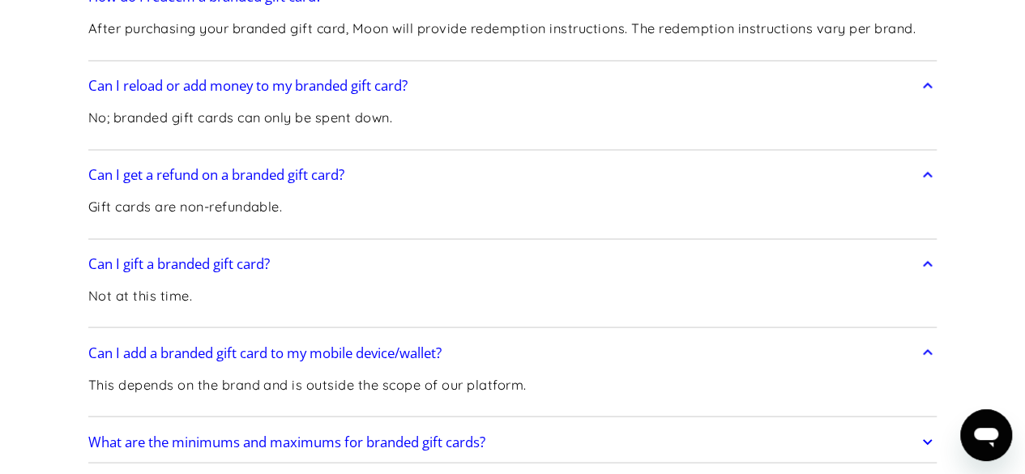
click at [734, 425] on link "What are the minimums and maximums for branded gift cards?" at bounding box center [512, 442] width 849 height 34
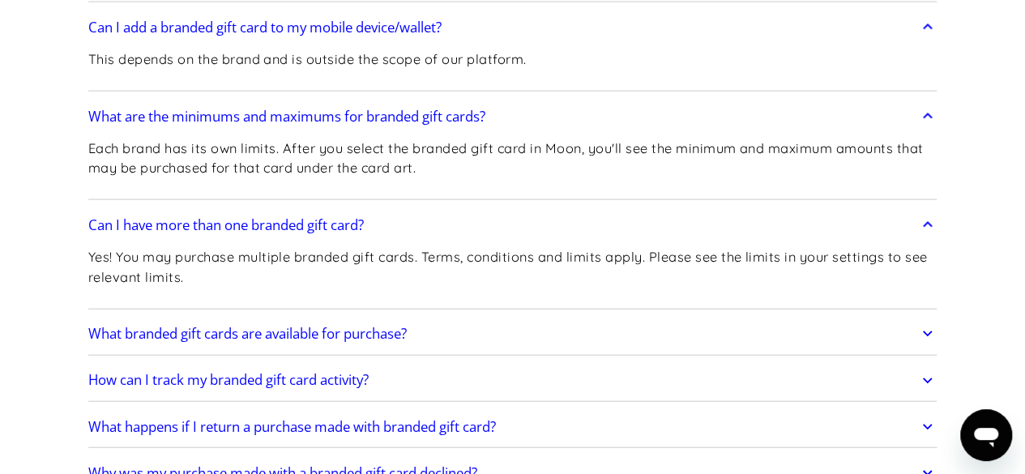
scroll to position [7908, 0]
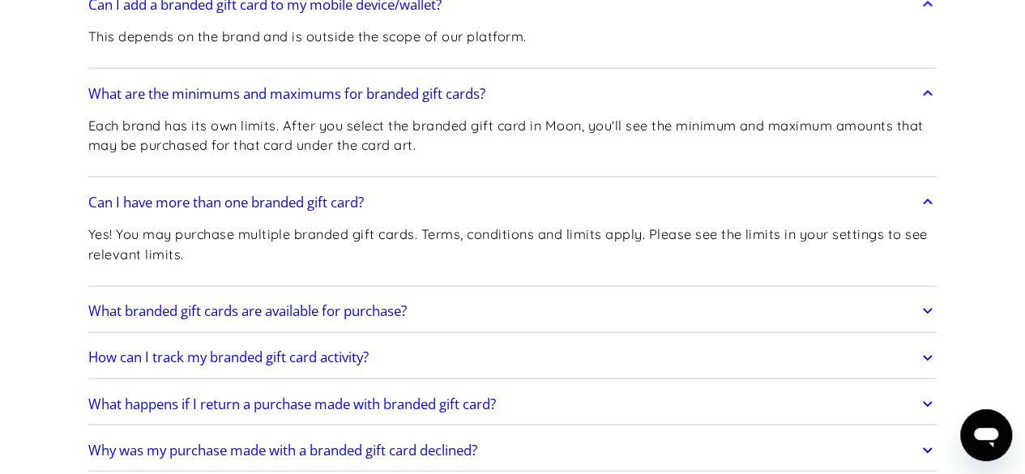
click at [739, 294] on link "What branded gift cards are available for purchase?" at bounding box center [512, 311] width 849 height 34
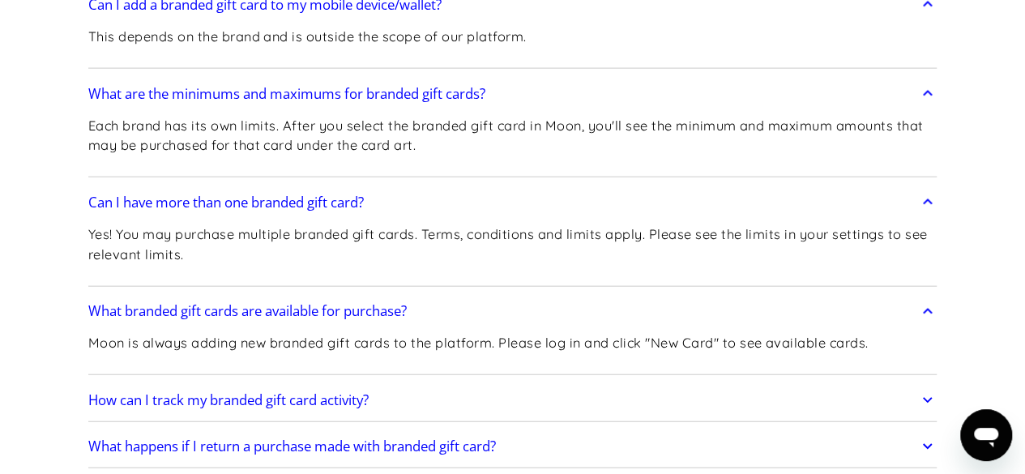
click at [706, 383] on link "How can I track my branded gift card activity?" at bounding box center [512, 400] width 849 height 34
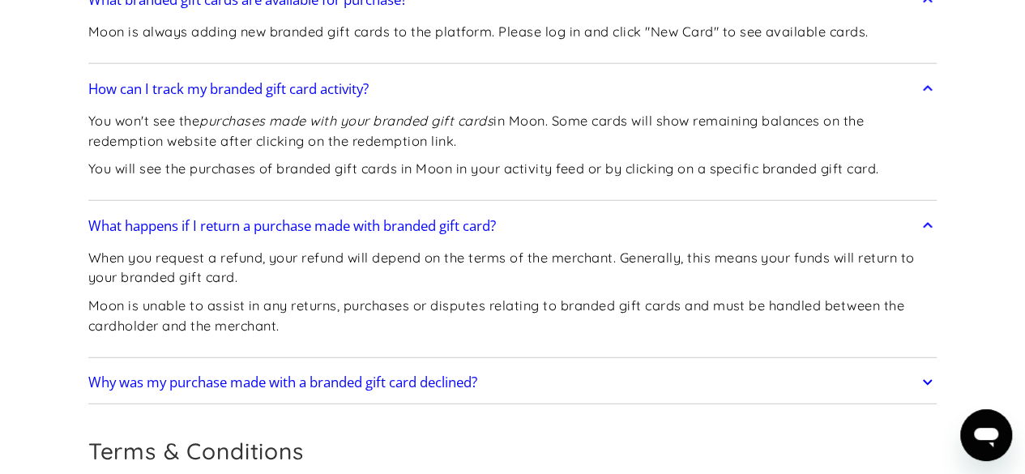
scroll to position [8310, 0]
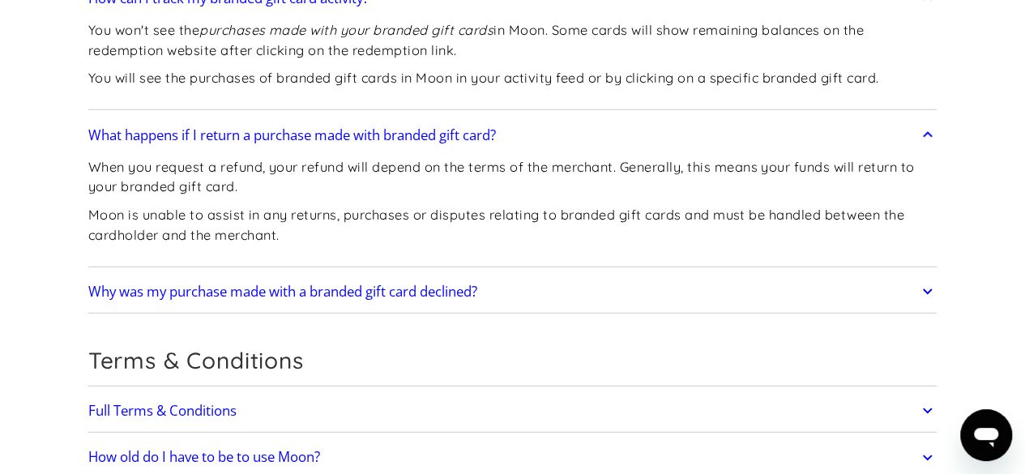
click at [732, 275] on link "Why was my purchase made with a branded gift card declined?" at bounding box center [512, 292] width 849 height 34
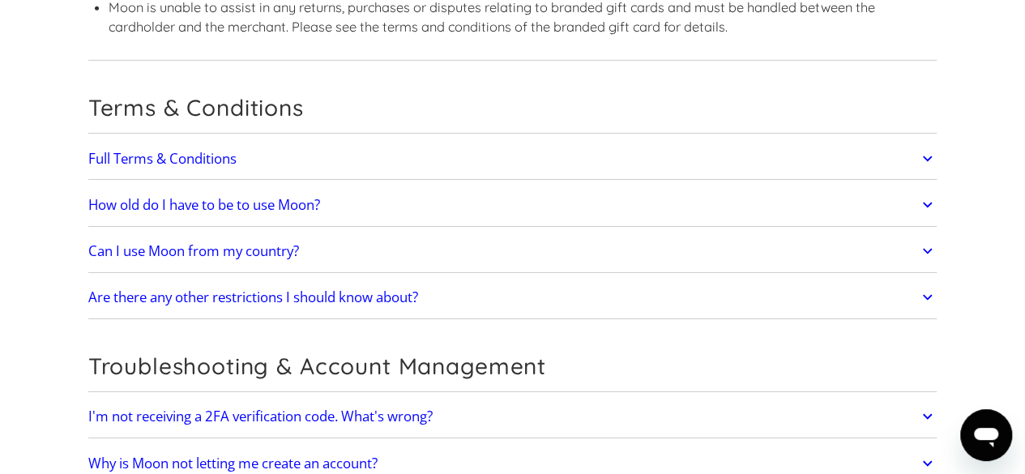
scroll to position [8340, 0]
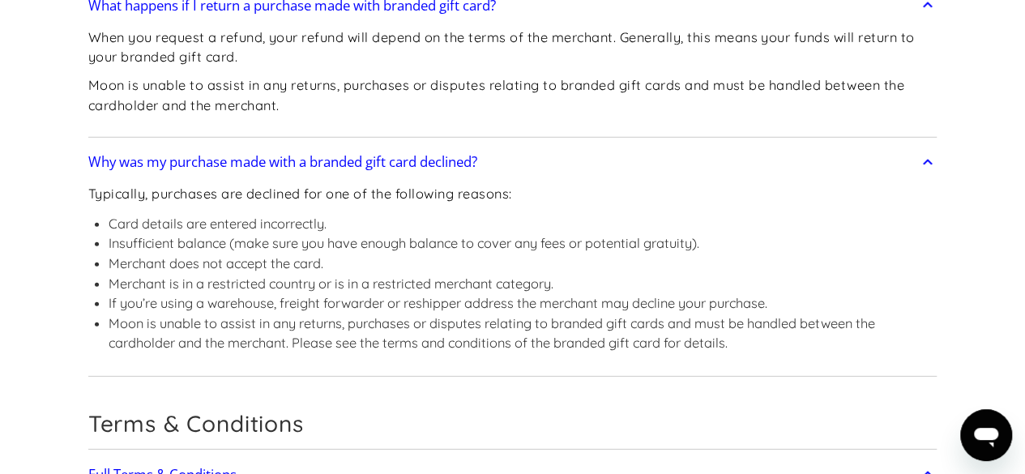
scroll to position [8742, 0]
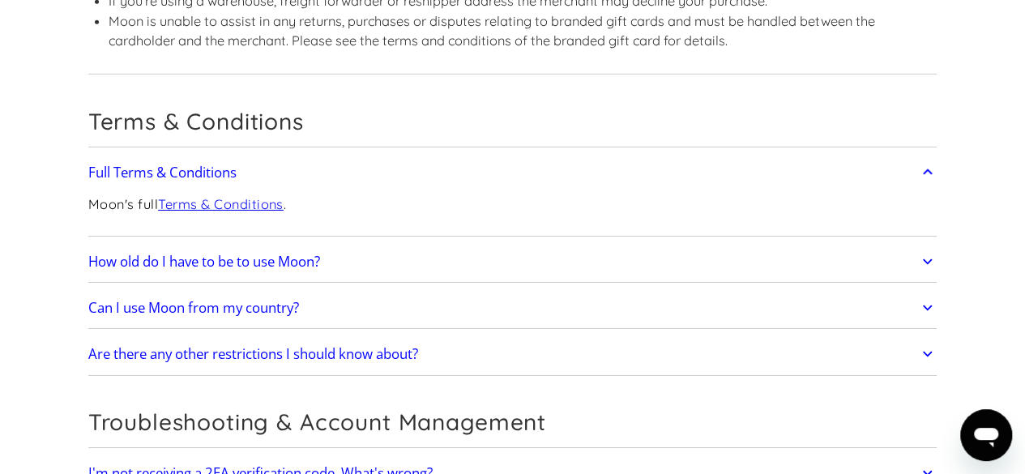
click at [453, 245] on link "How old do I have to be to use Moon?" at bounding box center [512, 262] width 849 height 34
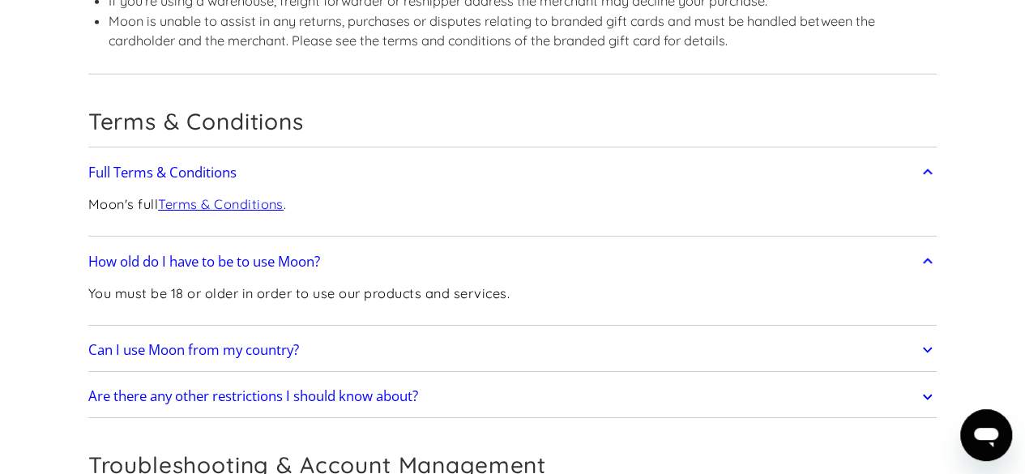
click at [430, 333] on link "Can I use Moon from my country?" at bounding box center [512, 350] width 849 height 34
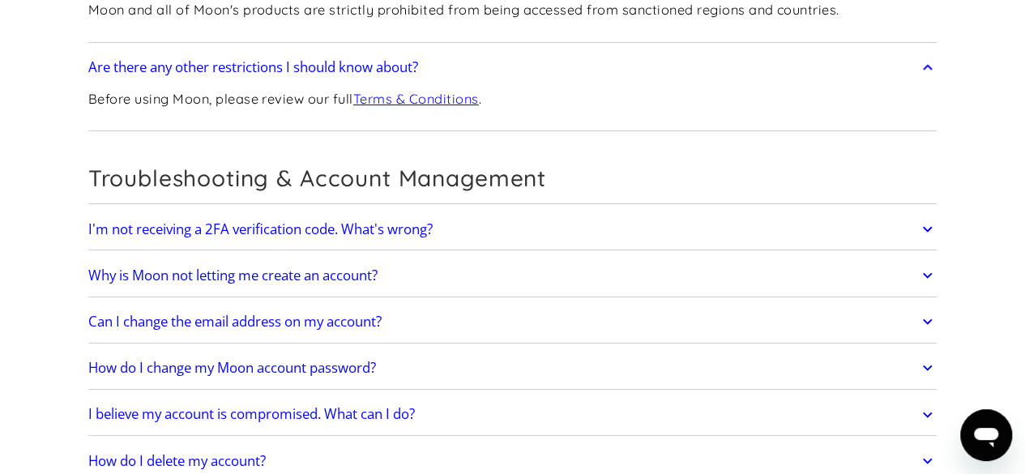
scroll to position [9209, 0]
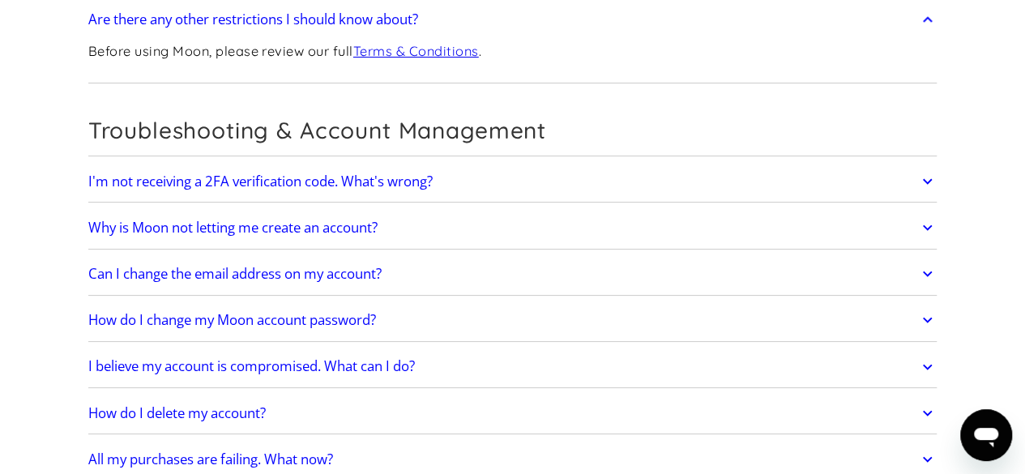
click at [491, 442] on link "All my purchases are failing. What now?" at bounding box center [512, 459] width 849 height 34
click at [493, 396] on link "How do I delete my account?" at bounding box center [512, 413] width 849 height 34
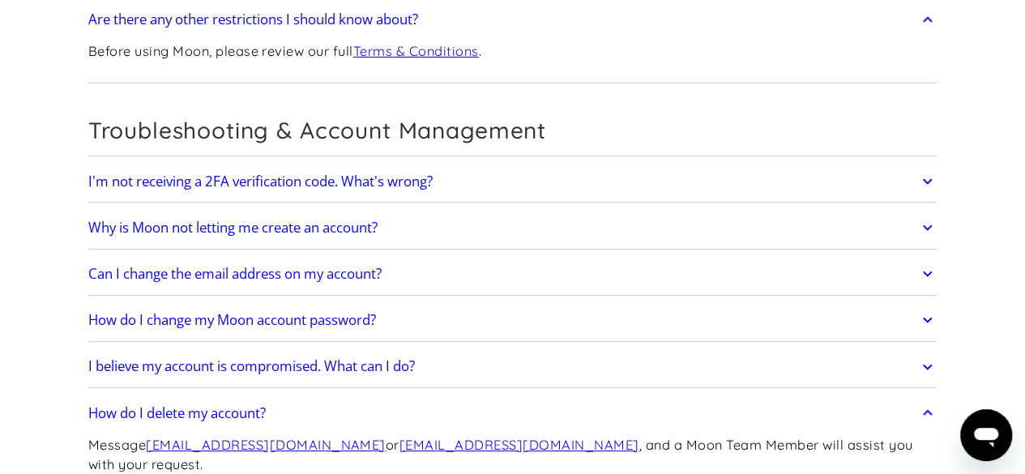
click at [547, 350] on link "I believe my account is compromised. What can I do?" at bounding box center [512, 367] width 849 height 34
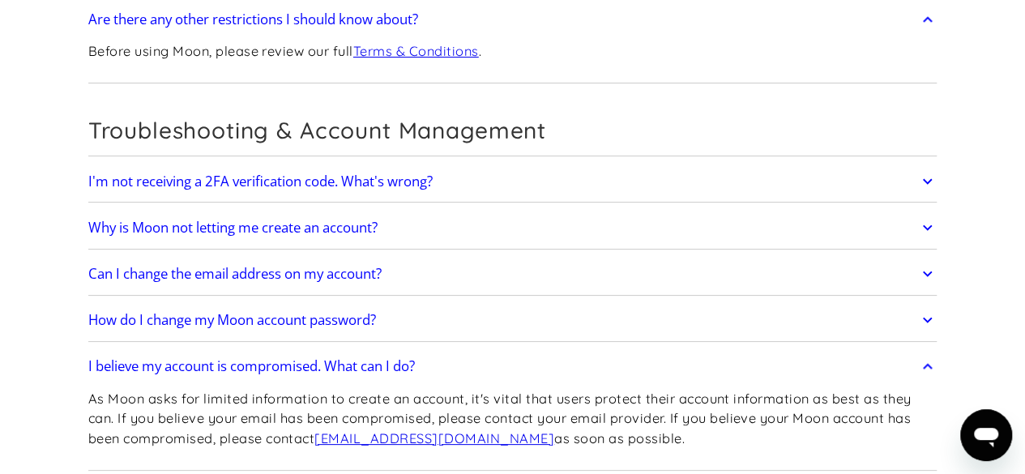
click at [533, 303] on link "How do I change my Moon account password?" at bounding box center [512, 320] width 849 height 34
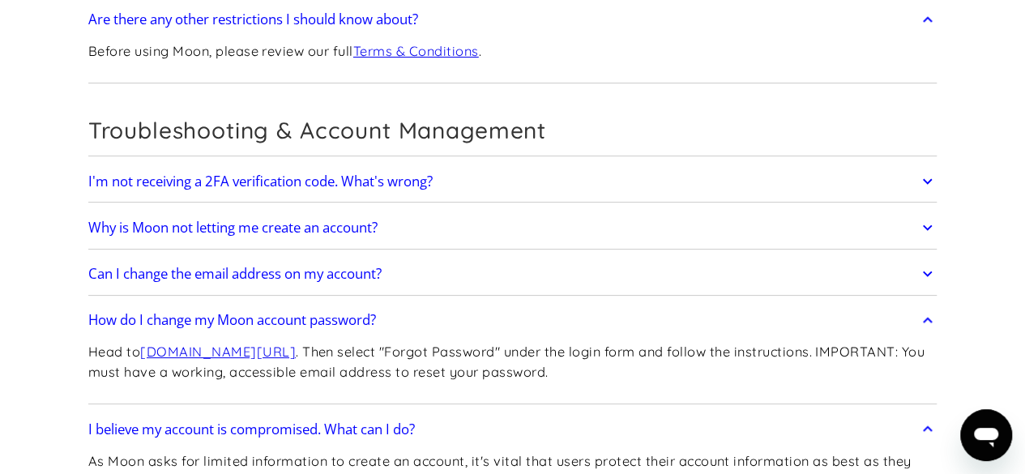
click at [541, 257] on link "Can I change the email address on my account?" at bounding box center [512, 274] width 849 height 34
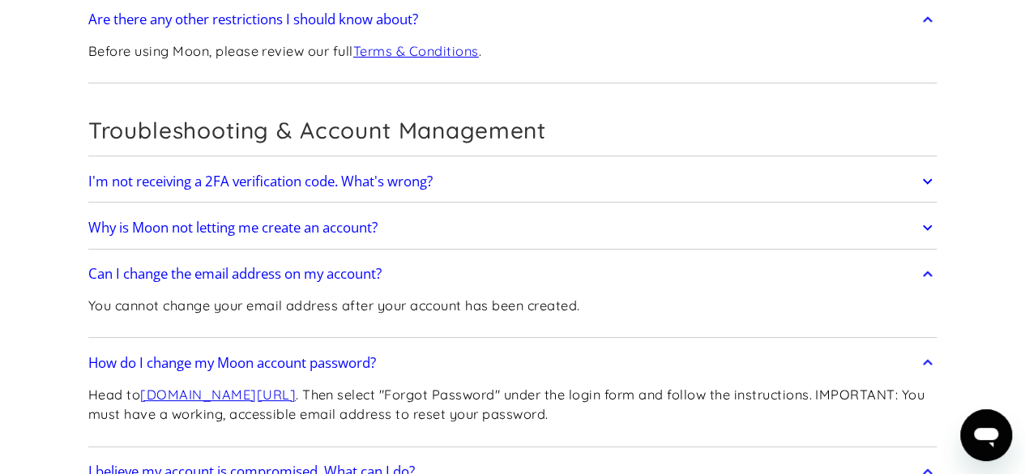
click at [659, 211] on link "Why is Moon not letting me create an account?" at bounding box center [512, 228] width 849 height 34
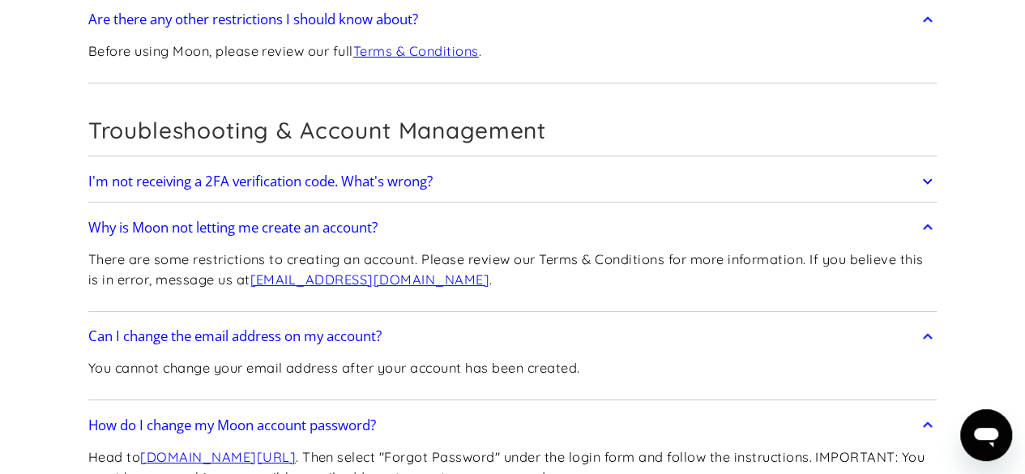
click at [894, 164] on link "I'm not receiving a 2FA verification code. What's wrong?" at bounding box center [512, 181] width 849 height 34
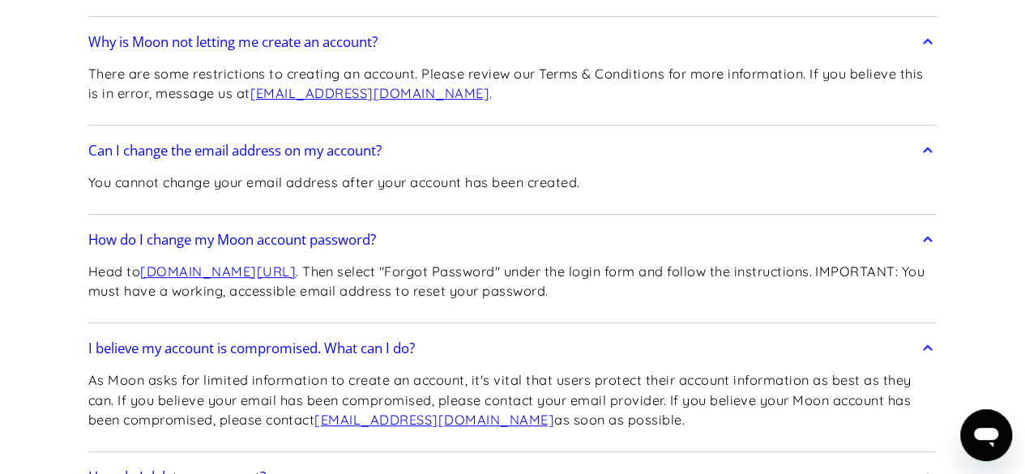
scroll to position [9754, 0]
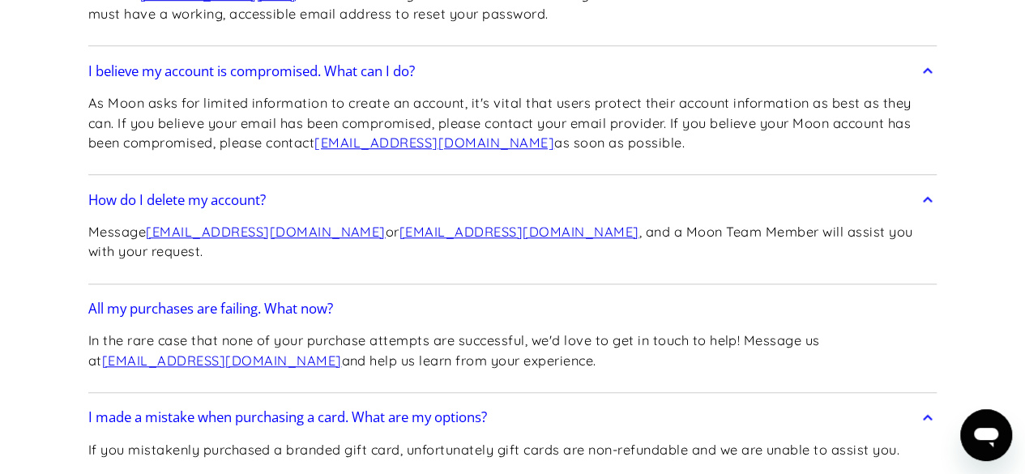
drag, startPoint x: 65, startPoint y: 11, endPoint x: 805, endPoint y: 512, distance: 893.3
copy div "Frequently Asked Questions Get Started How do I sign up? Head to paywithmoon.co…"
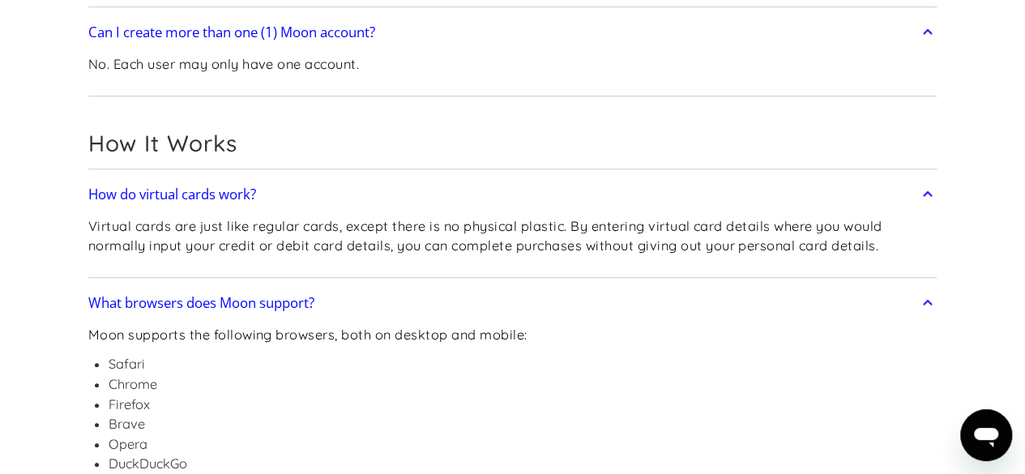
scroll to position [0, 0]
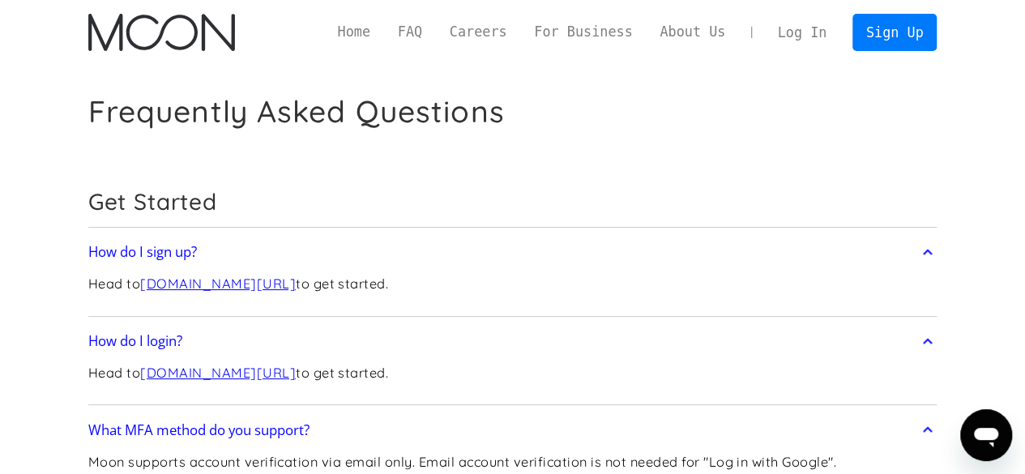
click at [793, 28] on link "Log In" at bounding box center [802, 33] width 76 height 36
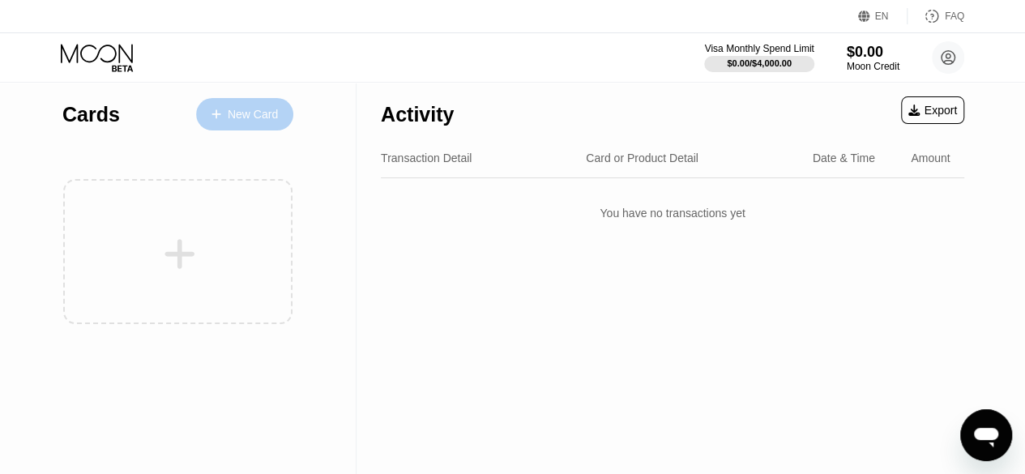
click at [254, 119] on div "New Card" at bounding box center [253, 115] width 50 height 14
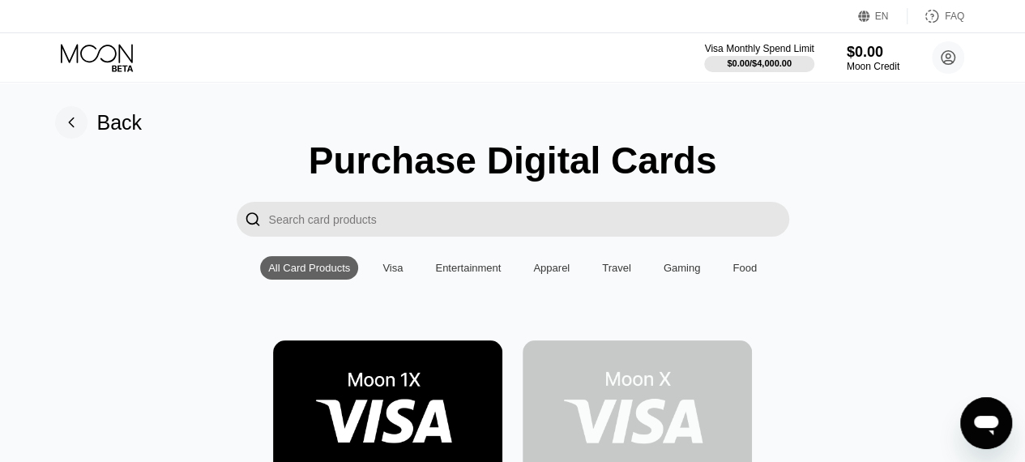
click at [430, 401] on img at bounding box center [387, 412] width 229 height 145
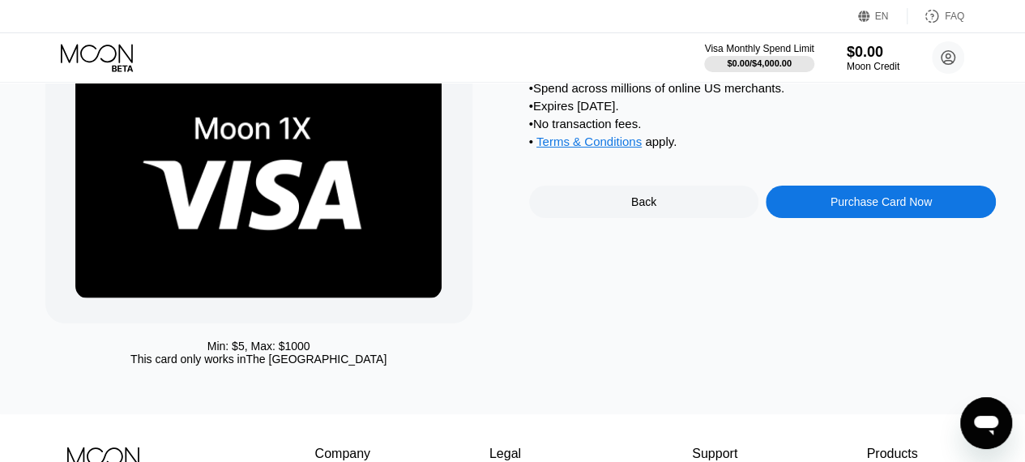
scroll to position [100, 0]
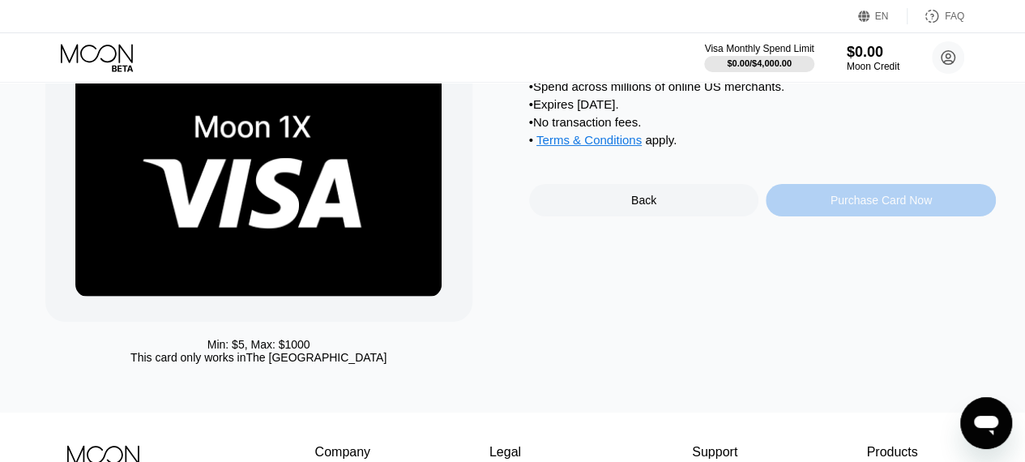
click at [948, 210] on div "Purchase Card Now" at bounding box center [881, 200] width 230 height 32
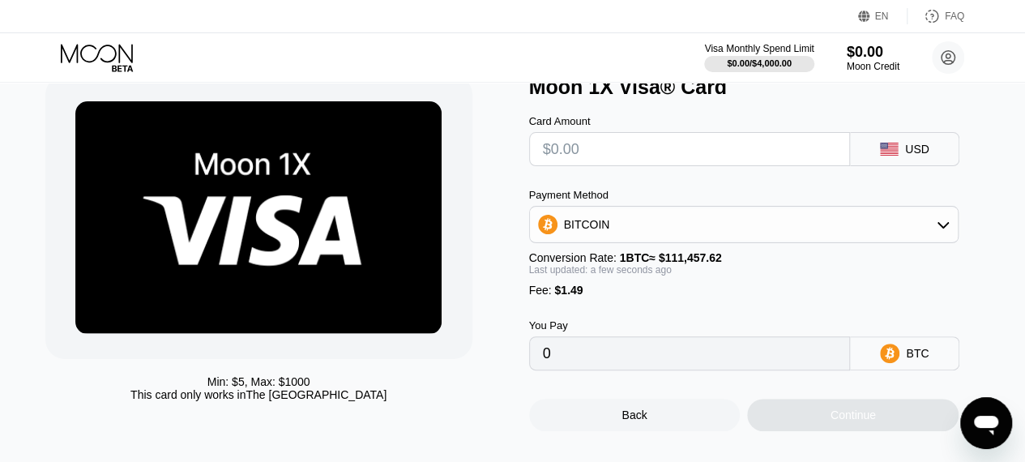
scroll to position [62, 0]
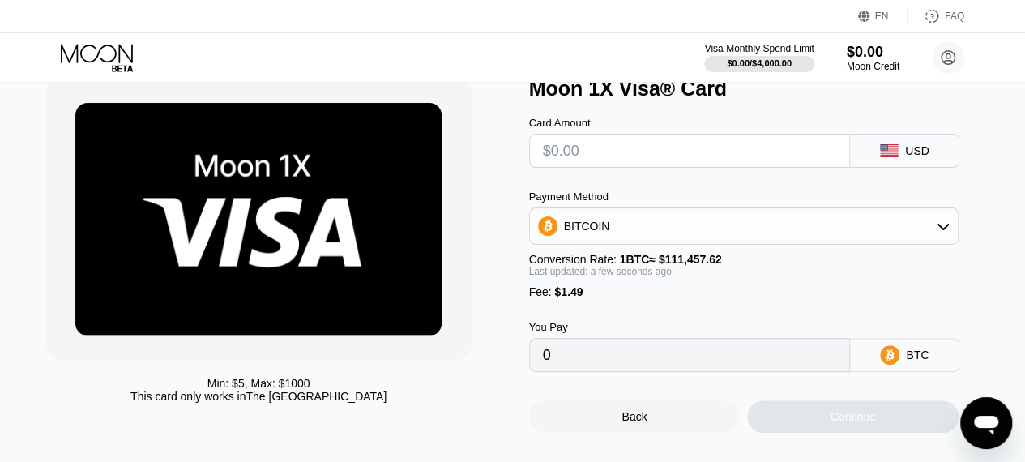
click at [668, 153] on input "text" at bounding box center [690, 150] width 294 height 32
click at [682, 163] on input "text" at bounding box center [690, 150] width 294 height 32
click at [617, 156] on input "text" at bounding box center [690, 150] width 294 height 32
type input "$22"
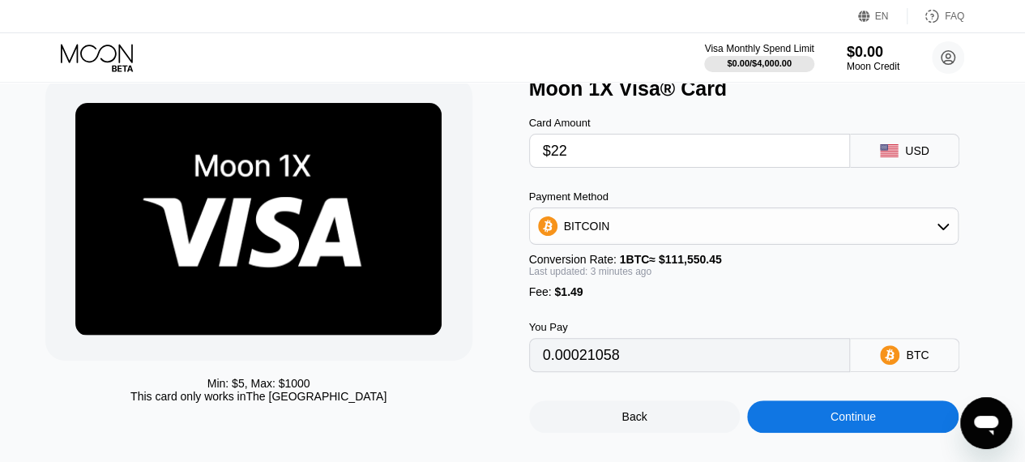
type input "0.00021073"
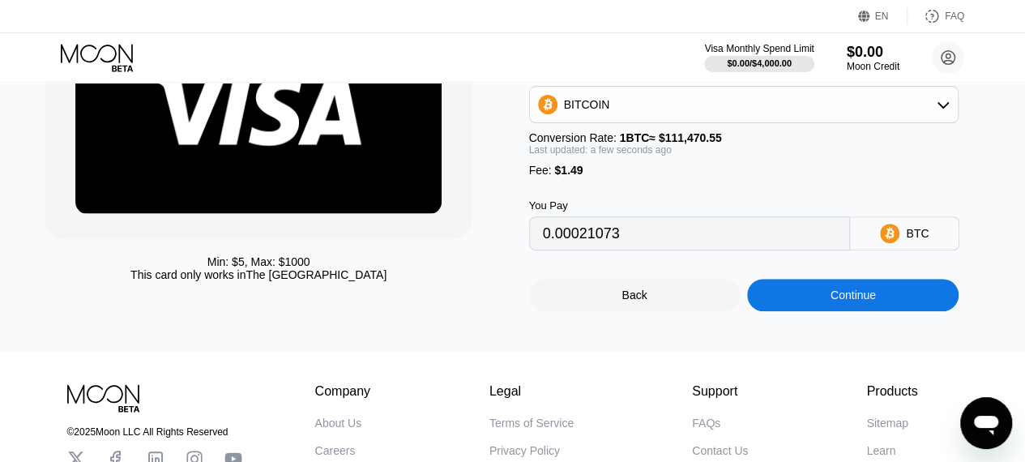
scroll to position [179, 0]
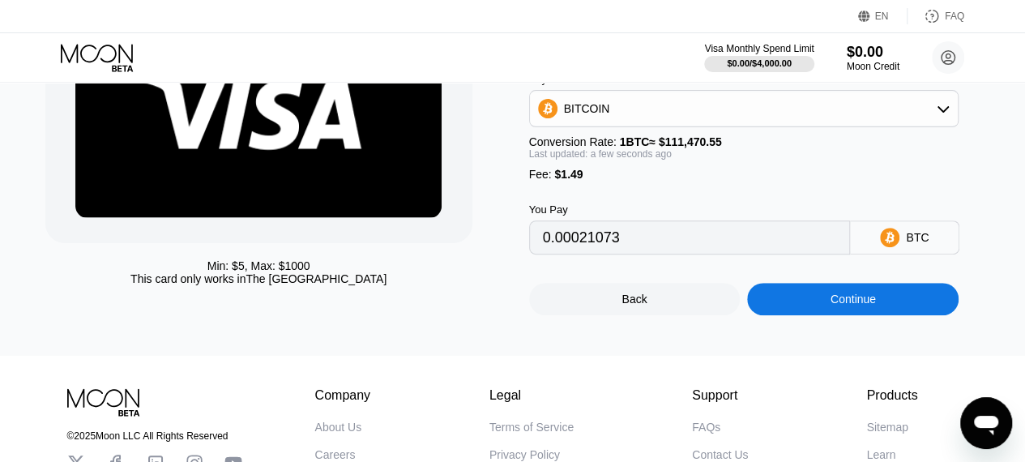
type input "$22"
click at [903, 315] on div "Continue" at bounding box center [852, 299] width 211 height 32
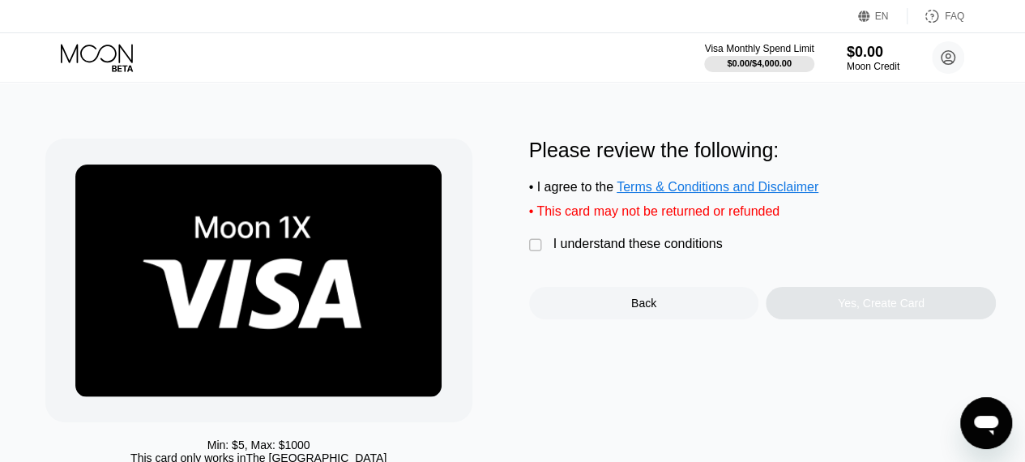
click at [532, 252] on div "" at bounding box center [537, 245] width 16 height 16
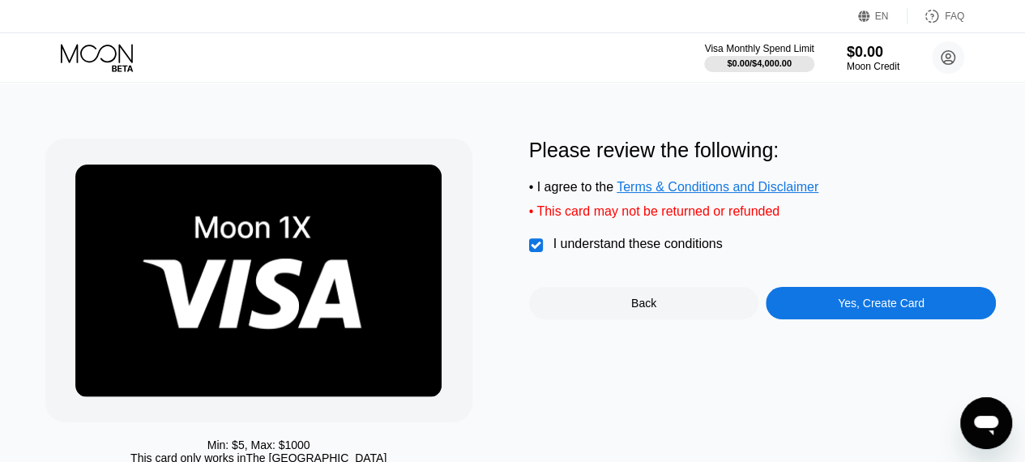
click at [887, 310] on div "Yes, Create Card" at bounding box center [881, 303] width 87 height 13
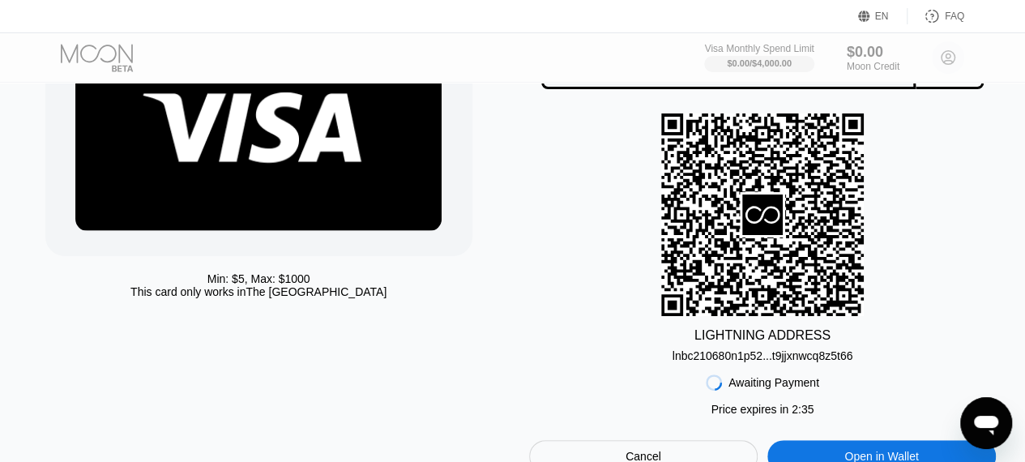
scroll to position [163, 0]
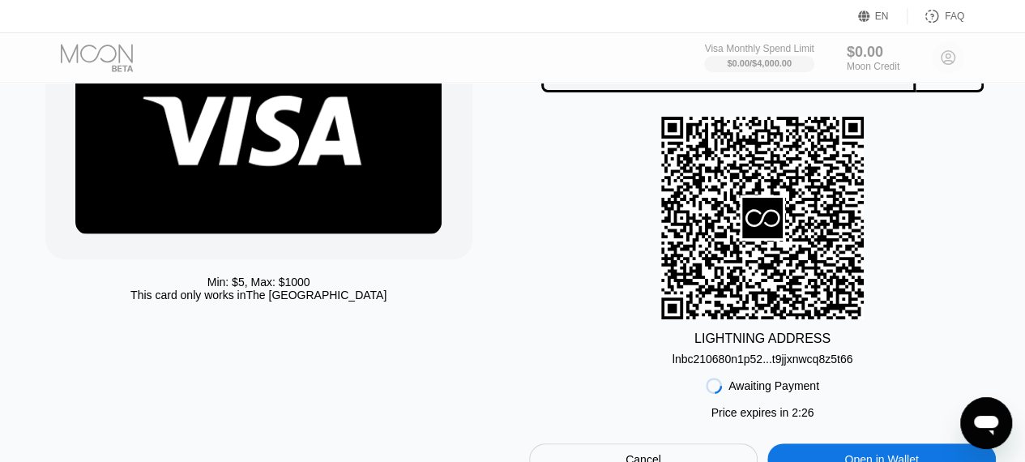
drag, startPoint x: 843, startPoint y: 367, endPoint x: 660, endPoint y: 357, distance: 183.4
click at [677, 361] on div "LIGHTNING ADDRESS lnbc210680n1p52...t9jjxnwcq8z5t66" at bounding box center [763, 241] width 468 height 249
drag, startPoint x: 710, startPoint y: 360, endPoint x: 723, endPoint y: 364, distance: 13.6
click at [710, 361] on div "lnbc210680n1p52...t9jjxnwcq8z5t66" at bounding box center [762, 358] width 181 height 13
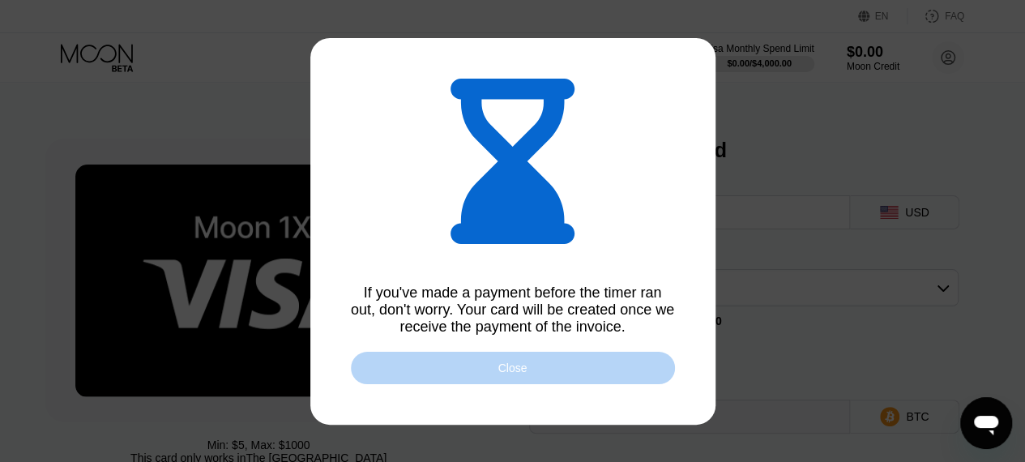
click at [553, 369] on div "Close" at bounding box center [513, 368] width 324 height 32
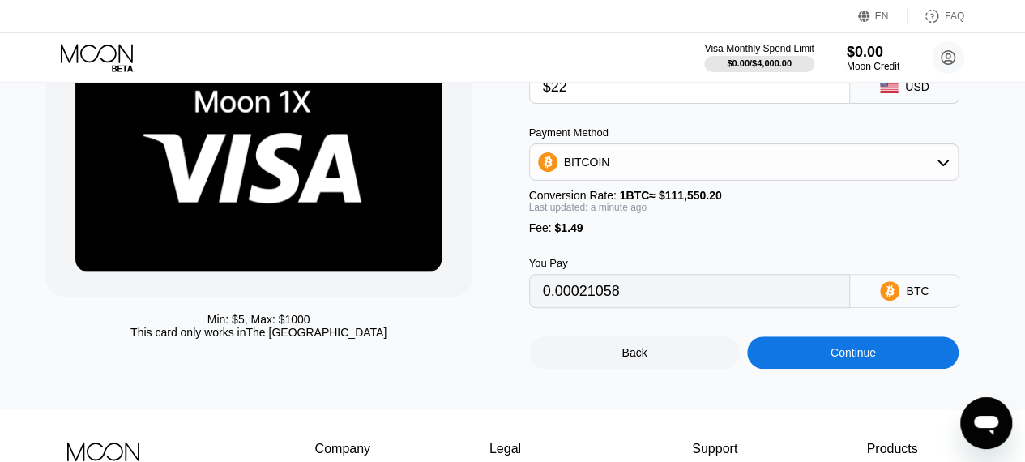
scroll to position [120, 0]
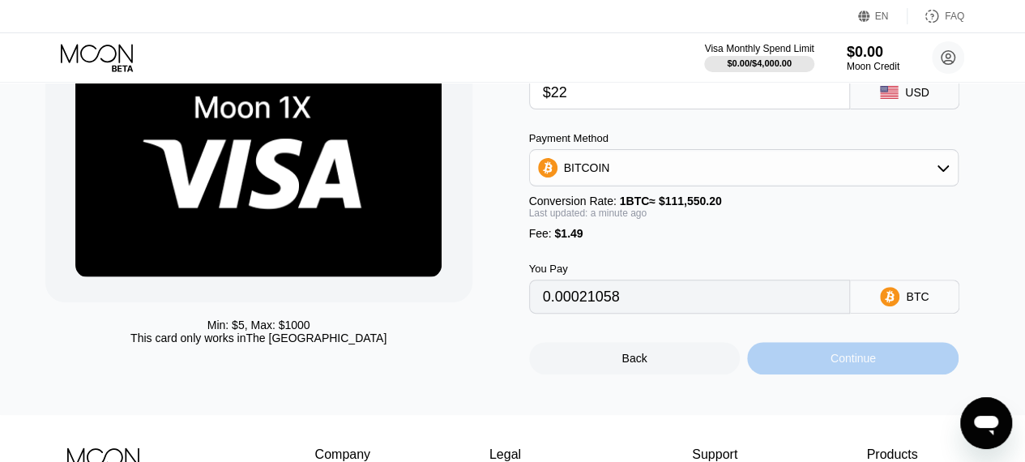
click at [877, 359] on div "Continue" at bounding box center [852, 358] width 211 height 32
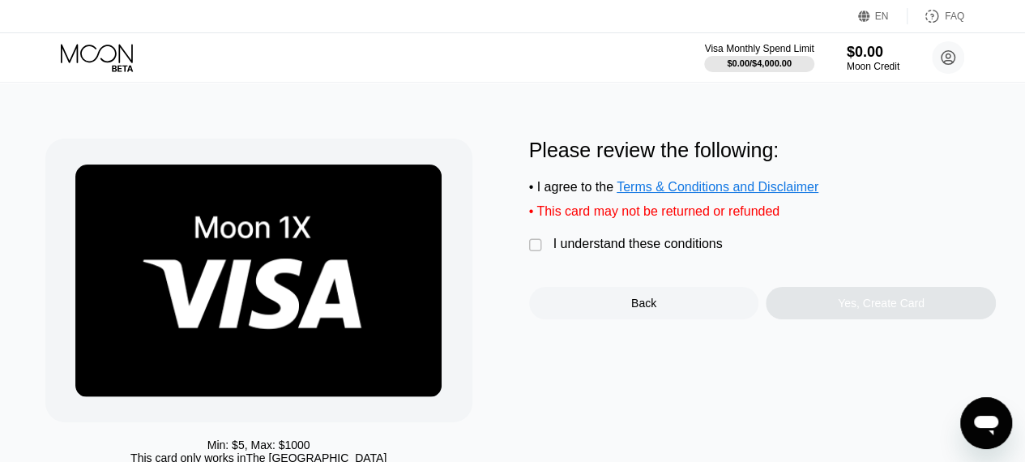
click at [538, 254] on div "" at bounding box center [537, 245] width 16 height 16
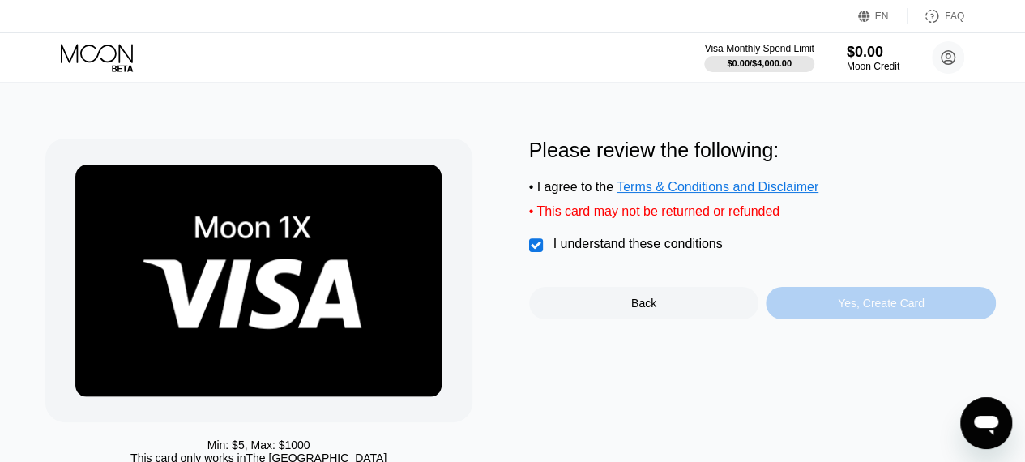
click at [892, 310] on div "Yes, Create Card" at bounding box center [881, 303] width 87 height 13
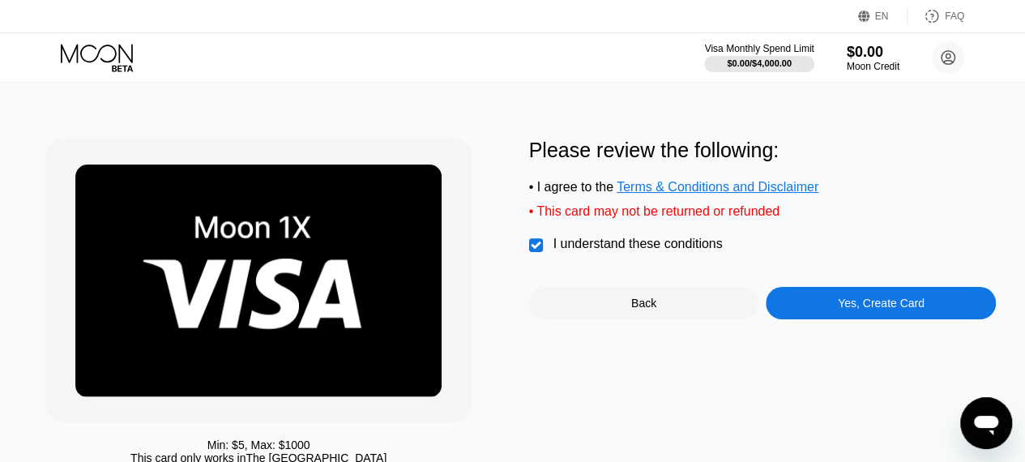
click at [886, 310] on div "Yes, Create Card" at bounding box center [881, 303] width 87 height 13
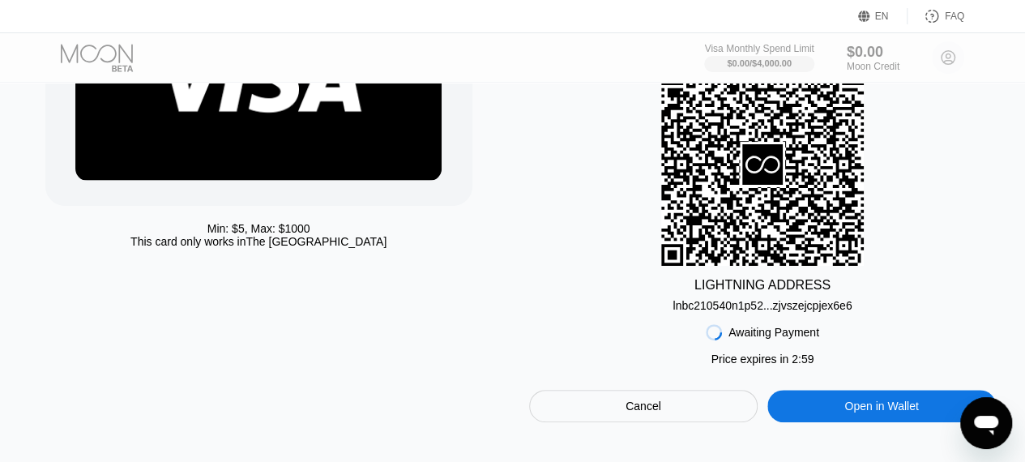
scroll to position [219, 0]
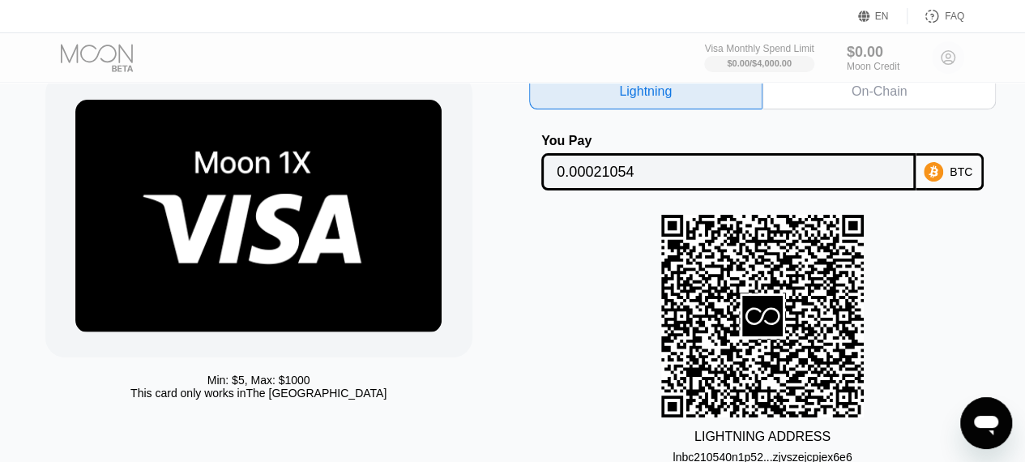
scroll to position [69, 0]
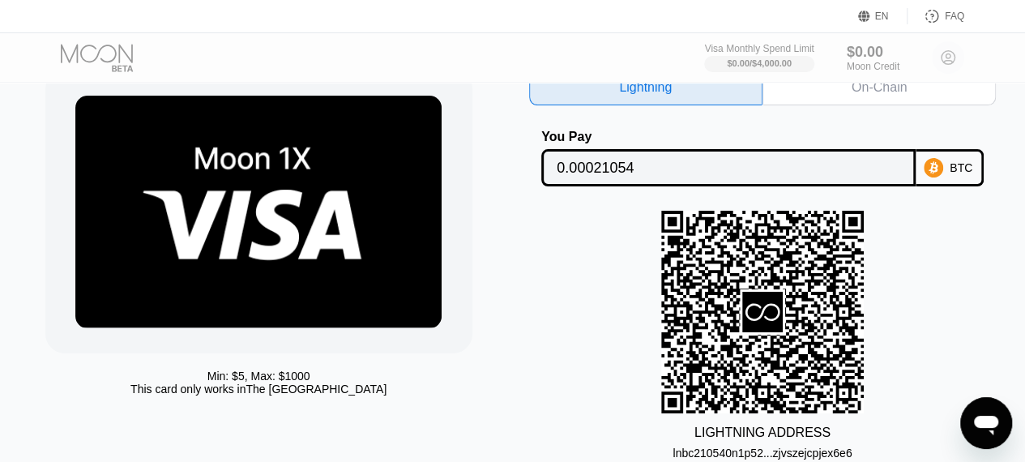
click at [882, 92] on div "On-Chain" at bounding box center [879, 87] width 55 height 16
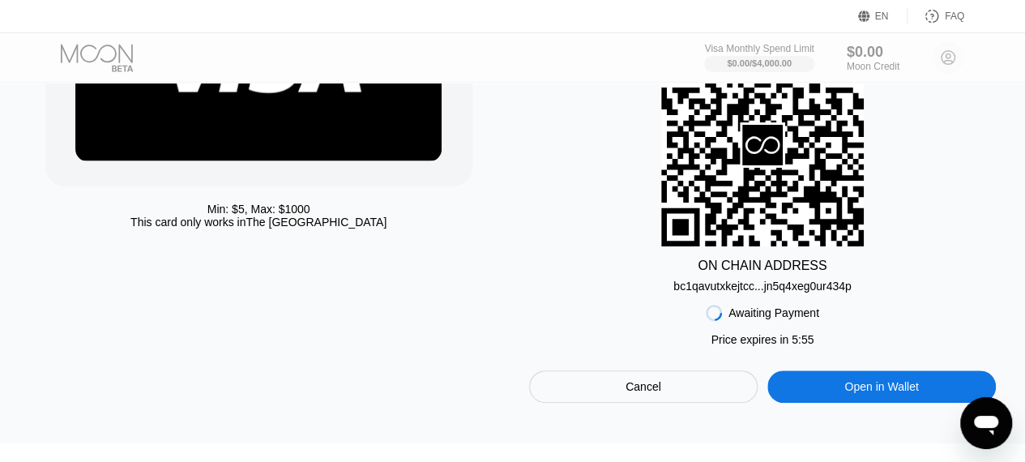
scroll to position [241, 0]
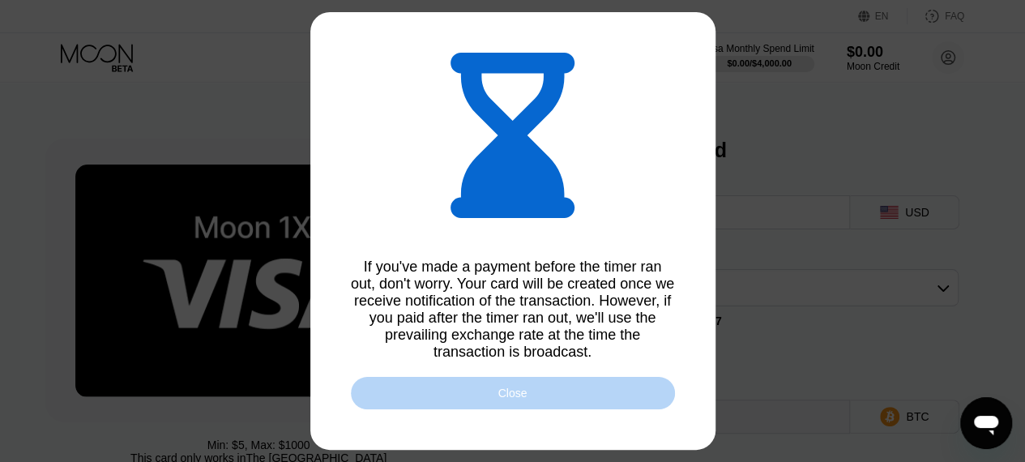
click at [520, 399] on div "Close" at bounding box center [512, 392] width 29 height 13
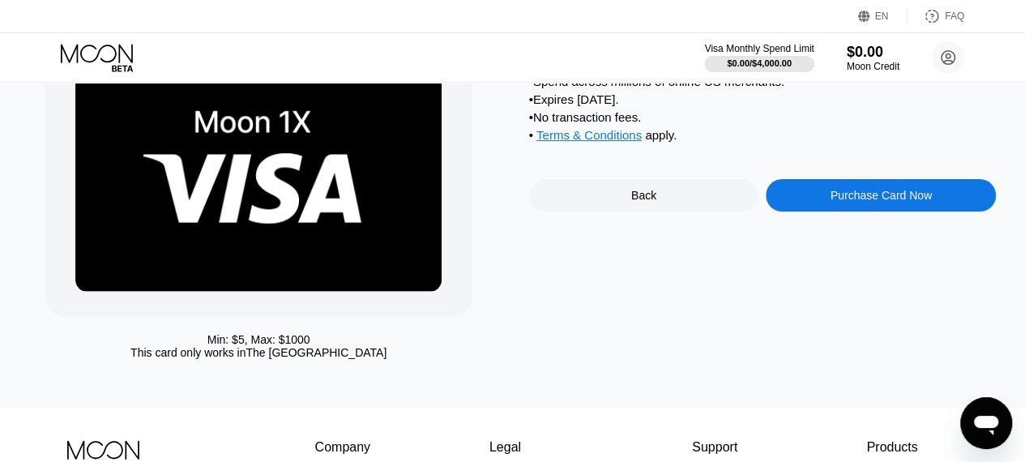
scroll to position [102, 0]
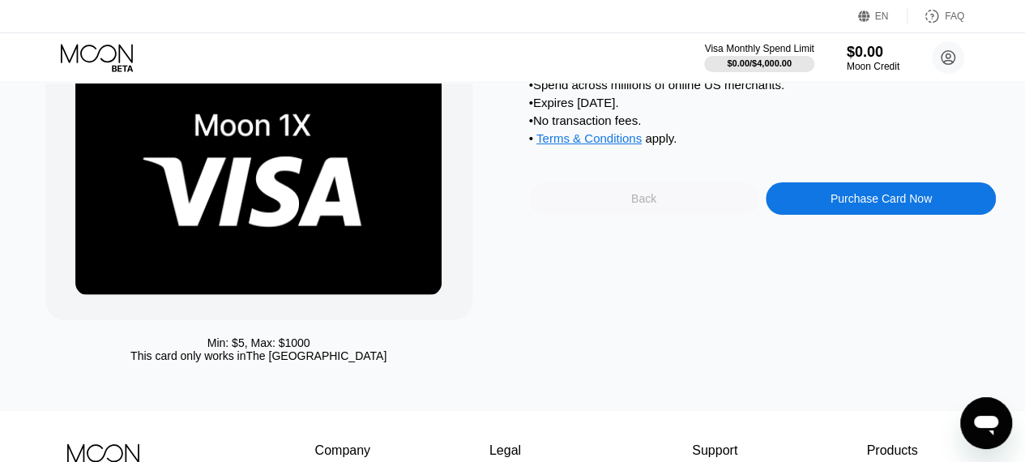
click at [643, 205] on div "Back" at bounding box center [643, 198] width 25 height 13
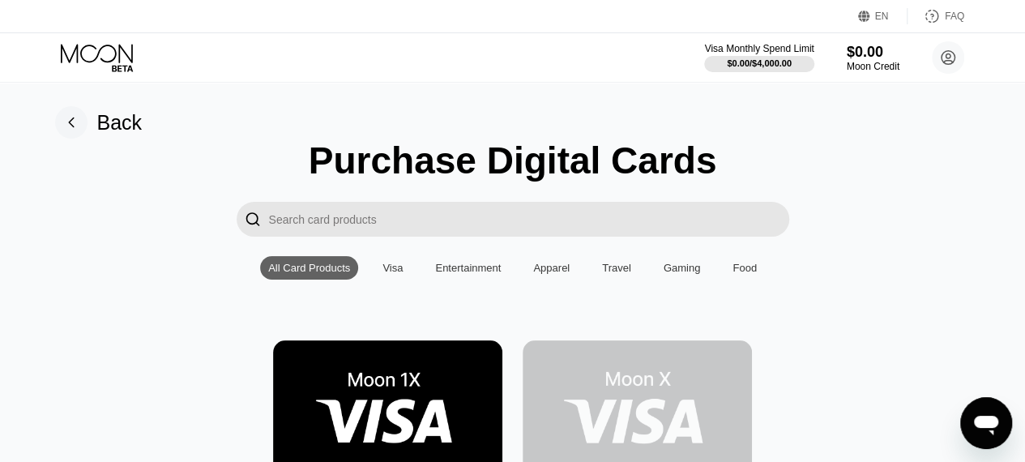
click at [391, 273] on div "Visa" at bounding box center [392, 268] width 20 height 12
click at [73, 129] on rect at bounding box center [71, 122] width 32 height 32
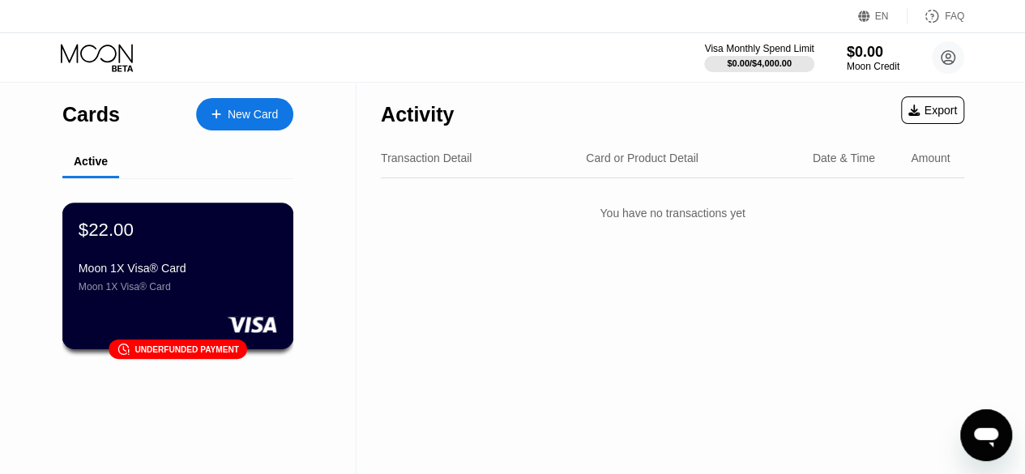
click at [199, 285] on div "Moon 1X Visa® Card Moon 1X Visa® Card" at bounding box center [178, 277] width 199 height 31
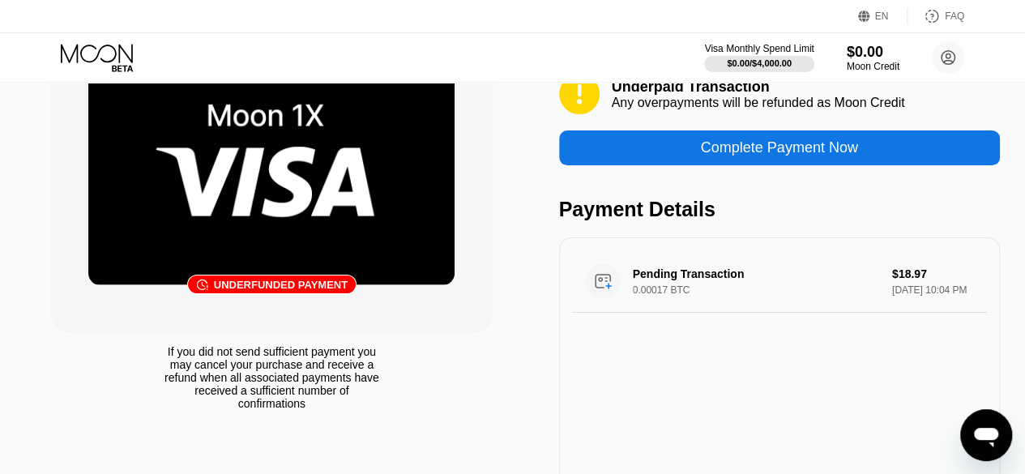
scroll to position [49, 0]
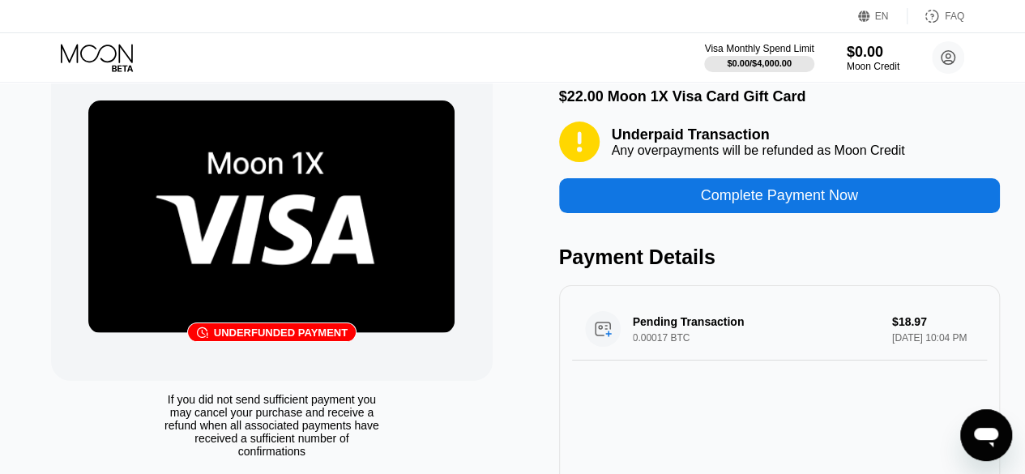
click at [836, 205] on div "Complete Payment Now" at bounding box center [779, 195] width 157 height 19
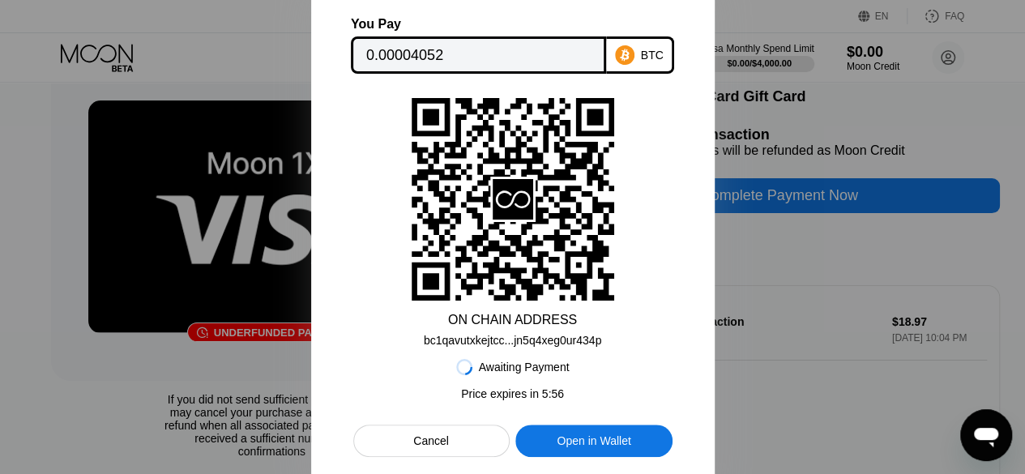
click at [882, 241] on div at bounding box center [512, 237] width 1025 height 474
click at [444, 448] on div "Cancel" at bounding box center [431, 440] width 36 height 15
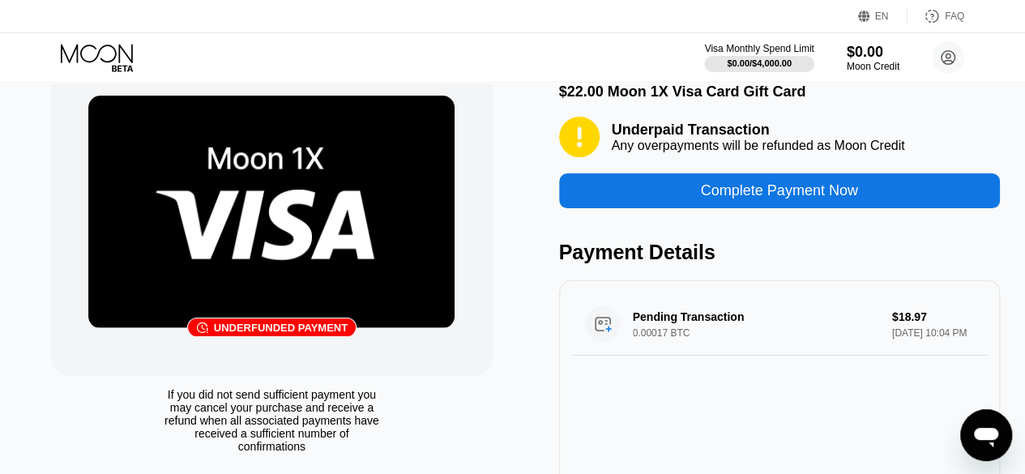
scroll to position [30, 0]
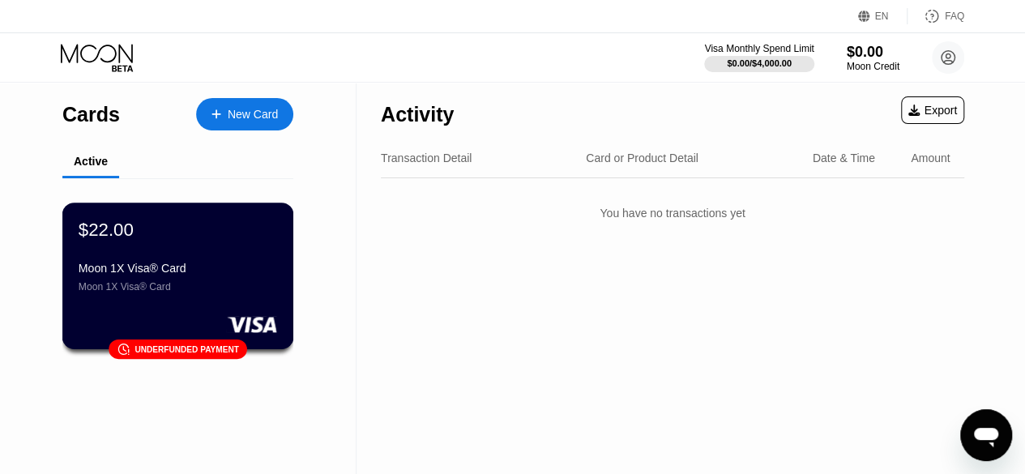
click at [189, 308] on div "$22.00 Moon 1X Visa® Card Moon 1X Visa® Card 󰗎 Underfunded payment" at bounding box center [178, 276] width 232 height 147
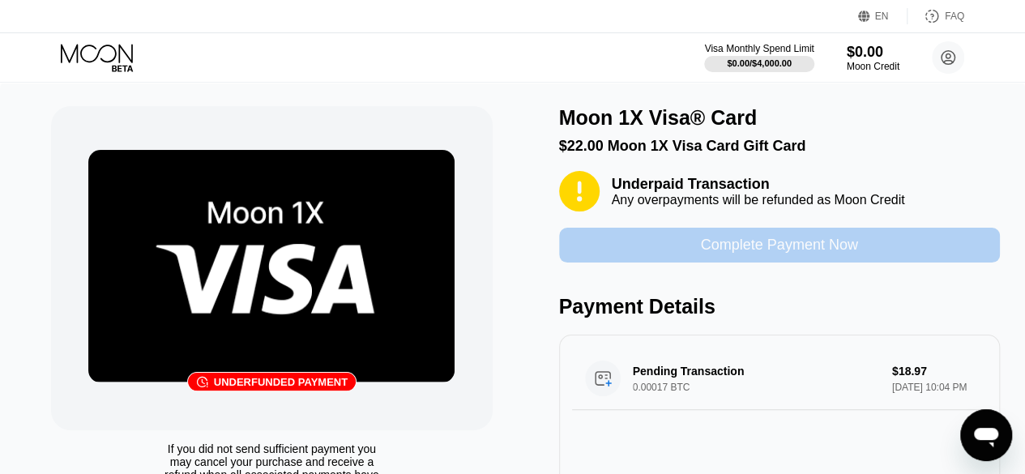
click at [724, 263] on div "Complete Payment Now" at bounding box center [779, 245] width 441 height 35
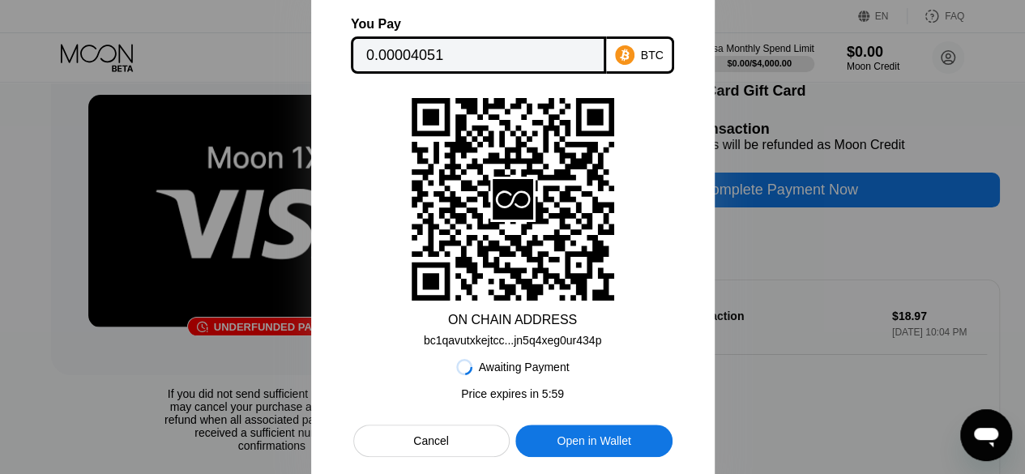
scroll to position [81, 0]
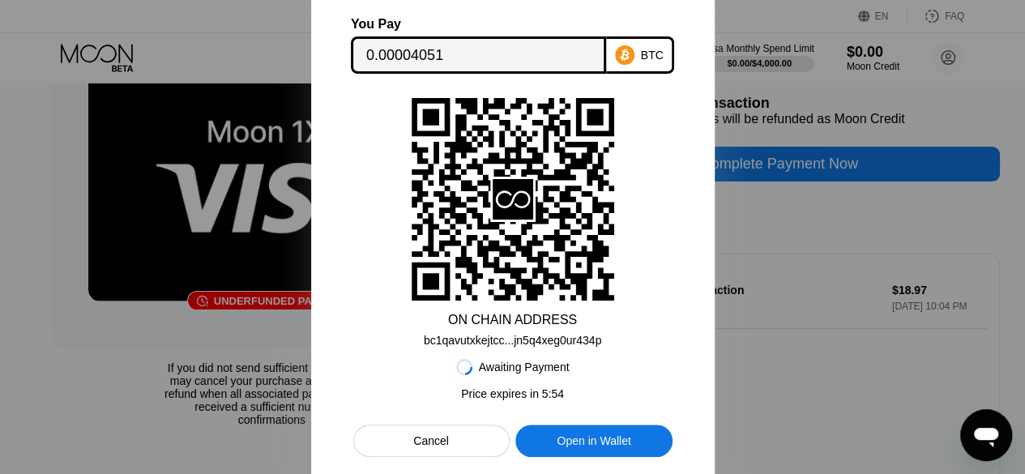
click at [869, 220] on div at bounding box center [512, 237] width 1025 height 474
click at [418, 438] on div "Cancel" at bounding box center [431, 440] width 36 height 15
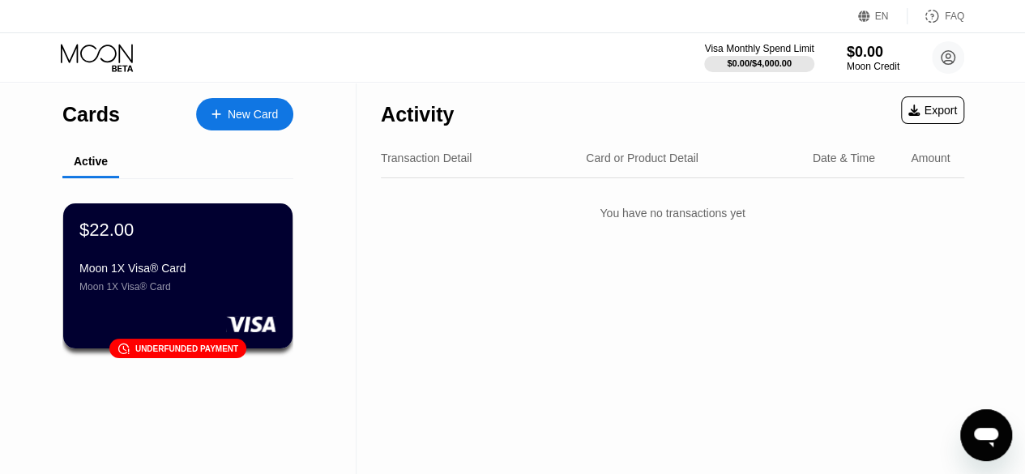
click at [250, 116] on div "New Card" at bounding box center [253, 115] width 50 height 14
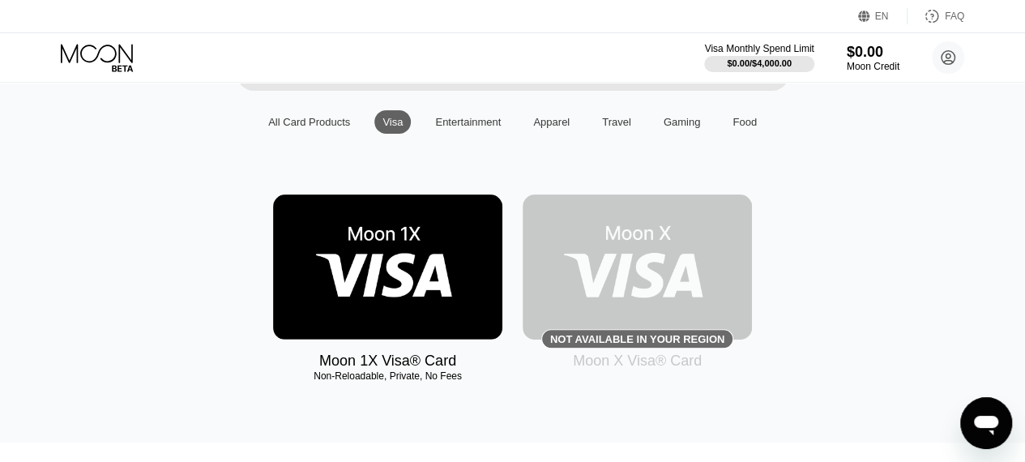
scroll to position [139, 0]
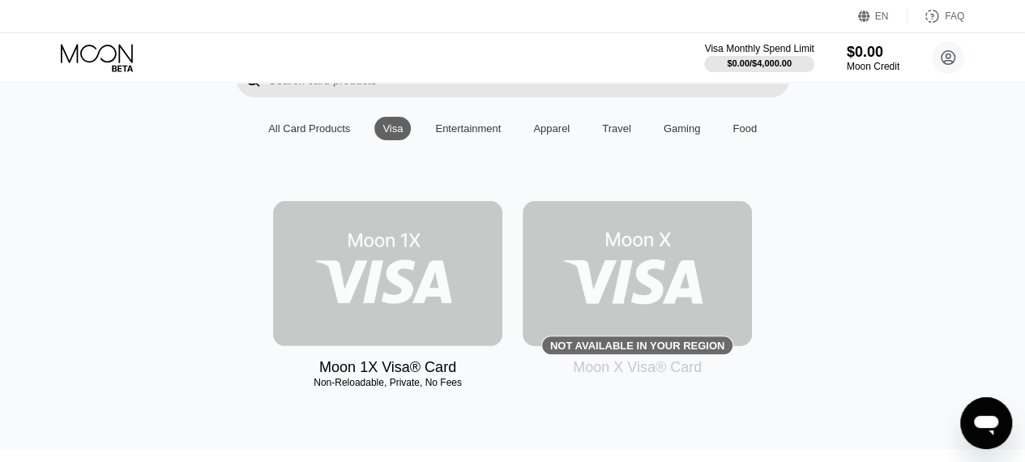
click at [378, 267] on img at bounding box center [387, 273] width 229 height 145
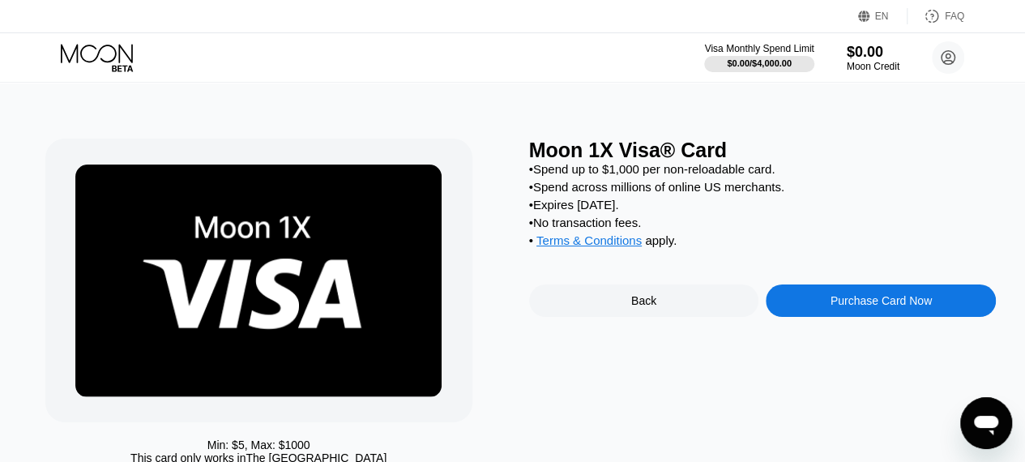
click at [873, 307] on div "Purchase Card Now" at bounding box center [880, 300] width 101 height 13
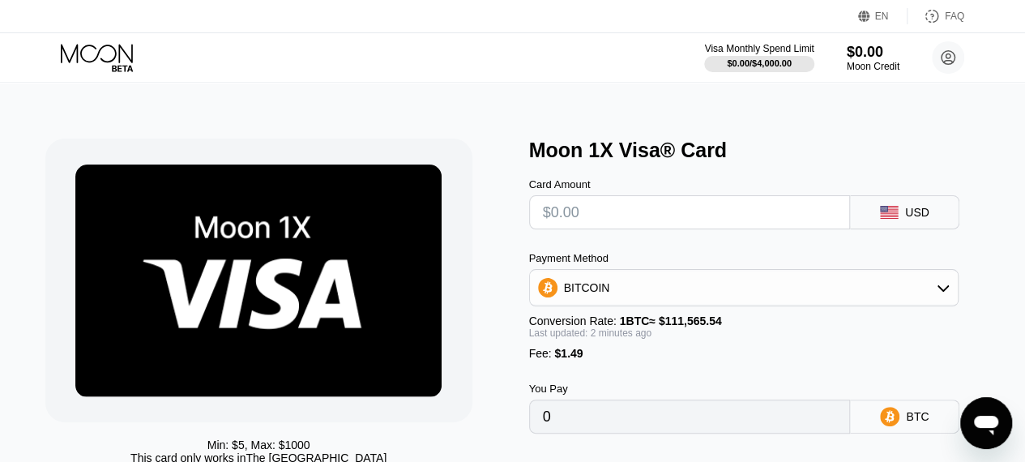
click at [660, 224] on input "text" at bounding box center [690, 212] width 294 height 32
type input "$2"
type input "0.00003129"
type input "$25"
type input "0.00023744"
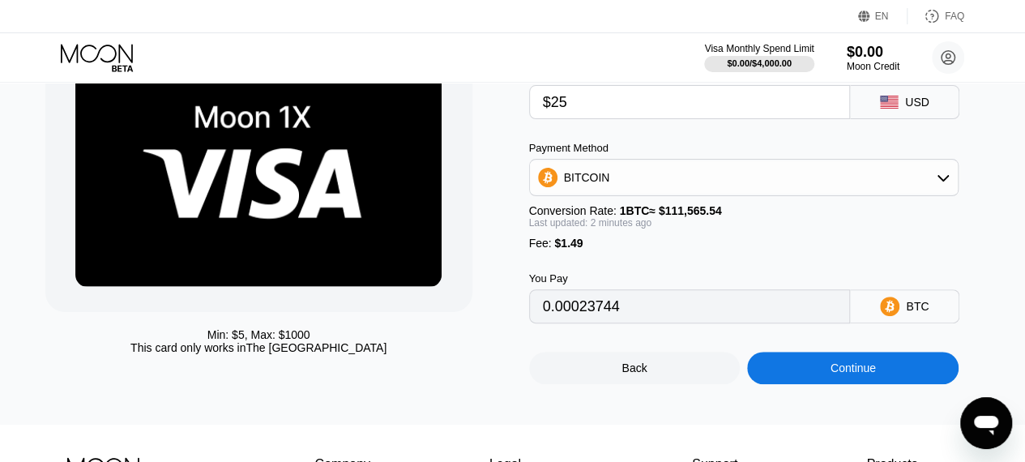
scroll to position [133, 0]
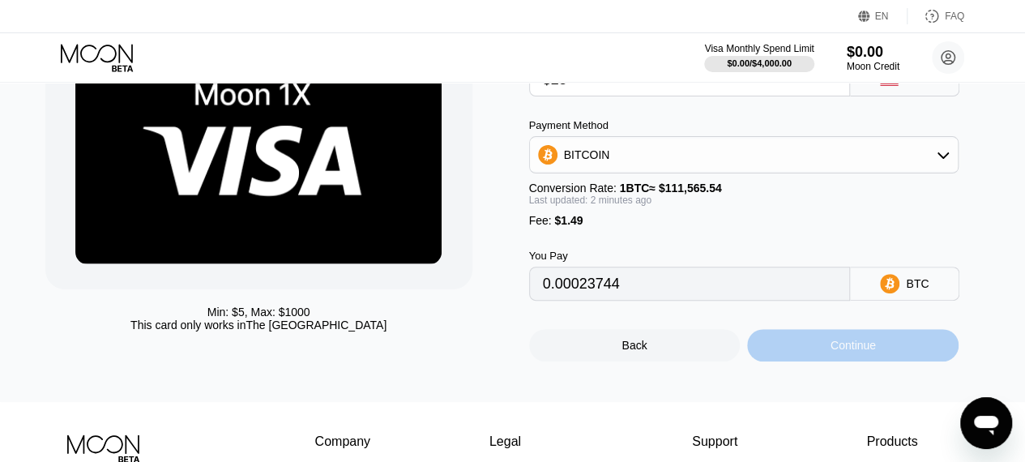
click at [846, 352] on div "Continue" at bounding box center [852, 345] width 45 height 13
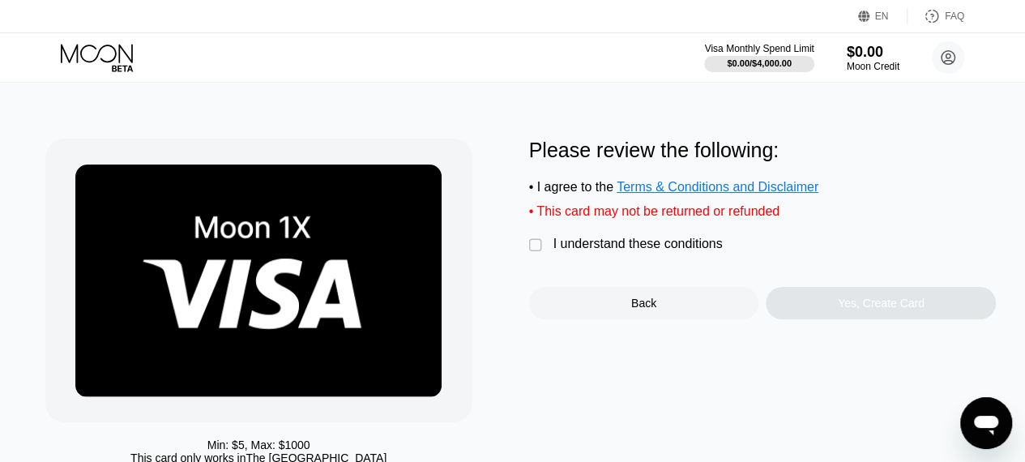
drag, startPoint x: 537, startPoint y: 249, endPoint x: 553, endPoint y: 250, distance: 16.3
click at [539, 249] on div "" at bounding box center [537, 245] width 16 height 16
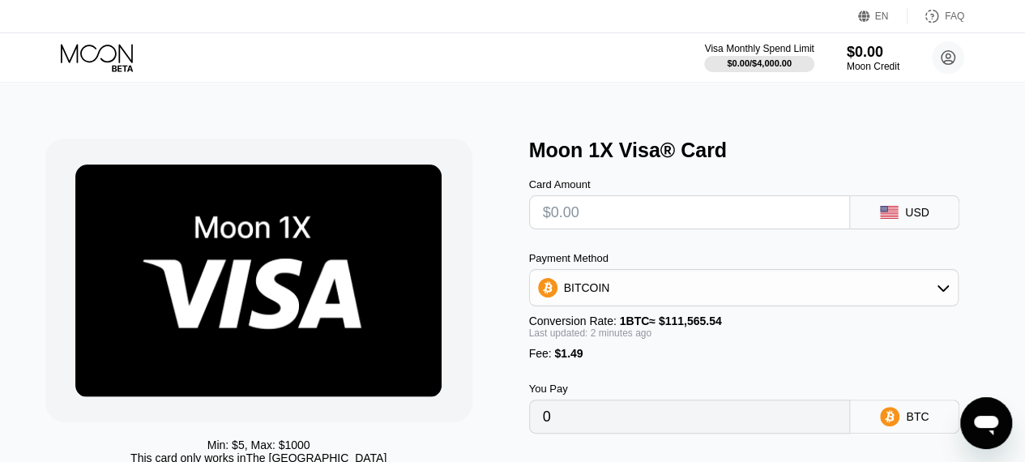
click at [638, 207] on input "text" at bounding box center [690, 212] width 294 height 32
type input "$2"
type input "0.00003129"
type input "$22"
type input "0.00021055"
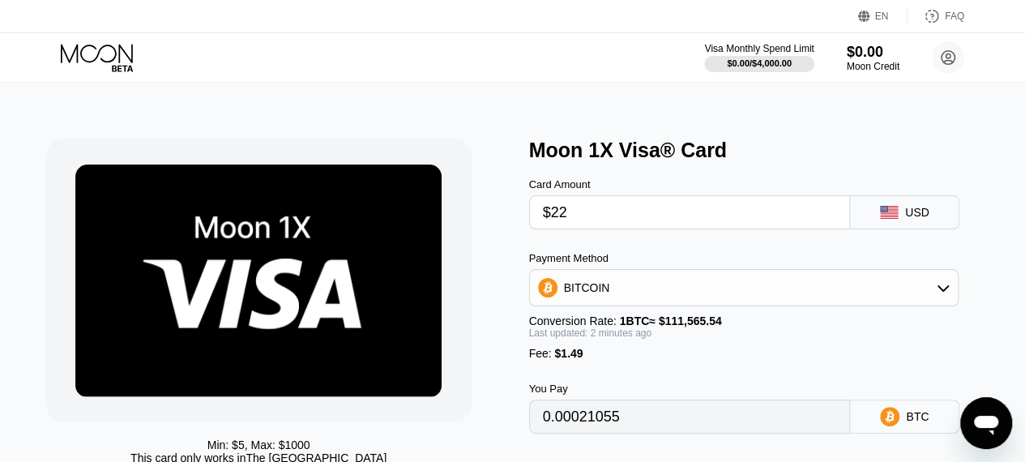
type input "$2"
type input "0.00003129"
type input "0"
type input "$2"
type input "0.00003129"
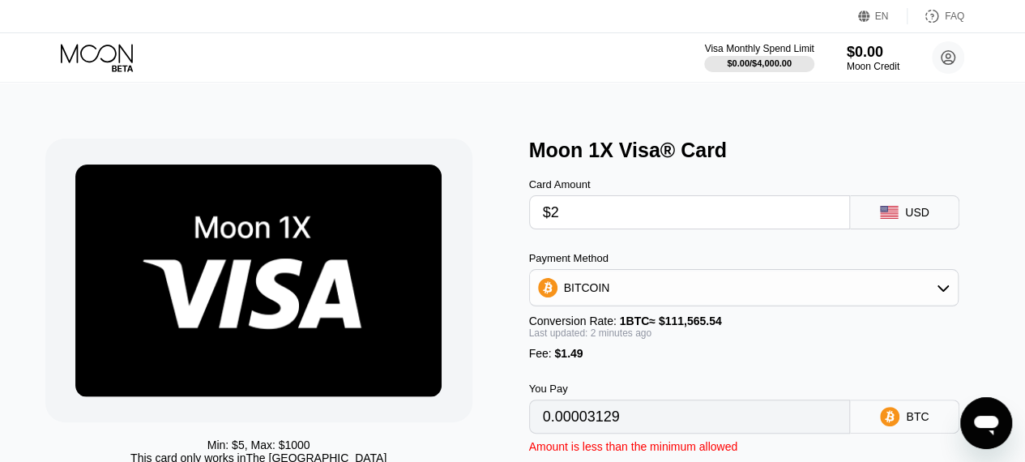
type input "$25"
type input "0.00023744"
type input "$25"
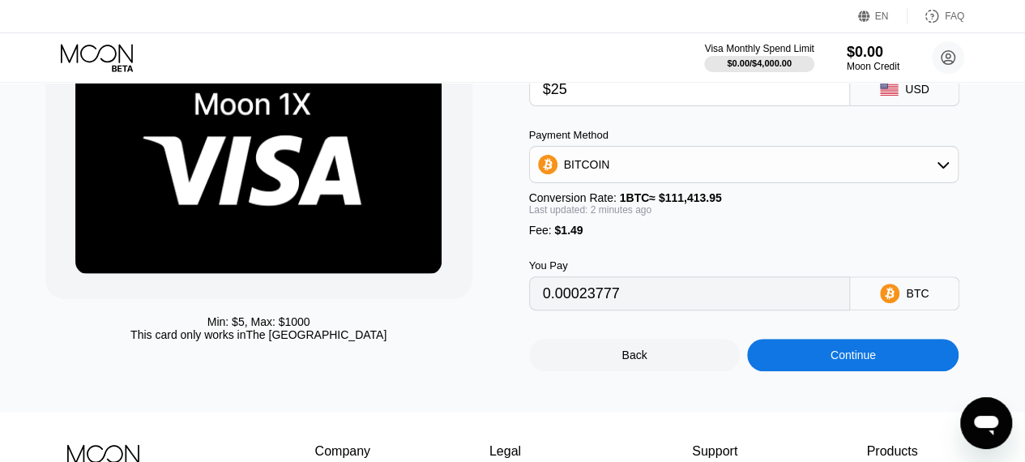
scroll to position [104, 0]
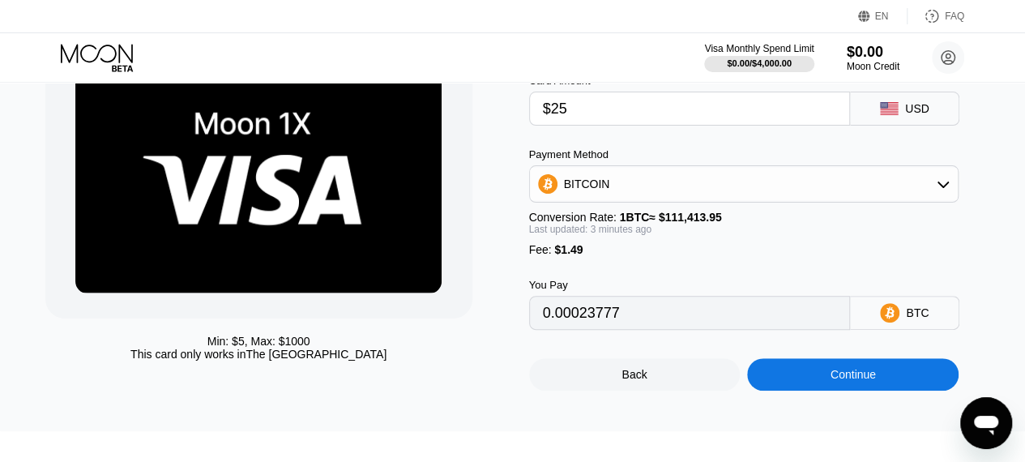
type input "0.00023781"
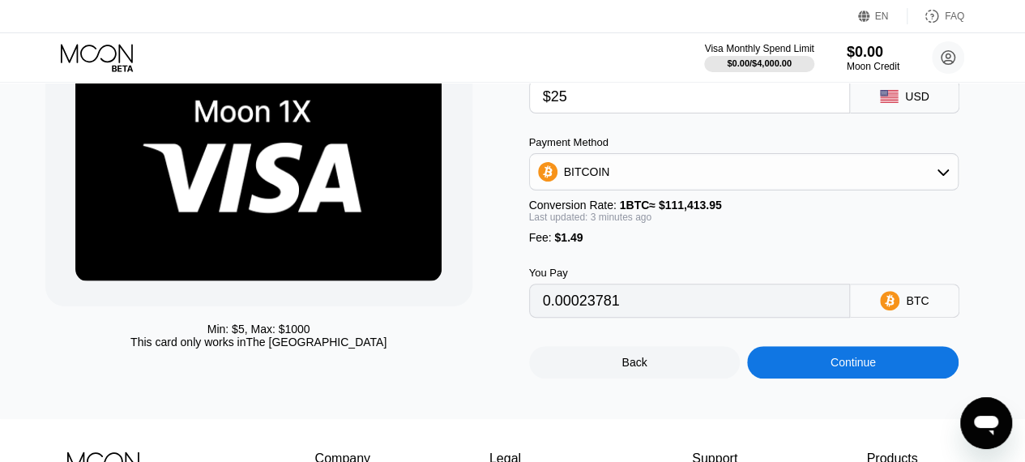
click at [820, 378] on div "Continue" at bounding box center [852, 362] width 211 height 32
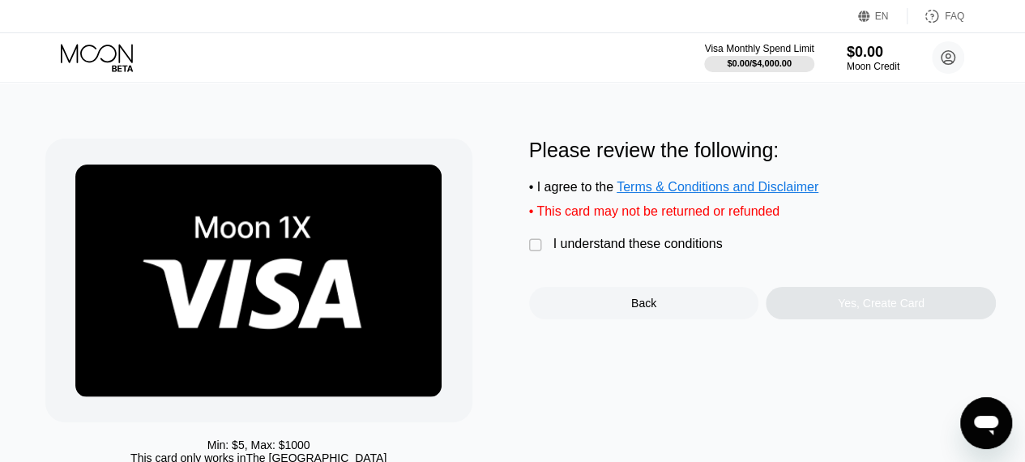
click at [529, 254] on div "" at bounding box center [537, 245] width 16 height 16
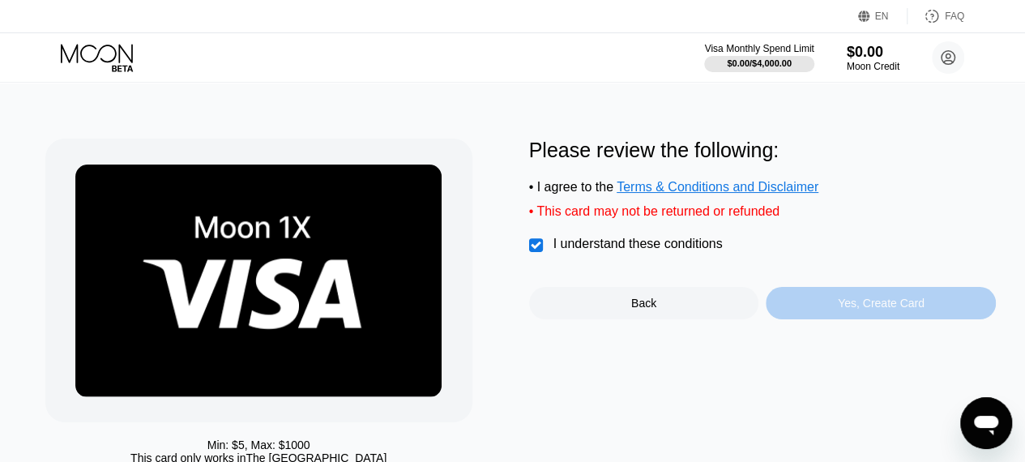
click at [852, 309] on div "Yes, Create Card" at bounding box center [881, 303] width 87 height 13
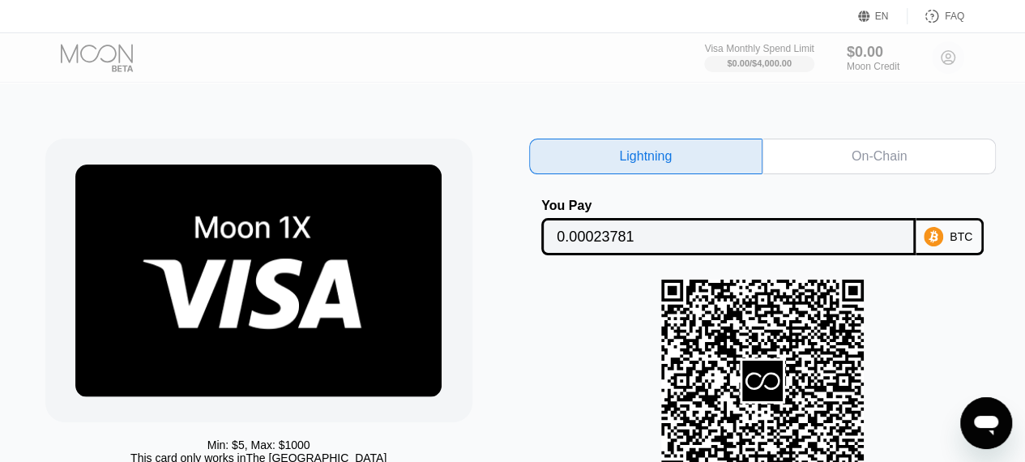
click at [899, 161] on div "On-Chain" at bounding box center [879, 156] width 55 height 16
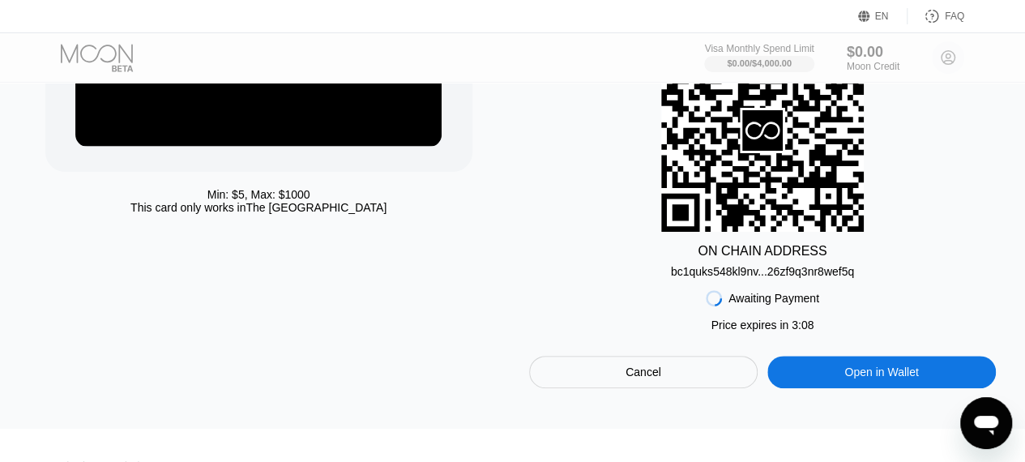
scroll to position [254, 0]
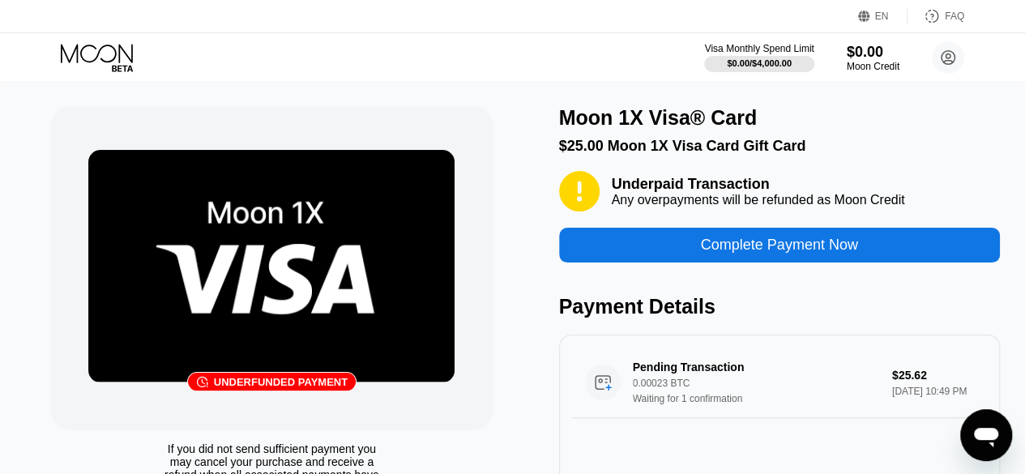
click at [122, 62] on icon at bounding box center [98, 58] width 75 height 28
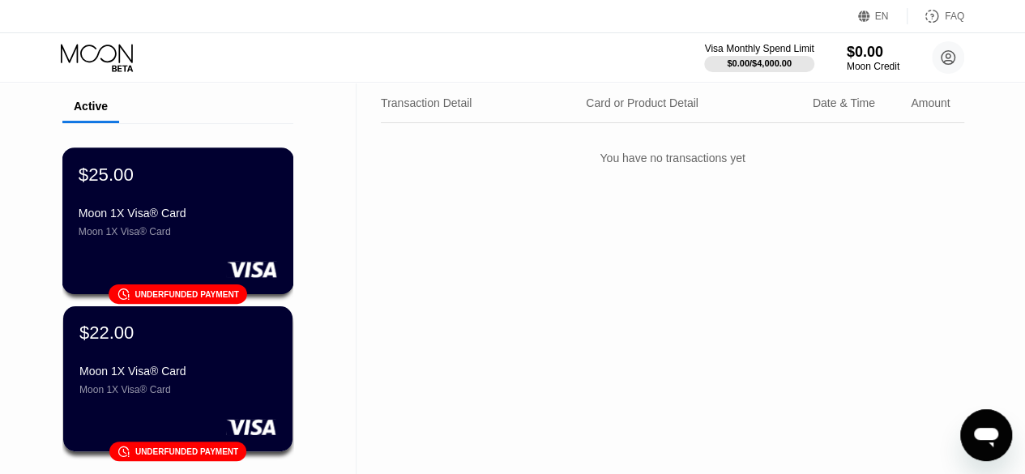
scroll to position [81, 0]
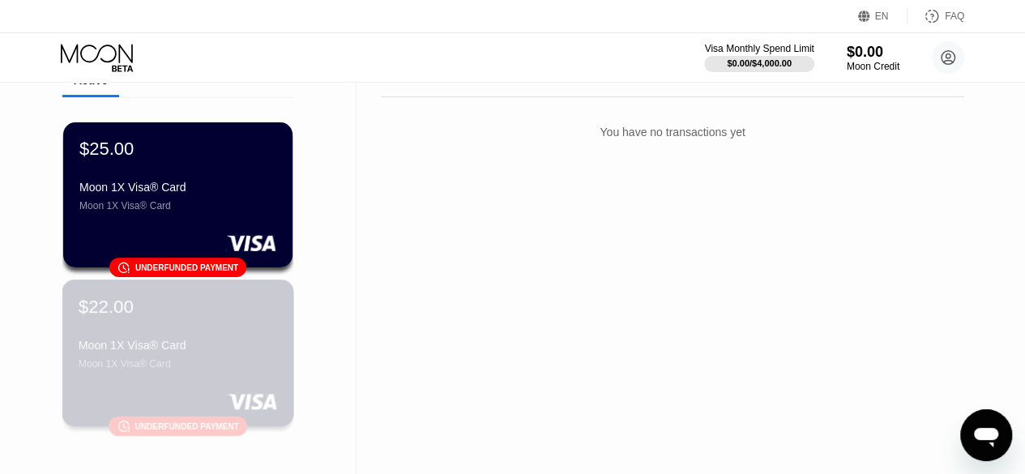
click at [203, 369] on div "Moon 1X Visa® Card" at bounding box center [178, 363] width 199 height 11
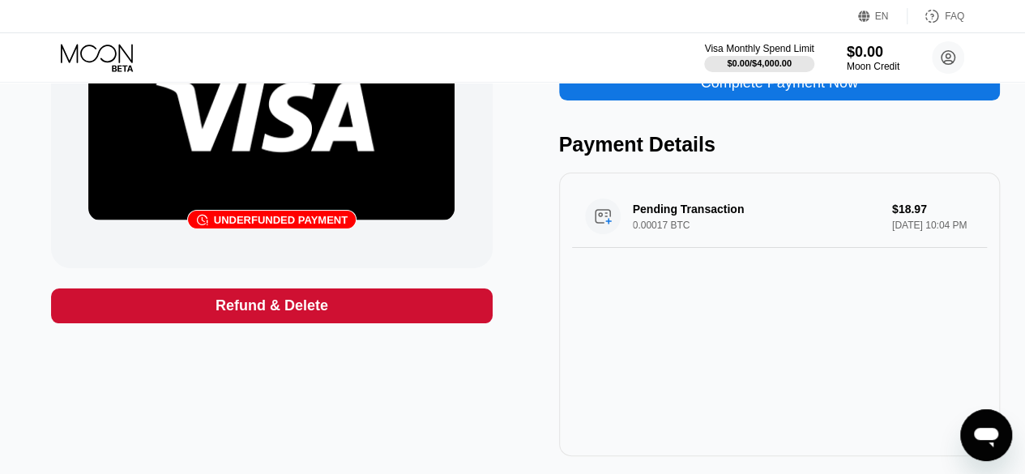
scroll to position [167, 0]
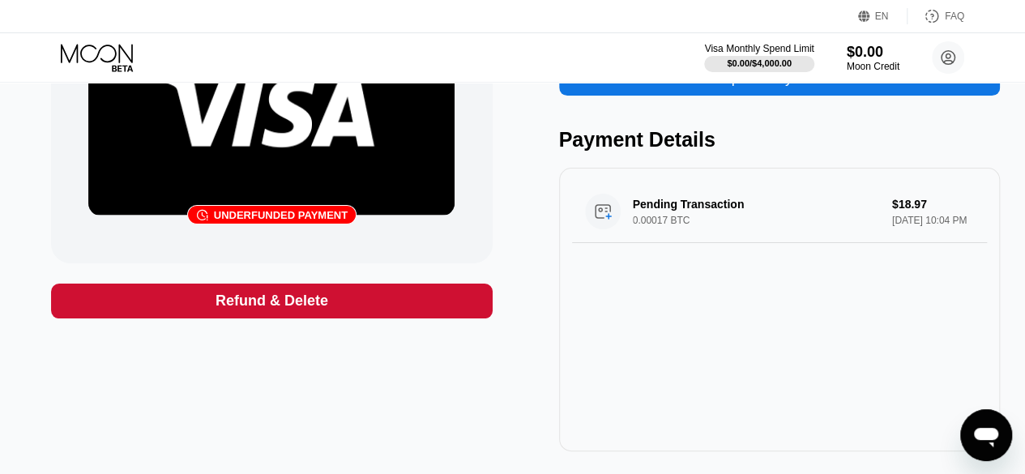
click at [379, 308] on div "Refund & Delete" at bounding box center [271, 301] width 441 height 35
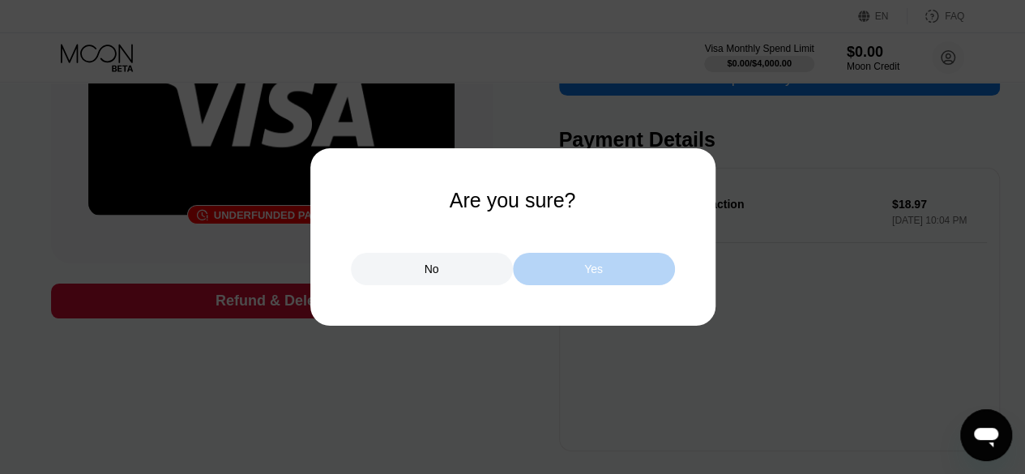
click at [590, 262] on div "Yes" at bounding box center [594, 269] width 162 height 32
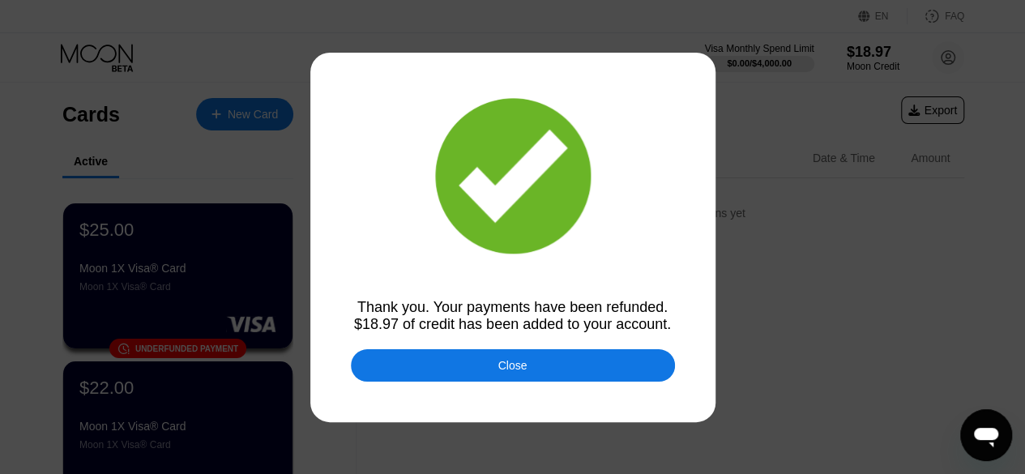
click at [480, 360] on div "Close" at bounding box center [513, 365] width 324 height 32
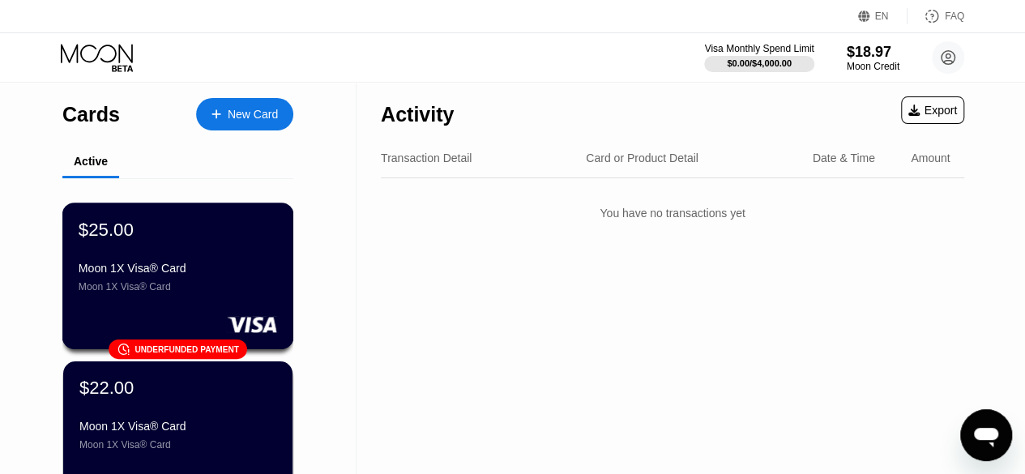
click at [183, 332] on div at bounding box center [178, 324] width 199 height 16
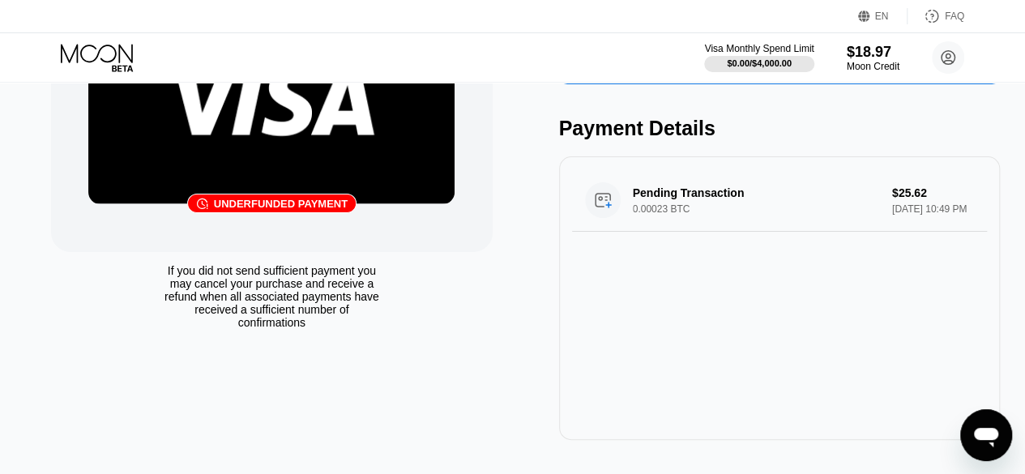
scroll to position [161, 0]
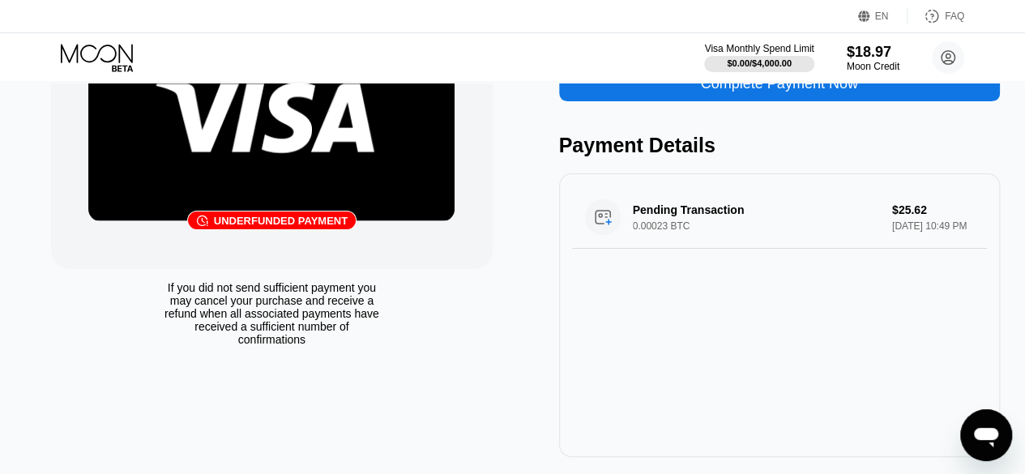
click at [316, 252] on div "󰗎 Underfunded payment" at bounding box center [271, 107] width 441 height 324
click at [301, 221] on div "Underfunded payment" at bounding box center [281, 221] width 134 height 12
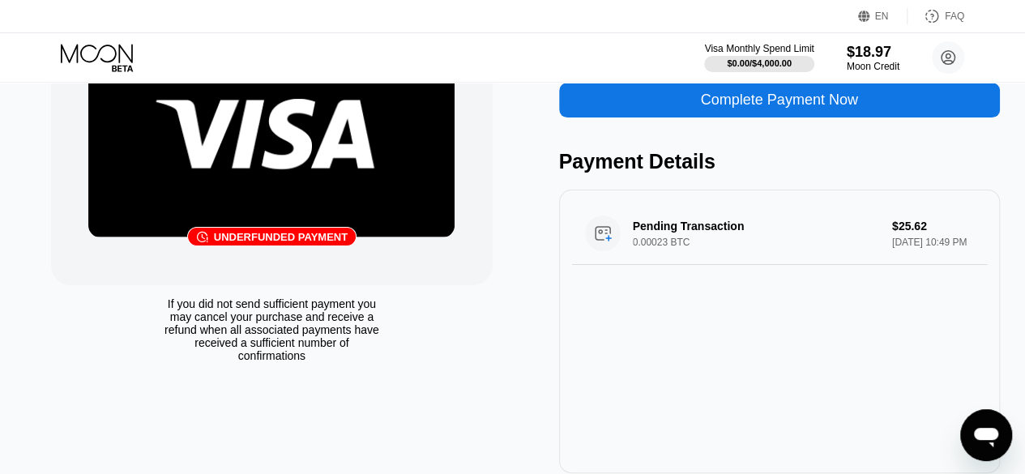
scroll to position [117, 0]
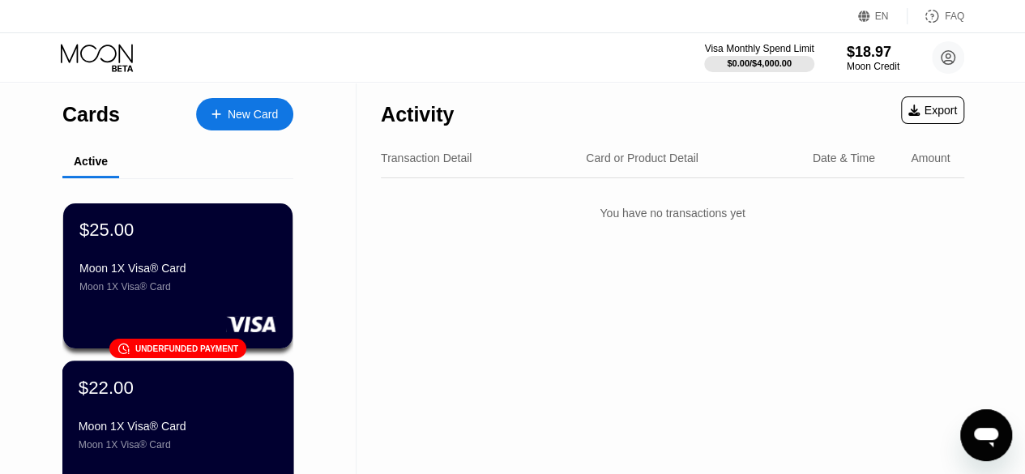
click at [152, 411] on div "$22.00 Moon 1X Visa® Card Moon 1X Visa® Card" at bounding box center [178, 414] width 199 height 74
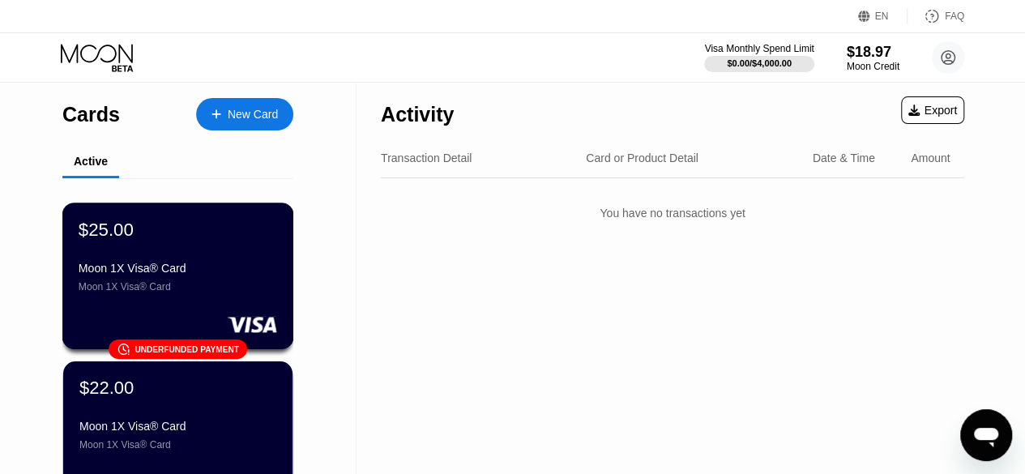
click at [160, 345] on div "󰗎 Underfunded payment" at bounding box center [178, 348] width 139 height 19
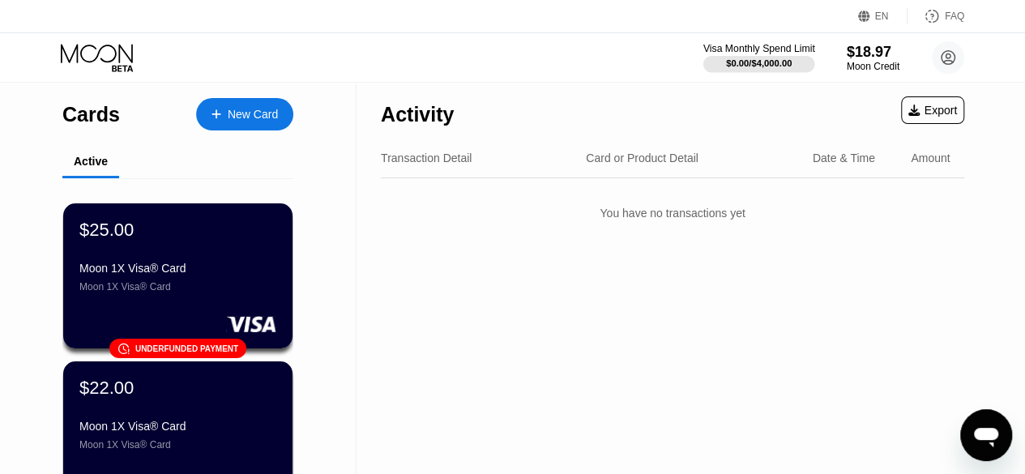
click at [727, 62] on div "$0.00 / $4,000.00" at bounding box center [759, 63] width 66 height 10
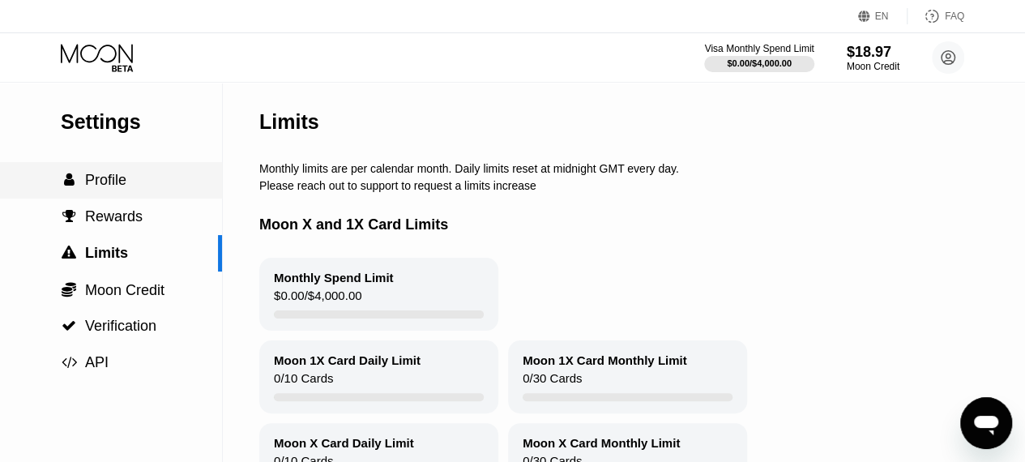
click at [130, 186] on div " Profile" at bounding box center [111, 180] width 222 height 17
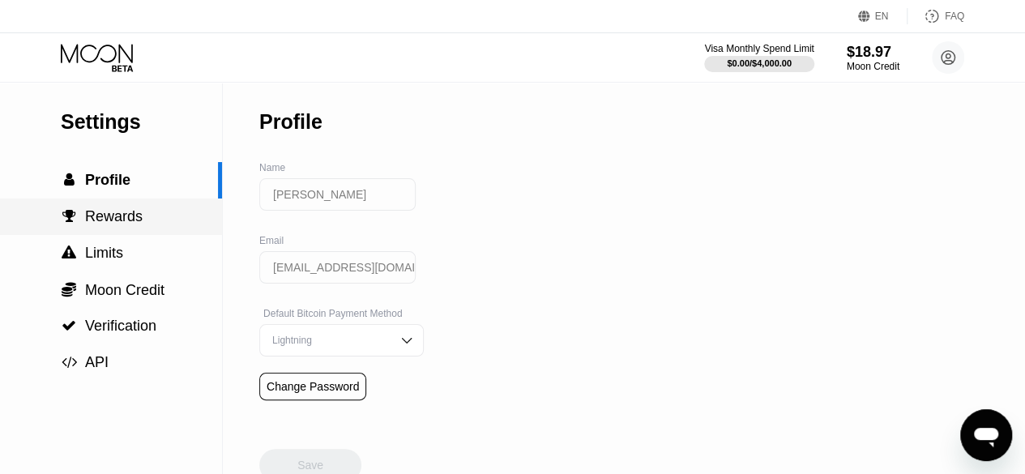
click at [157, 225] on div " Rewards" at bounding box center [111, 216] width 222 height 17
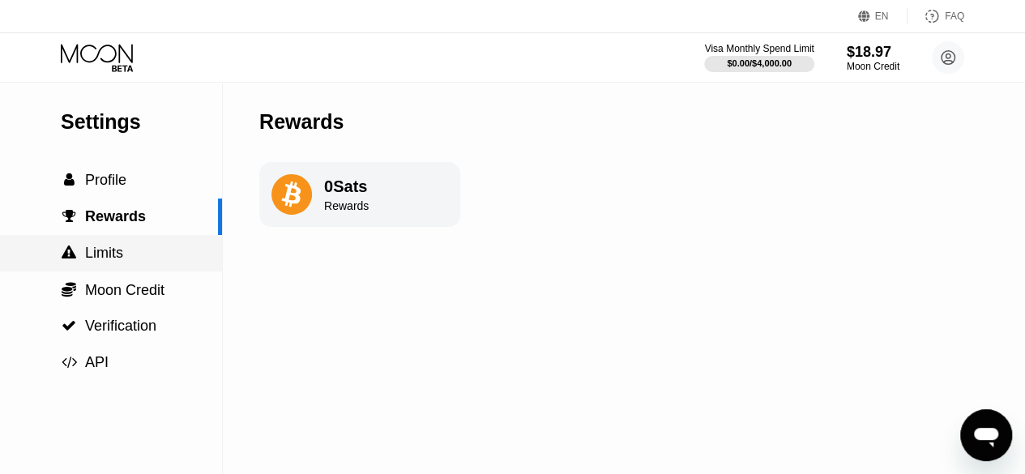
click at [142, 268] on div " Limits" at bounding box center [111, 253] width 222 height 36
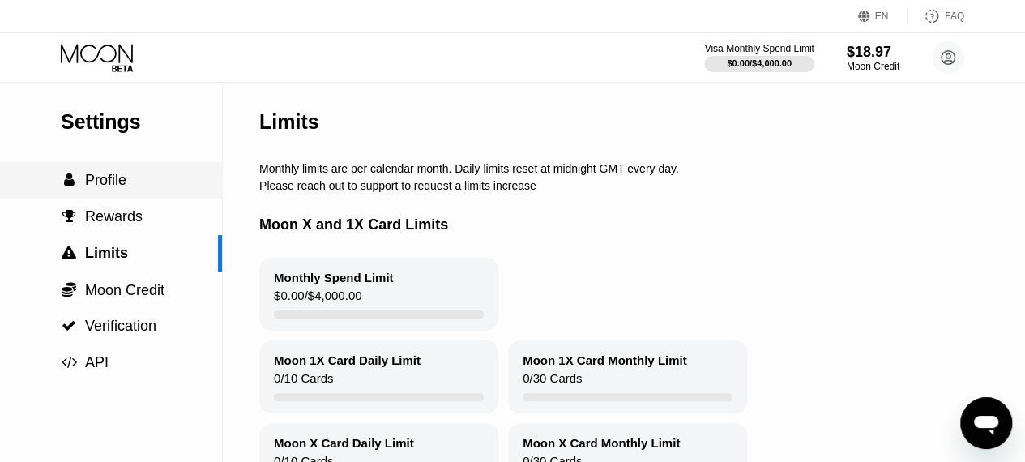
click at [123, 186] on span "Profile" at bounding box center [105, 180] width 41 height 16
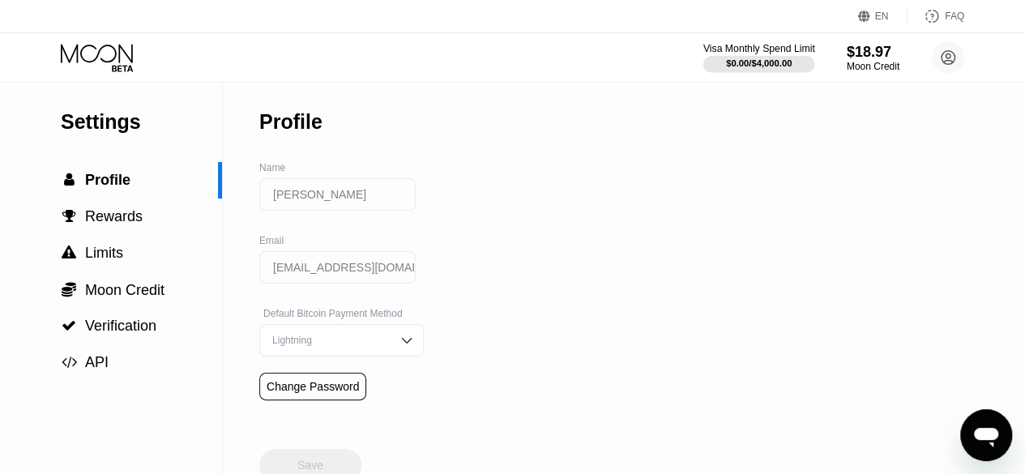
click at [758, 56] on div at bounding box center [759, 64] width 112 height 16
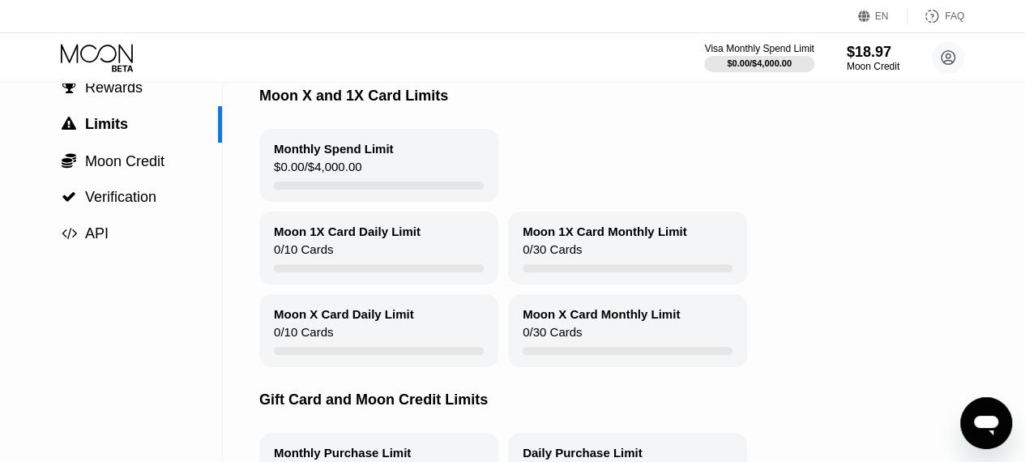
scroll to position [128, 0]
click at [418, 186] on div "Monthly Spend Limit $0.00 / $4,000.00" at bounding box center [378, 166] width 239 height 73
click at [379, 187] on div "Monthly Spend Limit $0.00 / $4,000.00" at bounding box center [378, 166] width 239 height 73
click at [377, 258] on div "Moon 1X Card Daily Limit 0 / 10 Cards" at bounding box center [378, 248] width 239 height 73
click at [122, 201] on span "Verification" at bounding box center [120, 198] width 71 height 16
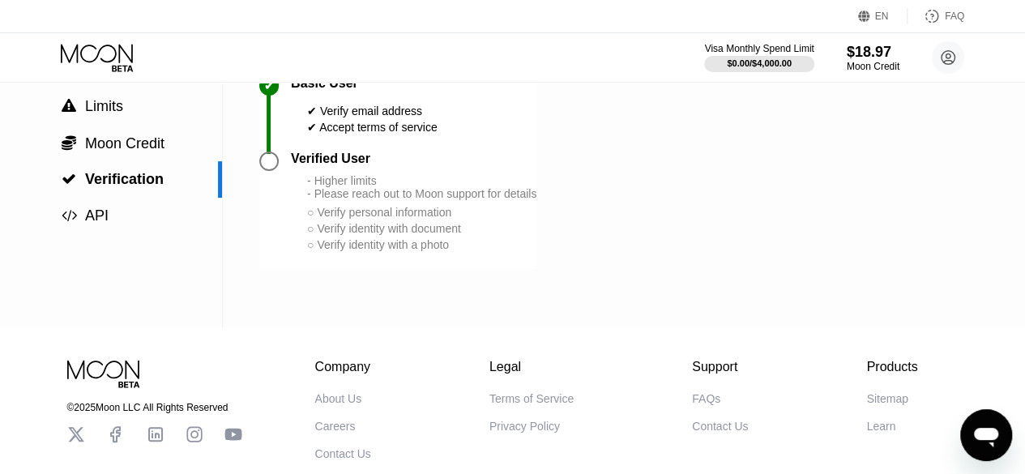
scroll to position [78, 0]
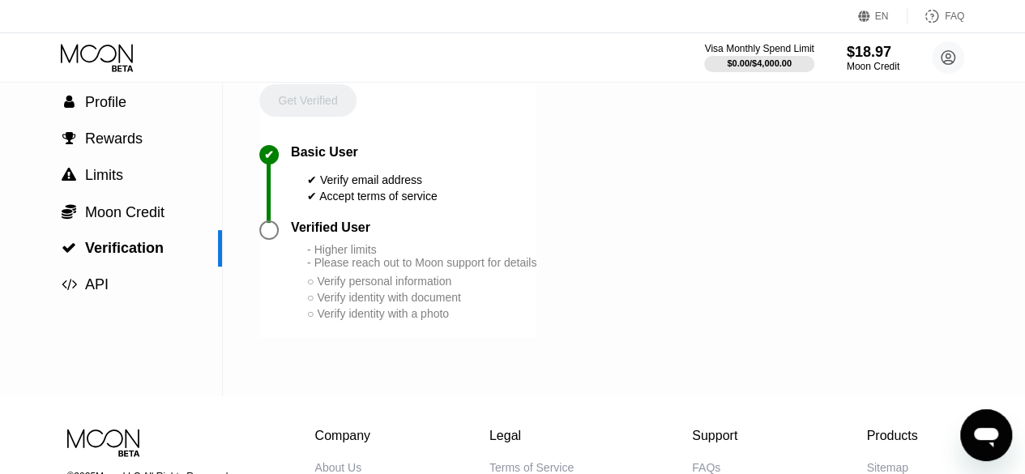
click at [320, 235] on div "Verified User" at bounding box center [330, 227] width 79 height 15
click at [308, 106] on div "Get Verified" at bounding box center [307, 114] width 97 height 61
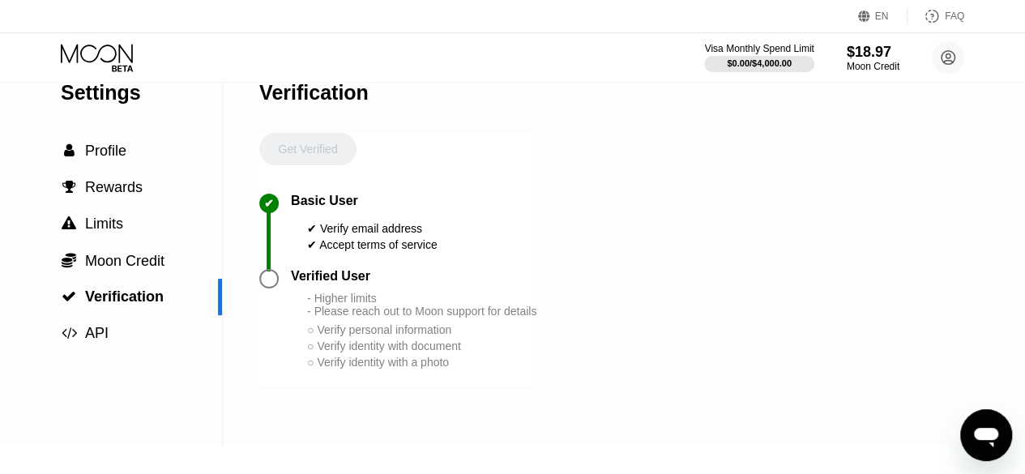
scroll to position [19, 0]
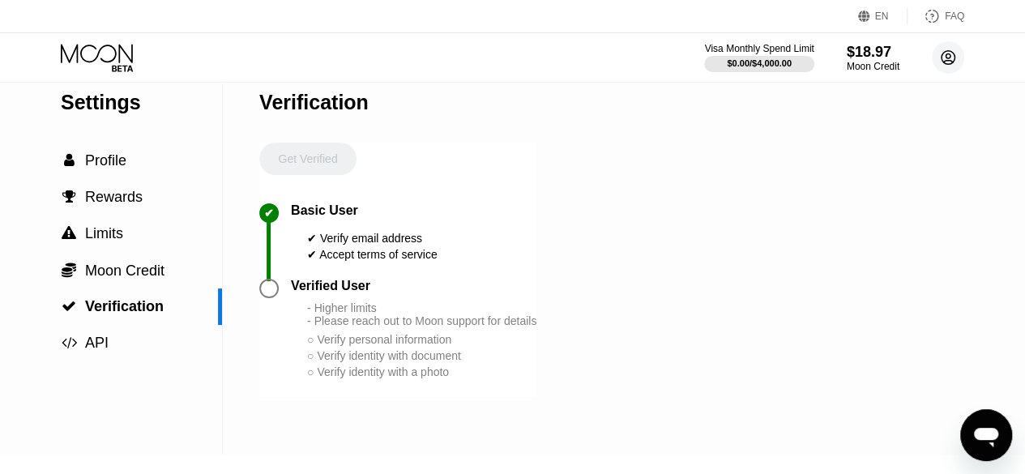
click at [948, 60] on icon at bounding box center [948, 57] width 9 height 9
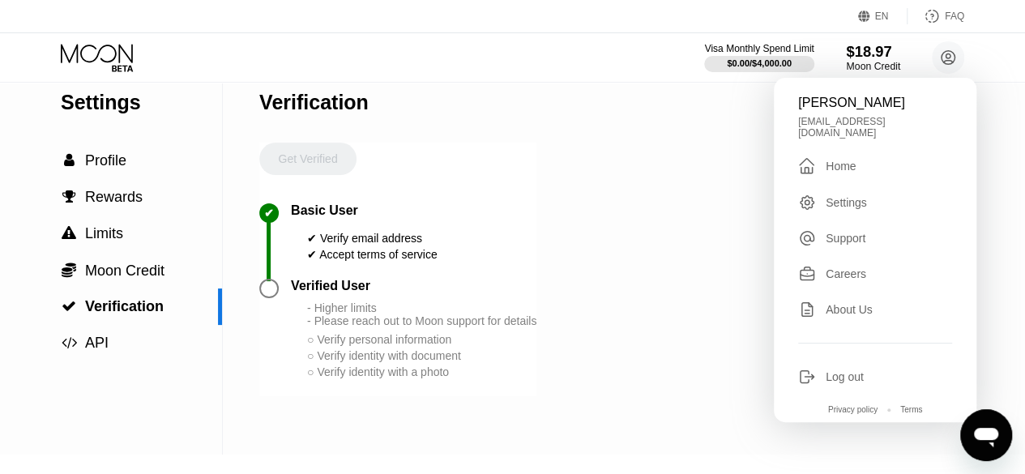
click at [868, 49] on div "$18.97" at bounding box center [873, 51] width 54 height 17
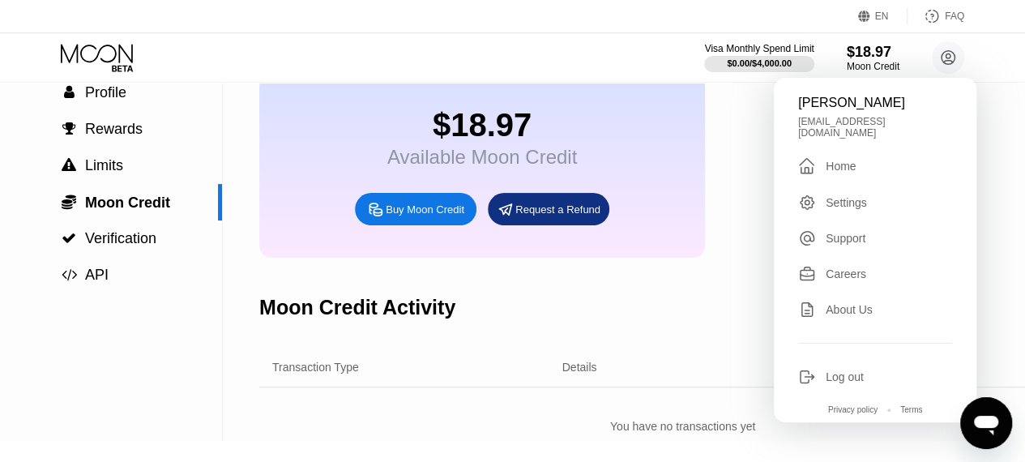
scroll to position [85, 0]
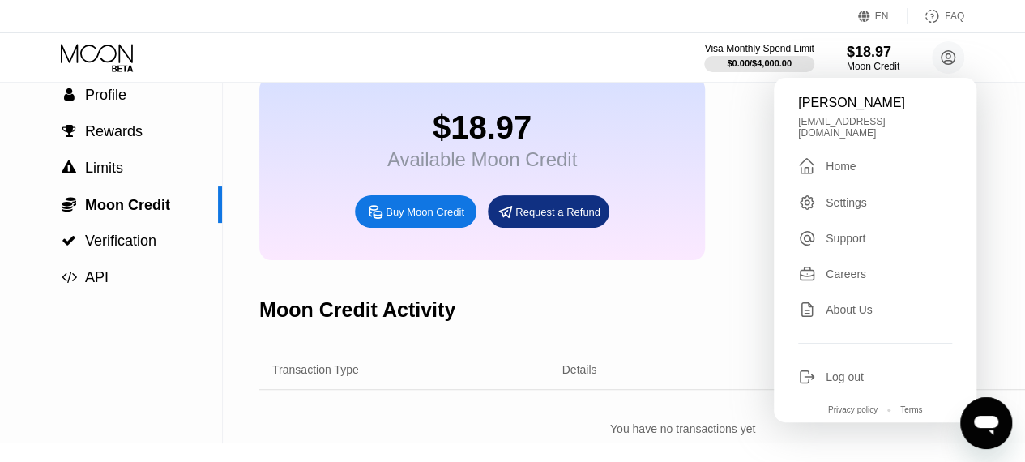
click at [429, 219] on div "Buy Moon Credit" at bounding box center [425, 212] width 79 height 14
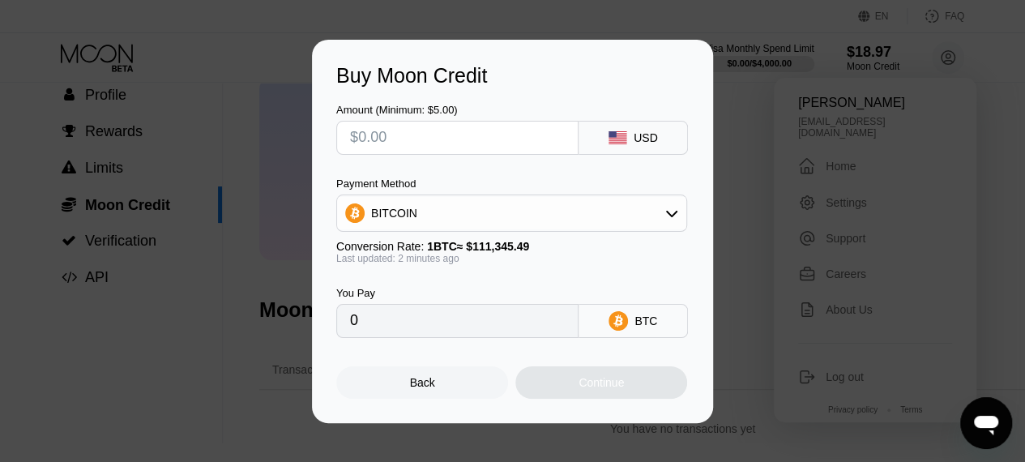
click at [769, 74] on div "Buy Moon Credit Amount (Minimum: $5.00) USD Payment Method BITCOIN Conversion R…" at bounding box center [512, 231] width 1025 height 383
click at [462, 385] on div "Back" at bounding box center [422, 382] width 172 height 32
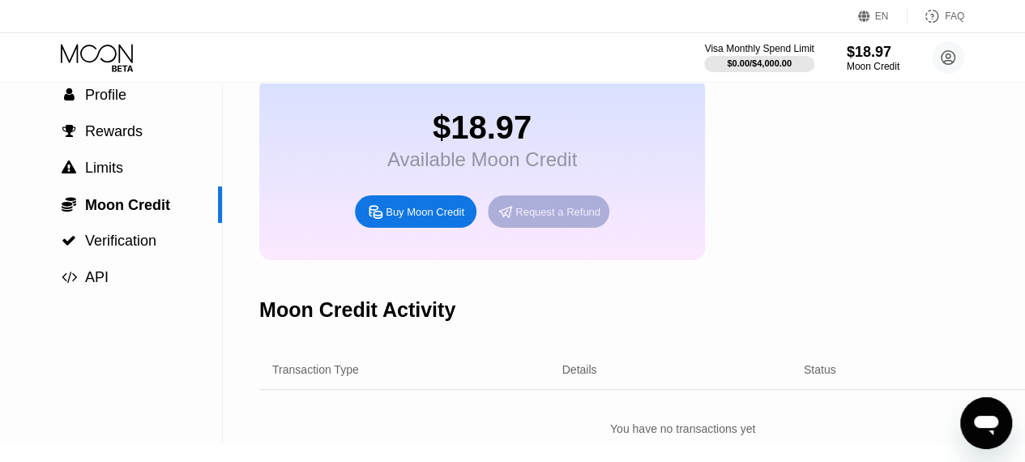
click at [570, 219] on div "Request a Refund" at bounding box center [557, 212] width 85 height 14
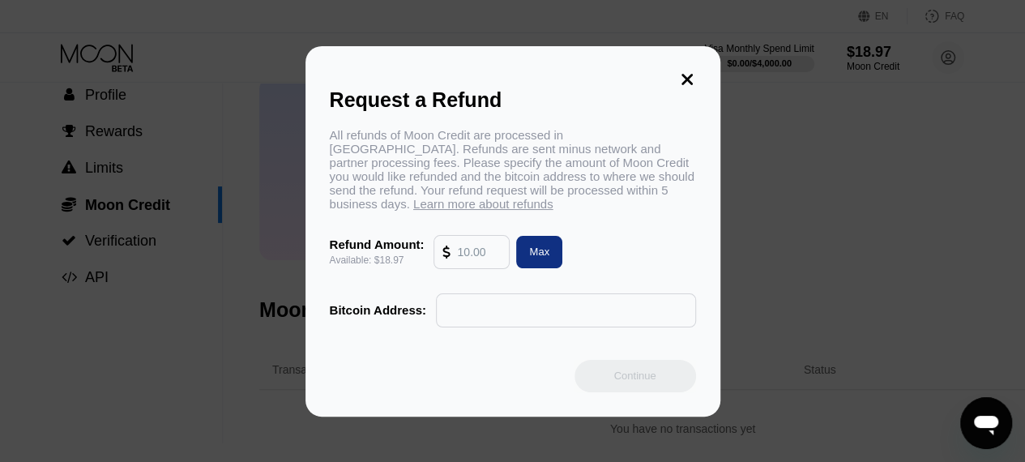
click at [493, 257] on input "text" at bounding box center [479, 252] width 44 height 32
click at [491, 310] on input "text" at bounding box center [566, 310] width 242 height 32
click at [483, 322] on input "text" at bounding box center [566, 310] width 242 height 32
paste input "bc1qkwgajcw6lheuju53vxkvhdfm4rxe4xfm4ftz7m"
type input "bc1qkwgajcw6lheuju53vxkvhdfm4rxe4xfm4ftz7m"
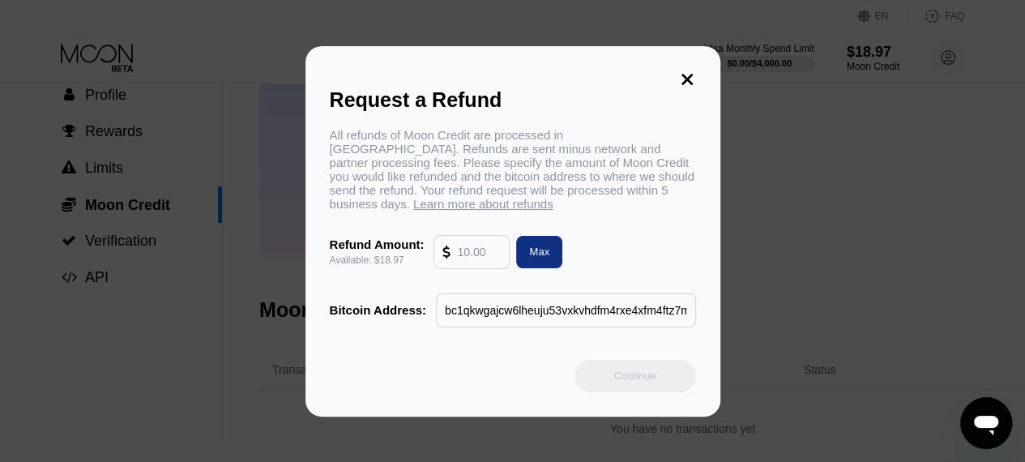
click at [484, 255] on input "text" at bounding box center [479, 252] width 44 height 32
click at [525, 254] on div "Max" at bounding box center [539, 252] width 46 height 32
type input "18.97"
click at [637, 391] on div "Continue" at bounding box center [635, 376] width 122 height 32
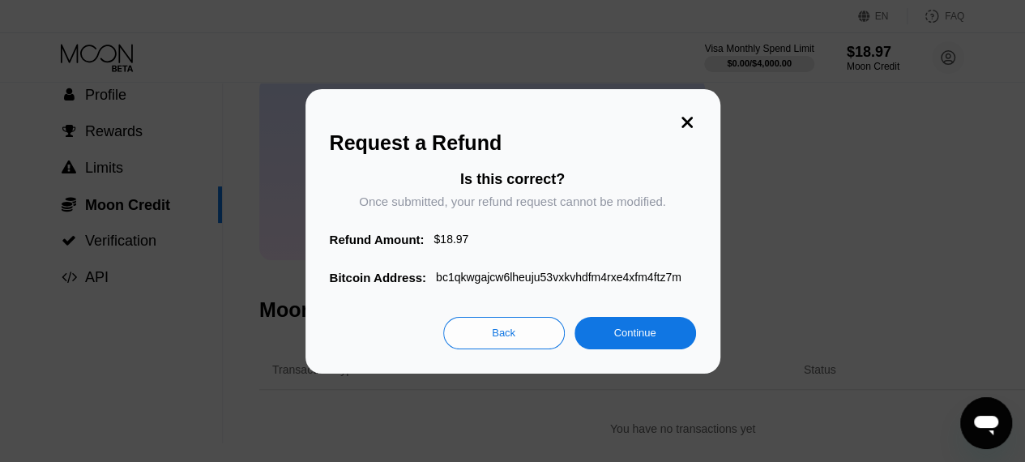
click at [648, 339] on div "Continue" at bounding box center [634, 333] width 42 height 14
click at [625, 336] on div "Continue" at bounding box center [634, 333] width 42 height 14
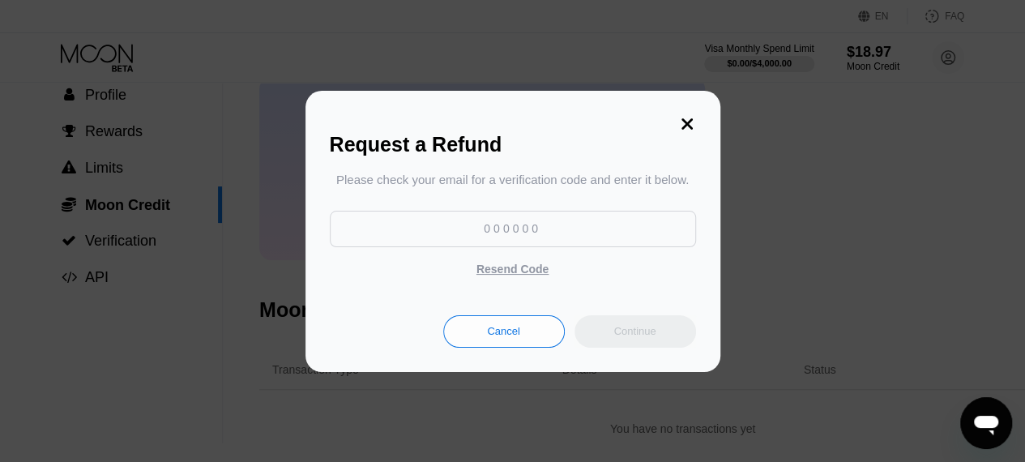
click at [567, 244] on input at bounding box center [513, 229] width 366 height 36
click at [539, 224] on input at bounding box center [513, 229] width 366 height 36
click at [578, 228] on input at bounding box center [513, 229] width 366 height 36
paste input "914496"
type input "914496"
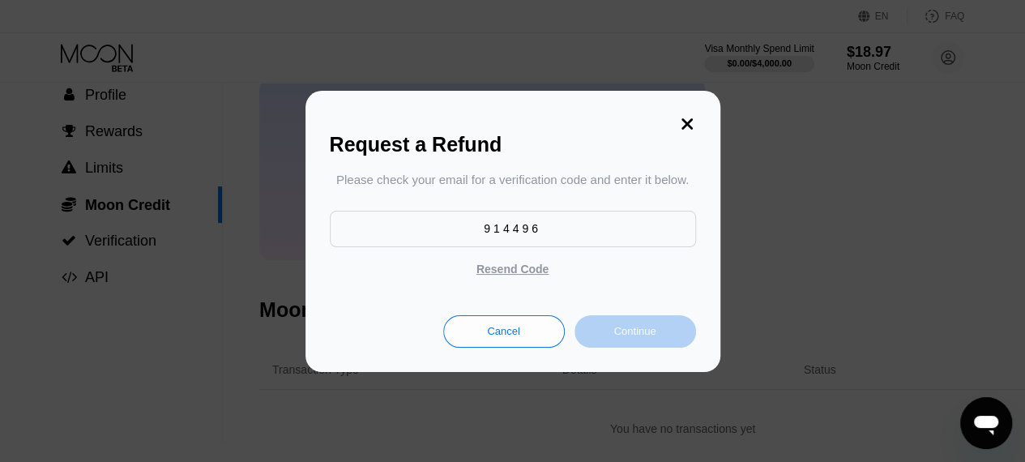
click at [634, 338] on div "Continue" at bounding box center [634, 331] width 42 height 14
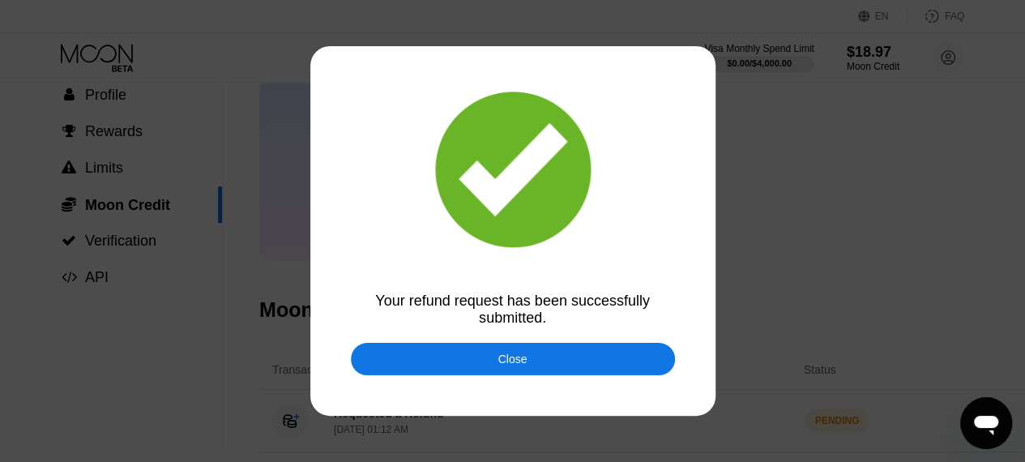
drag, startPoint x: 544, startPoint y: 356, endPoint x: 572, endPoint y: 349, distance: 29.1
click at [546, 357] on div "Close" at bounding box center [513, 359] width 324 height 32
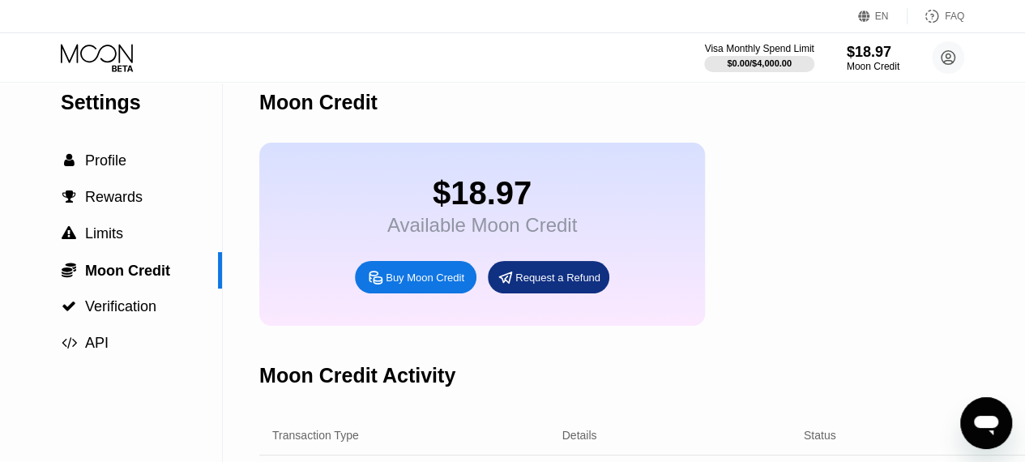
scroll to position [17, 0]
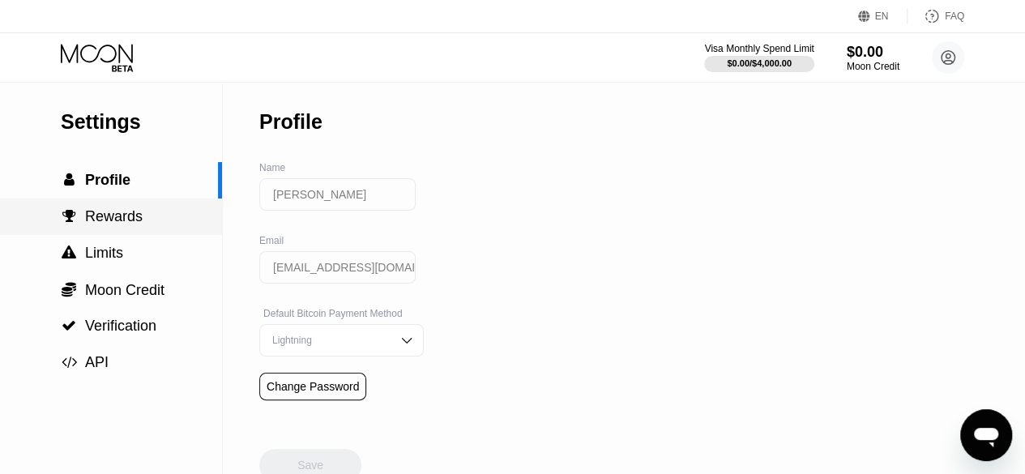
click at [113, 216] on span "Rewards" at bounding box center [114, 216] width 58 height 16
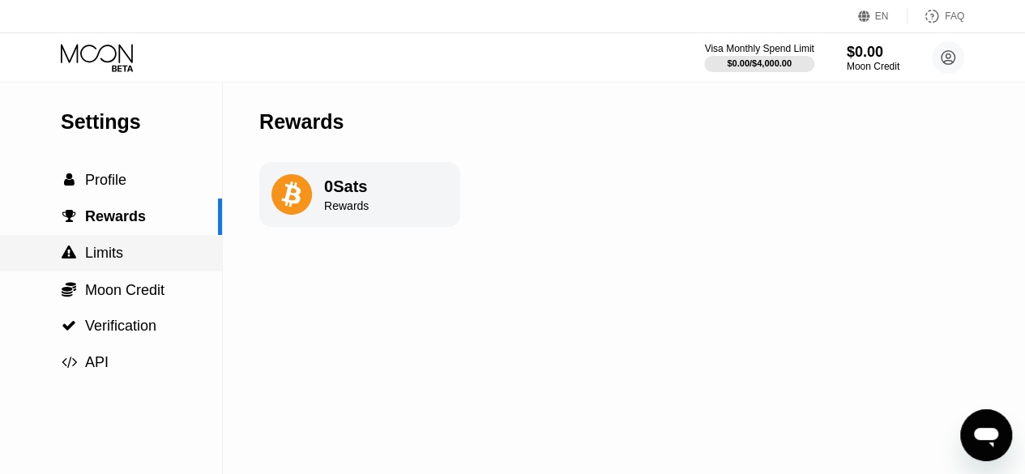
click at [137, 246] on div " Limits" at bounding box center [111, 253] width 222 height 17
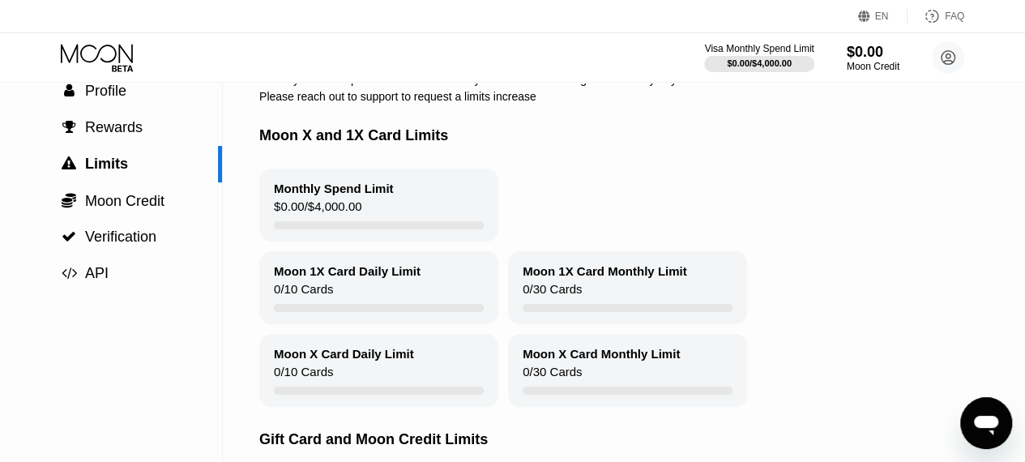
scroll to position [84, 0]
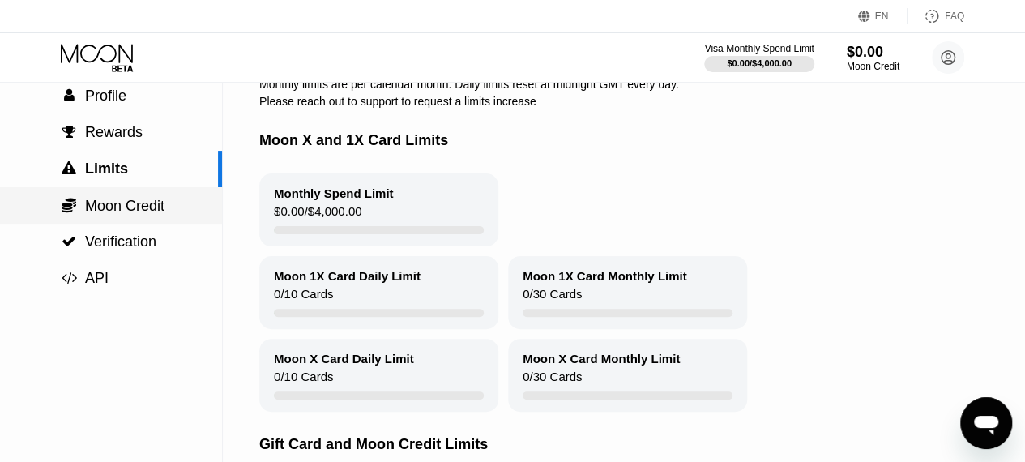
click at [140, 207] on span "Moon Credit" at bounding box center [124, 206] width 79 height 16
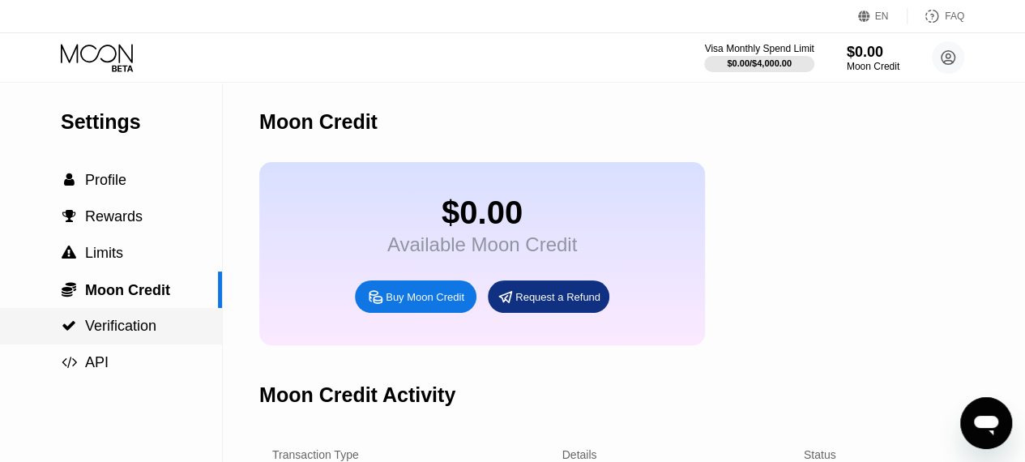
click at [99, 334] on span "Verification" at bounding box center [120, 326] width 71 height 16
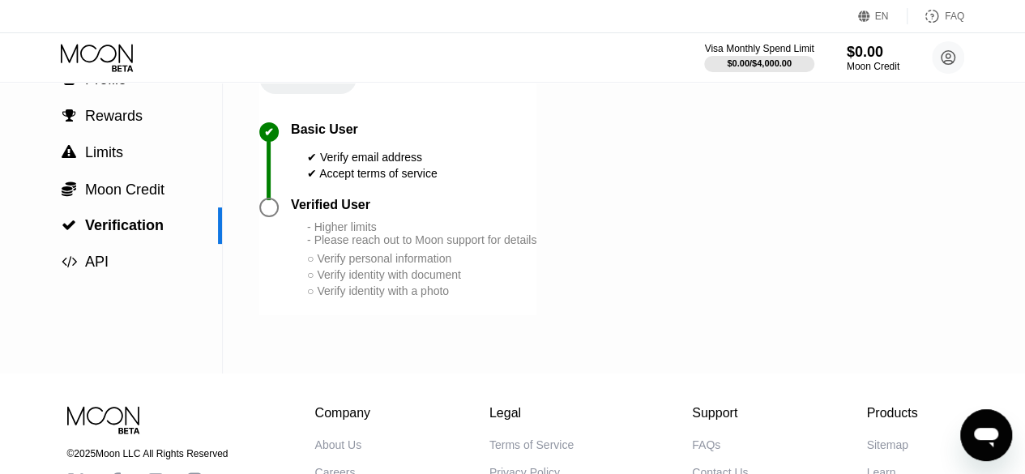
scroll to position [95, 0]
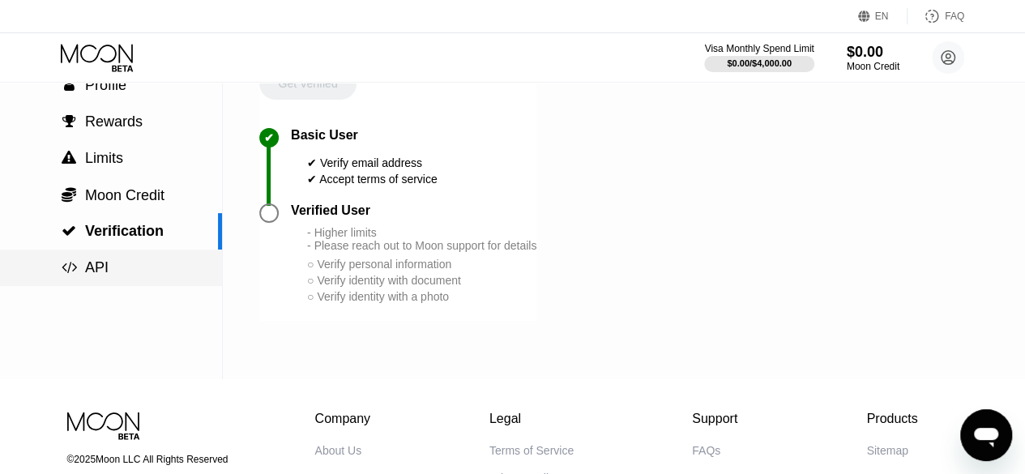
click at [88, 273] on span "API" at bounding box center [96, 267] width 23 height 16
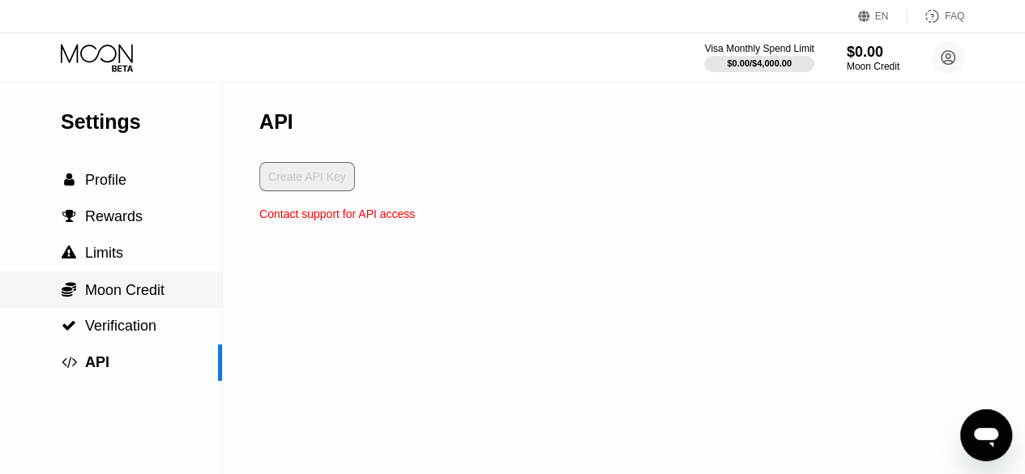
click at [115, 298] on span "Moon Credit" at bounding box center [124, 290] width 79 height 16
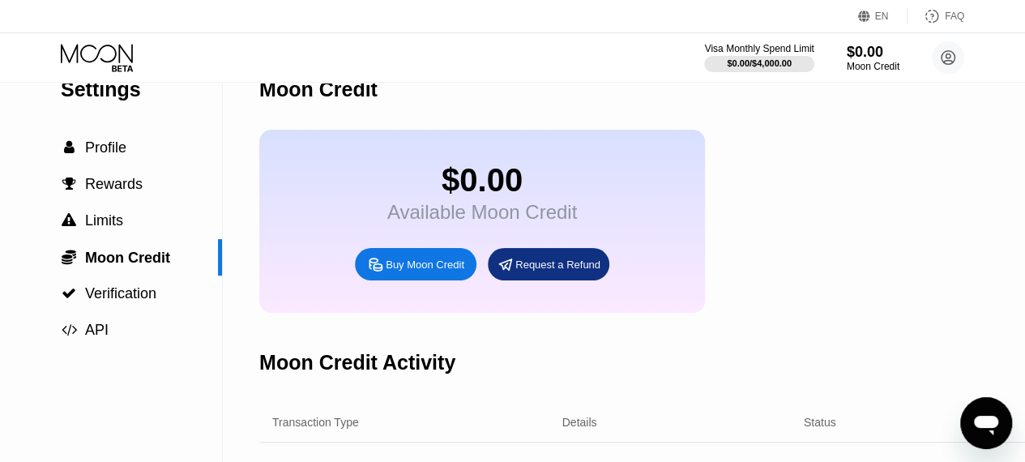
scroll to position [28, 0]
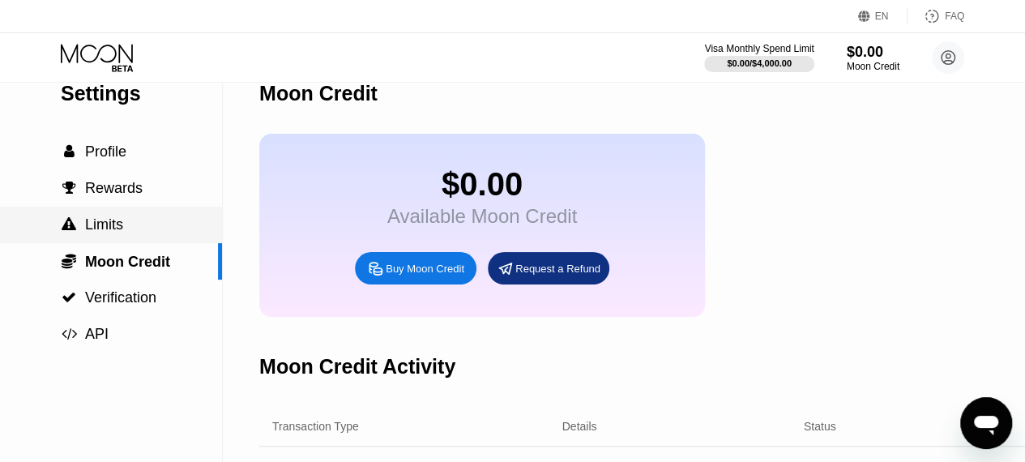
click at [106, 223] on span "Limits" at bounding box center [104, 224] width 38 height 16
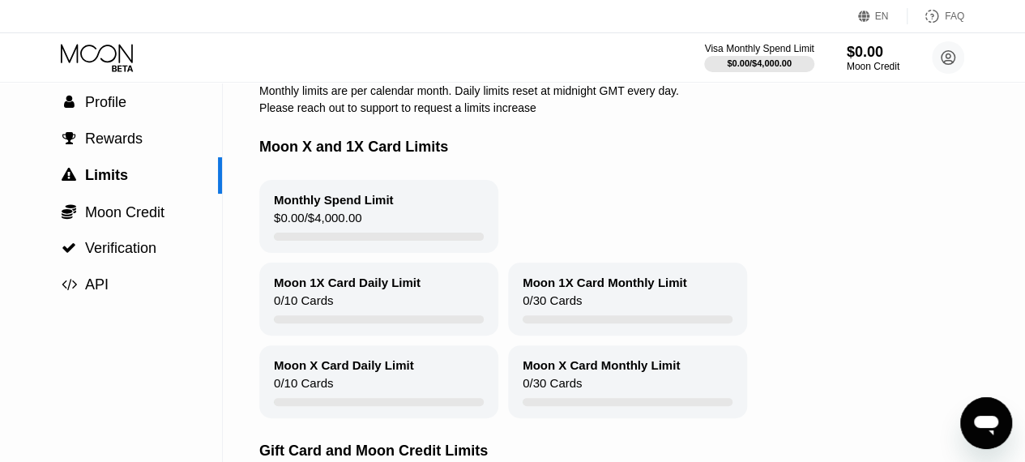
scroll to position [65, 0]
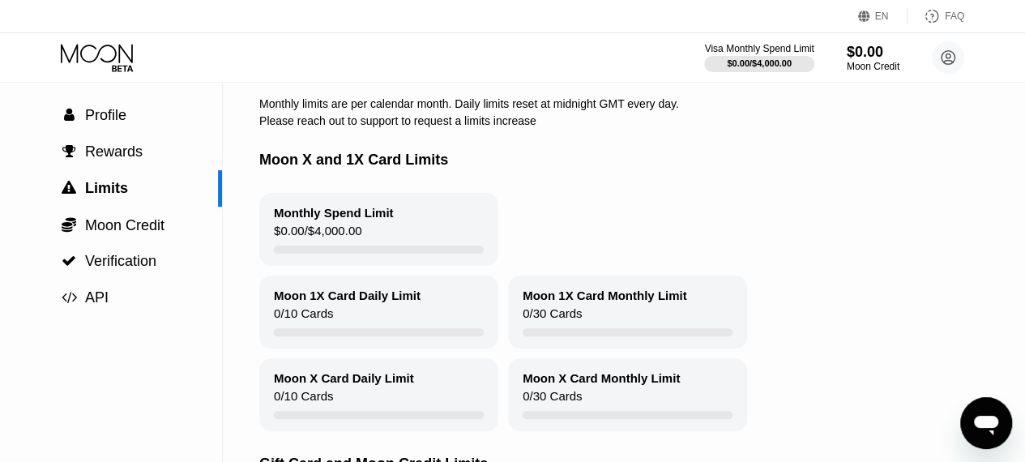
click at [427, 233] on div "Monthly Spend Limit $0.00 / $4,000.00" at bounding box center [378, 229] width 239 height 73
click at [86, 145] on div " Rewards" at bounding box center [111, 152] width 222 height 36
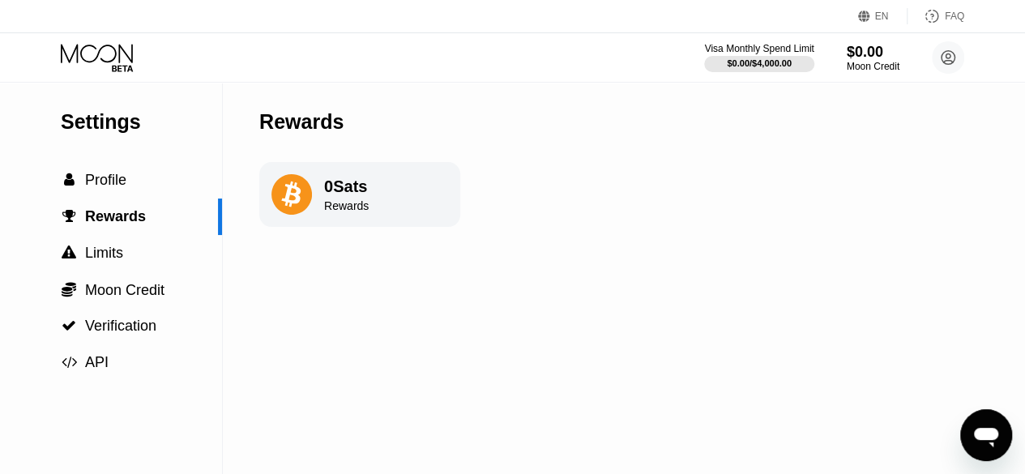
click at [134, 122] on div "Settings" at bounding box center [141, 121] width 161 height 23
click at [104, 188] on span "Profile" at bounding box center [105, 180] width 41 height 16
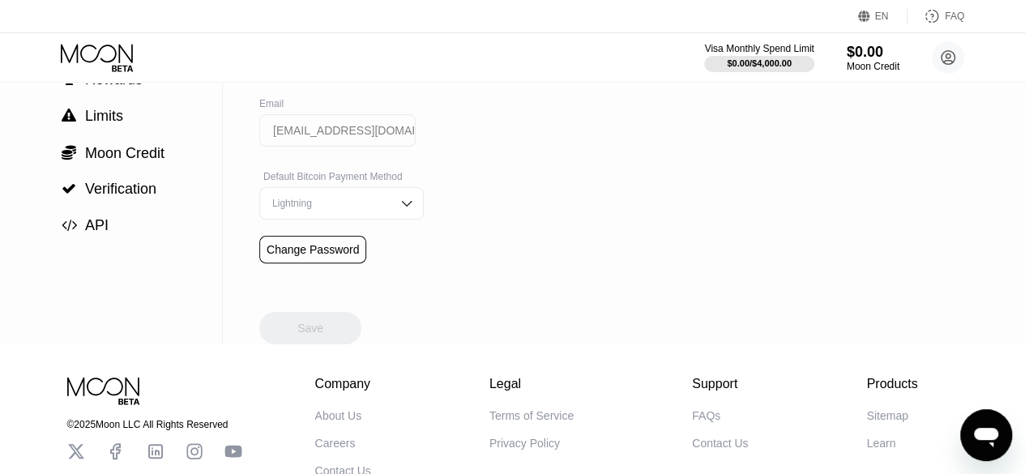
scroll to position [96, 0]
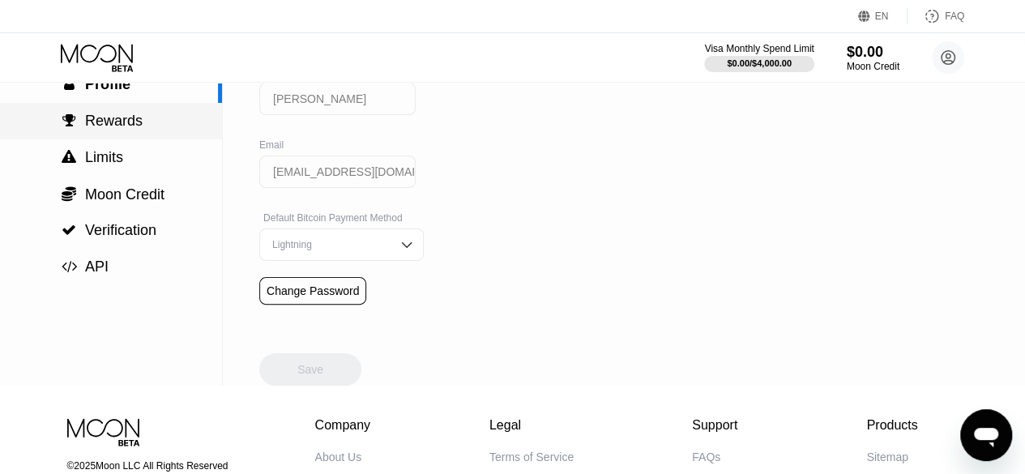
click at [154, 125] on div " Rewards" at bounding box center [111, 121] width 222 height 17
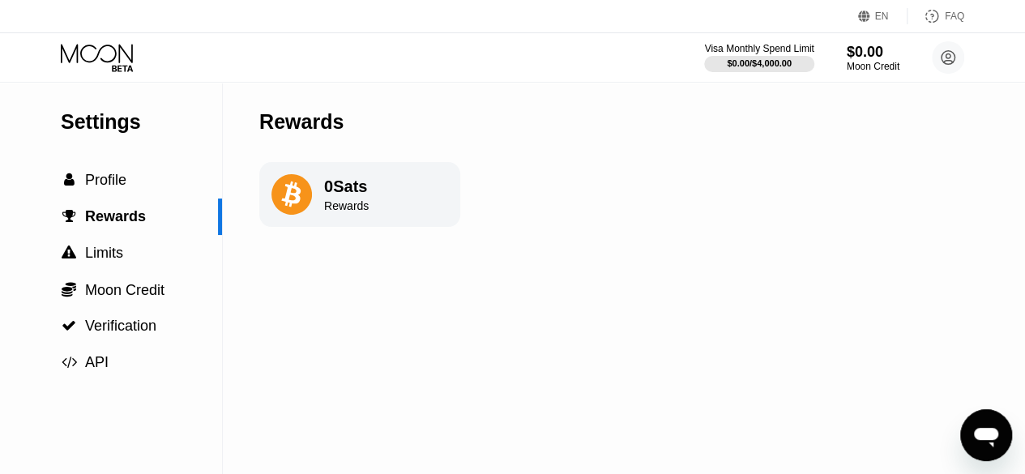
click at [407, 215] on div "0 Sats Rewards" at bounding box center [359, 194] width 201 height 65
click at [271, 195] on icon at bounding box center [291, 194] width 41 height 41
click at [99, 243] on div " Limits" at bounding box center [111, 253] width 222 height 36
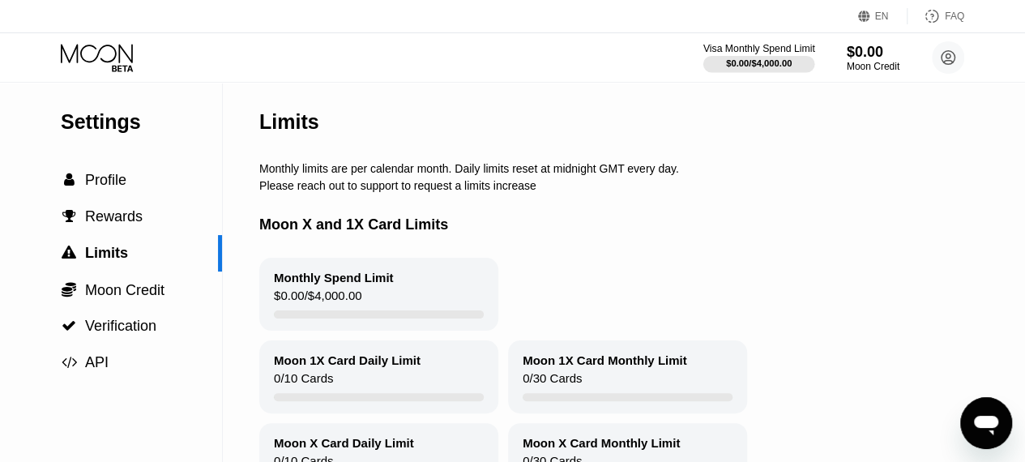
click at [745, 67] on div "$0.00 / $4,000.00" at bounding box center [759, 63] width 66 height 10
drag, startPoint x: 745, startPoint y: 67, endPoint x: 757, endPoint y: 67, distance: 11.3
click at [749, 67] on div "$0.00 / $4,000.00" at bounding box center [759, 63] width 66 height 10
click at [868, 66] on div "Moon Credit" at bounding box center [873, 66] width 54 height 11
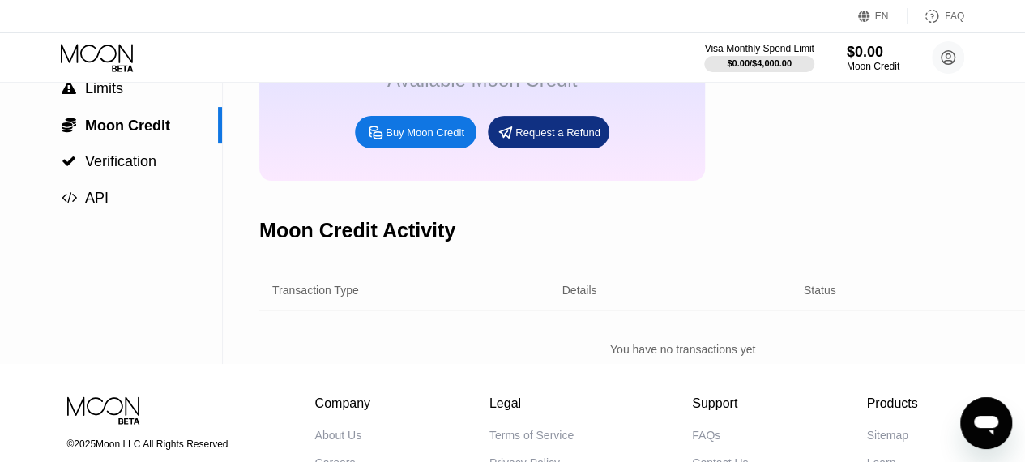
scroll to position [162, 0]
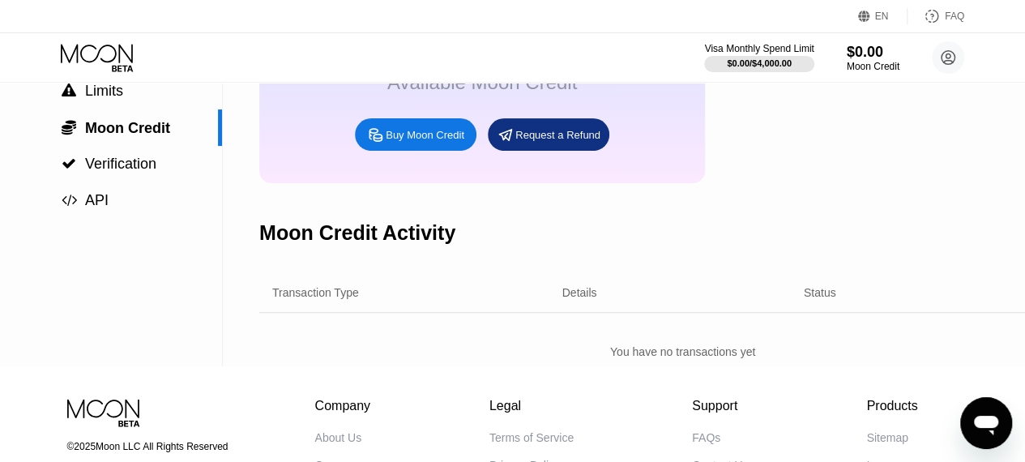
click at [429, 299] on div "Transaction Type" at bounding box center [394, 292] width 245 height 13
click at [160, 167] on div " Verification" at bounding box center [111, 164] width 222 height 17
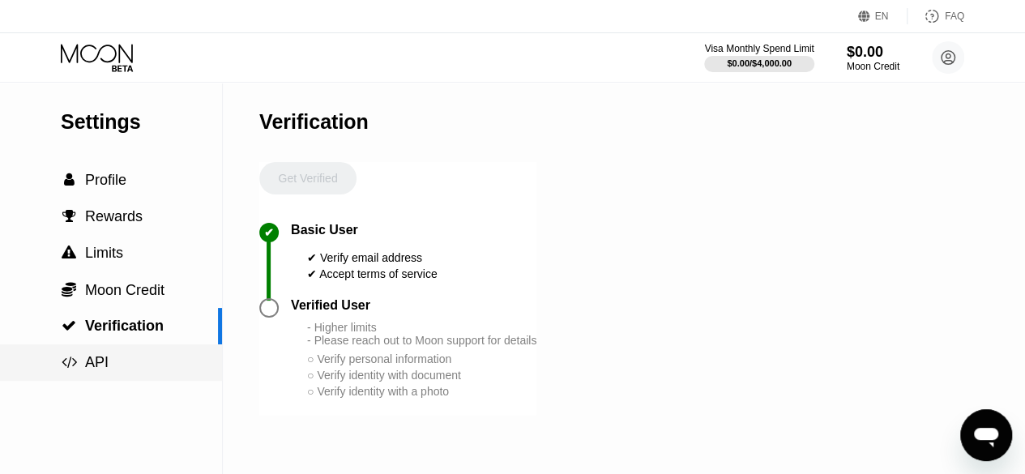
click at [97, 370] on span "API" at bounding box center [96, 362] width 23 height 16
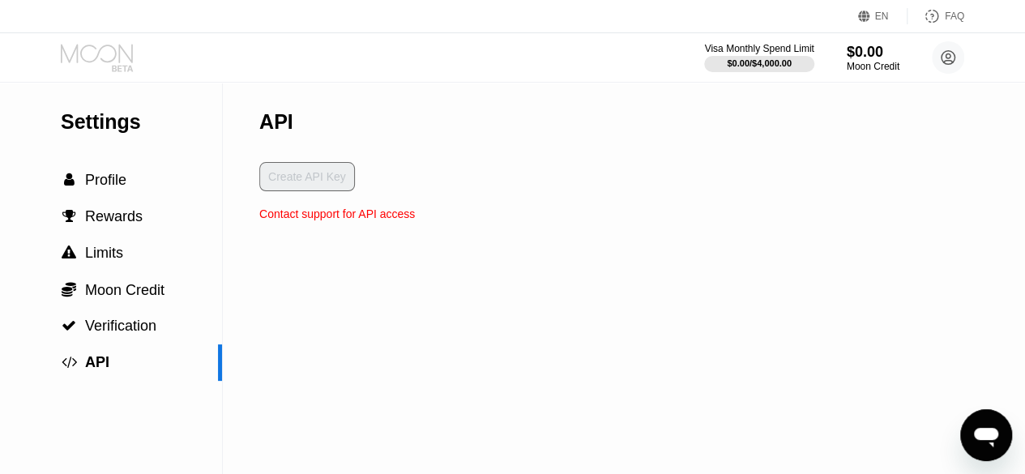
click at [112, 49] on icon at bounding box center [98, 58] width 75 height 28
